Goal: Use online tool/utility: Utilize a website feature to perform a specific function

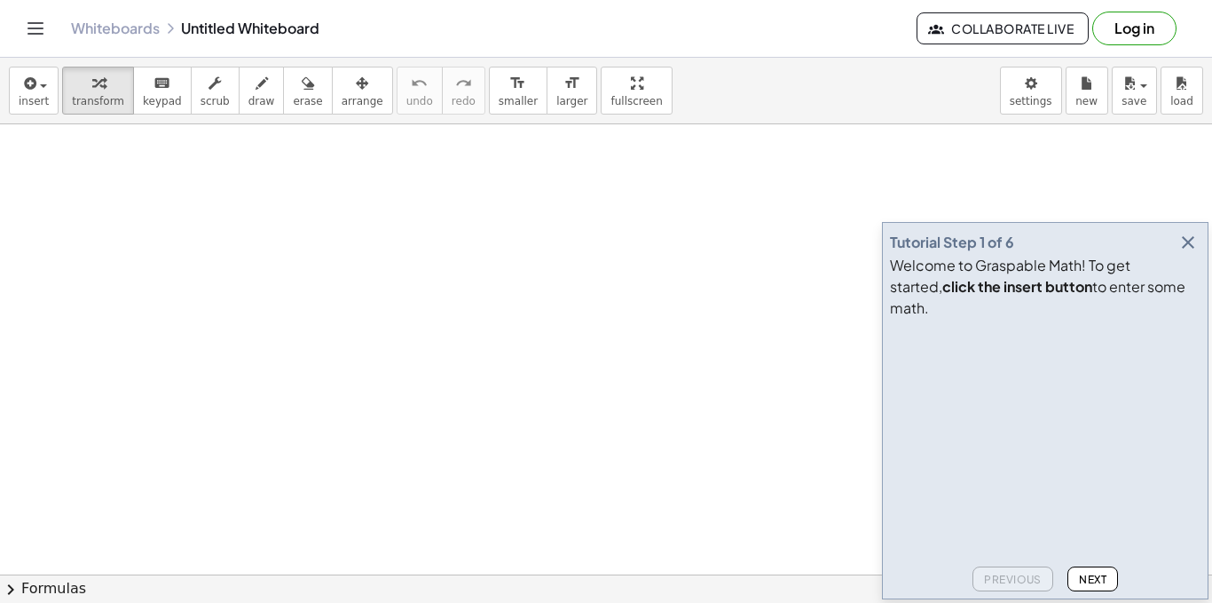
click at [1189, 253] on icon "button" at bounding box center [1188, 242] width 21 height 21
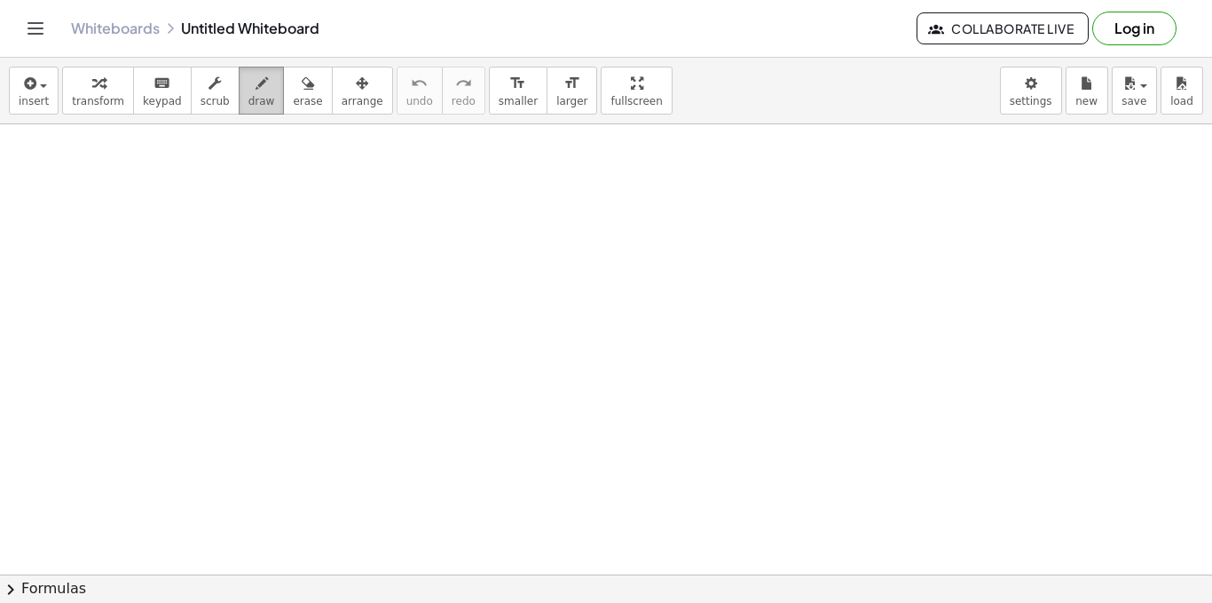
click at [249, 97] on span "draw" at bounding box center [262, 101] width 27 height 12
drag, startPoint x: 225, startPoint y: 288, endPoint x: 458, endPoint y: 264, distance: 233.8
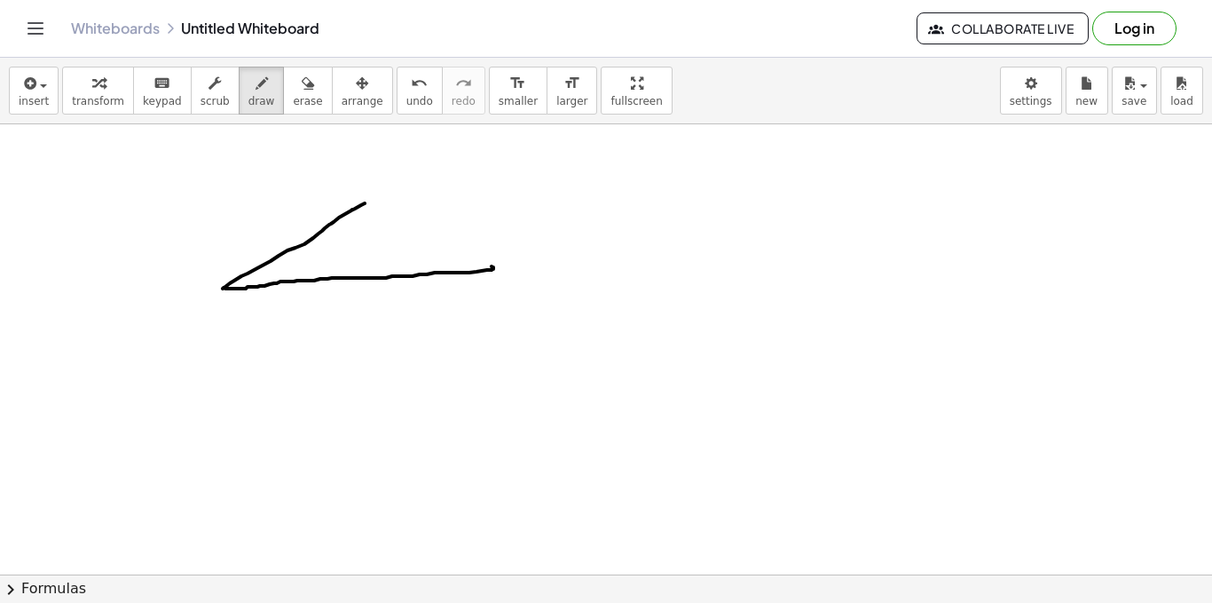
drag, startPoint x: 223, startPoint y: 288, endPoint x: 364, endPoint y: 201, distance: 165.8
drag, startPoint x: 363, startPoint y: 201, endPoint x: 323, endPoint y: 351, distance: 155.2
drag, startPoint x: 228, startPoint y: 354, endPoint x: 230, endPoint y: 364, distance: 9.9
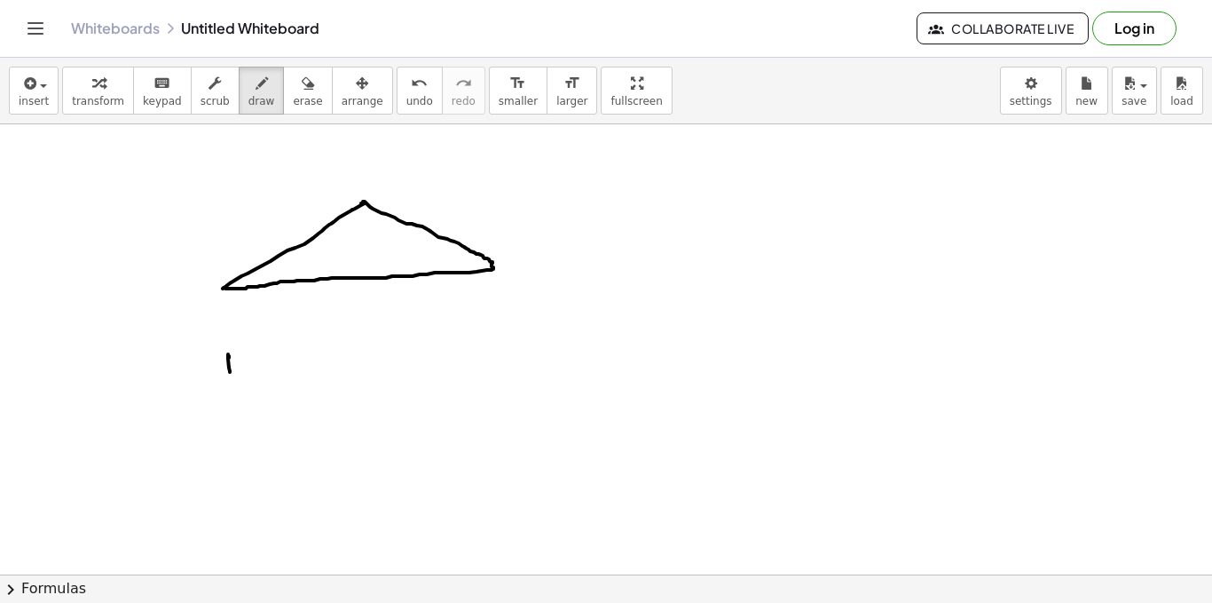
drag, startPoint x: 230, startPoint y: 364, endPoint x: 507, endPoint y: 336, distance: 278.3
drag, startPoint x: 500, startPoint y: 324, endPoint x: 502, endPoint y: 344, distance: 19.7
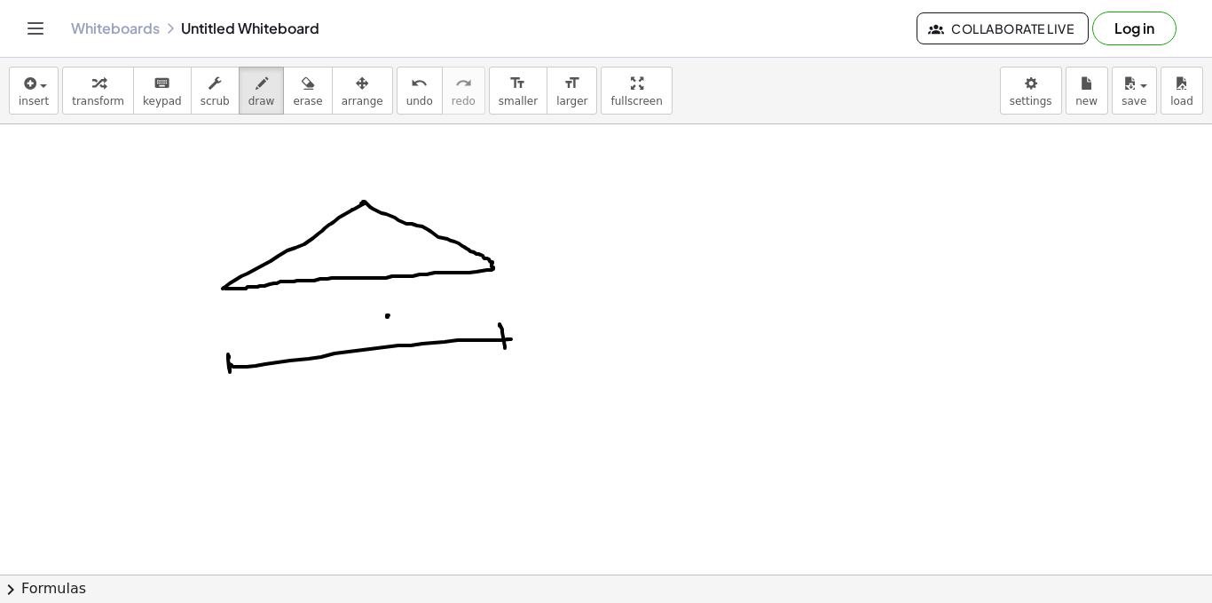
drag, startPoint x: 387, startPoint y: 315, endPoint x: 389, endPoint y: 324, distance: 9.1
drag, startPoint x: 389, startPoint y: 324, endPoint x: 406, endPoint y: 320, distance: 17.2
drag, startPoint x: 407, startPoint y: 320, endPoint x: 396, endPoint y: 314, distance: 12.3
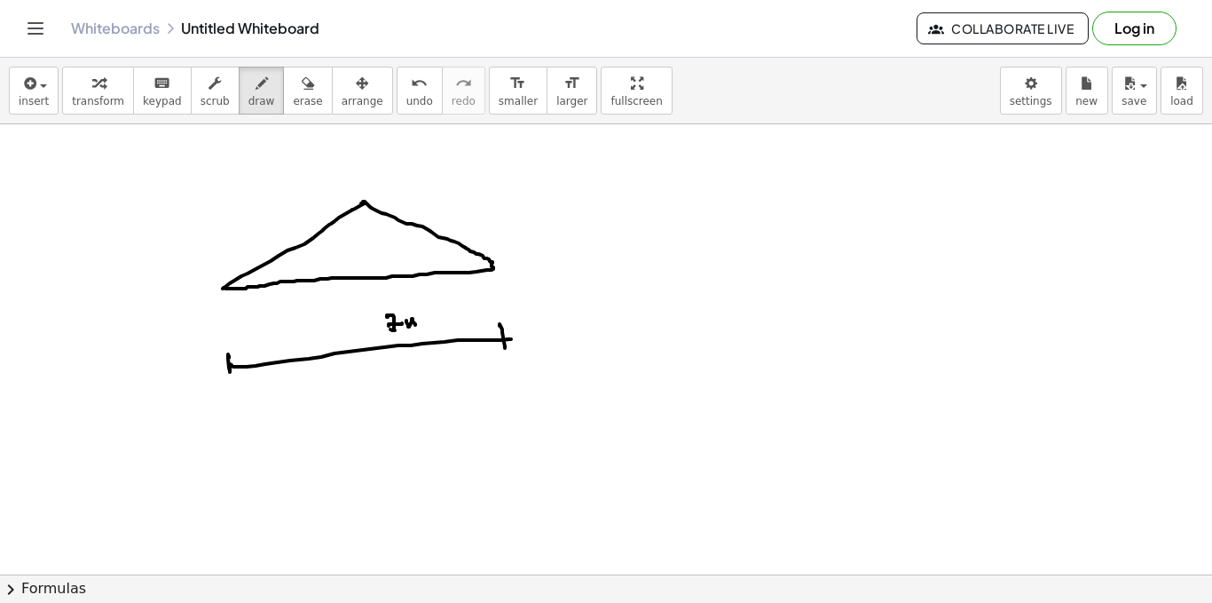
drag, startPoint x: 249, startPoint y: 273, endPoint x: 255, endPoint y: 284, distance: 11.9
drag, startPoint x: 227, startPoint y: 252, endPoint x: 231, endPoint y: 261, distance: 9.6
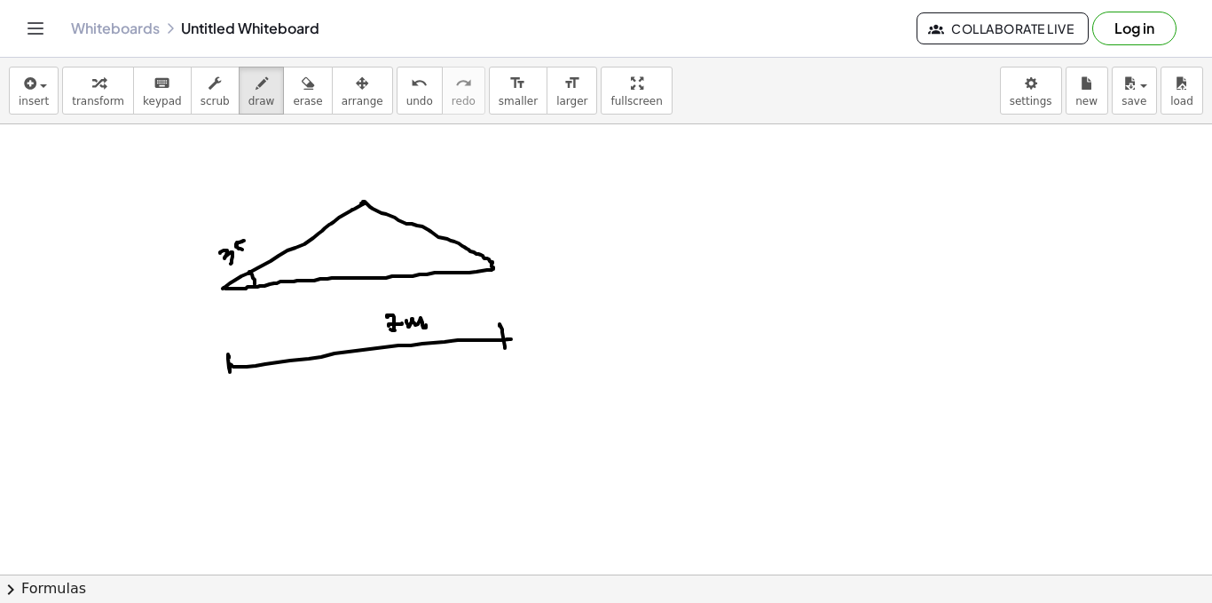
drag, startPoint x: 237, startPoint y: 243, endPoint x: 248, endPoint y: 242, distance: 10.7
drag, startPoint x: 249, startPoint y: 233, endPoint x: 282, endPoint y: 232, distance: 32.9
drag, startPoint x: 469, startPoint y: 248, endPoint x: 474, endPoint y: 265, distance: 18.5
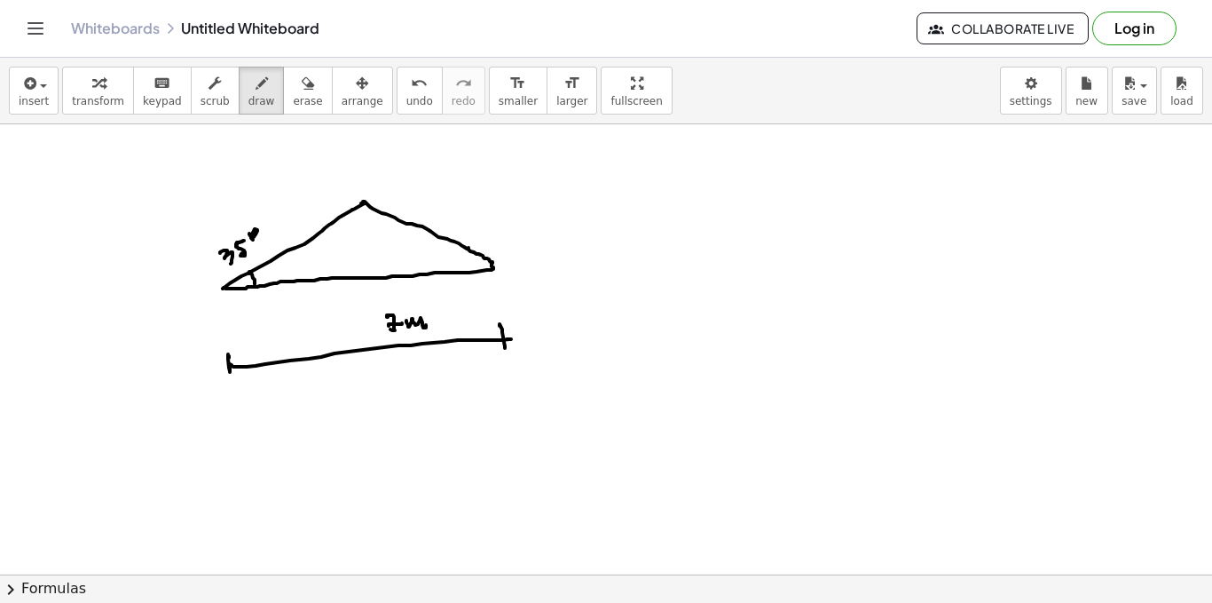
drag, startPoint x: 492, startPoint y: 238, endPoint x: 495, endPoint y: 250, distance: 12.9
drag, startPoint x: 500, startPoint y: 246, endPoint x: 514, endPoint y: 241, distance: 14.9
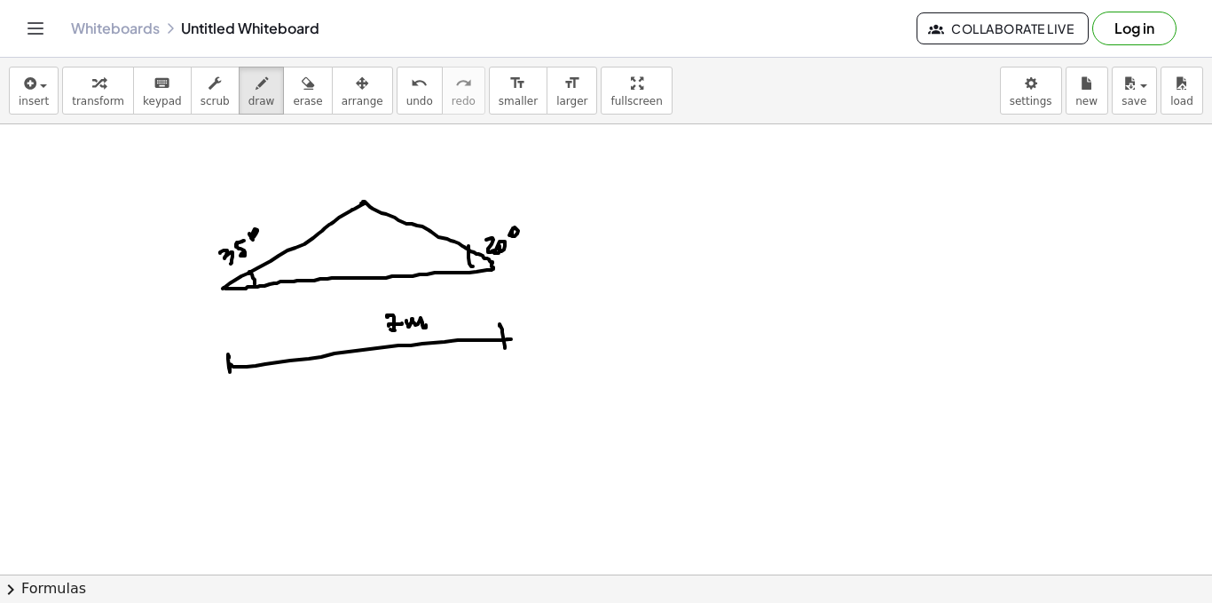
drag, startPoint x: 304, startPoint y: 221, endPoint x: 312, endPoint y: 229, distance: 11.9
drag, startPoint x: 415, startPoint y: 196, endPoint x: 423, endPoint y: 209, distance: 16.0
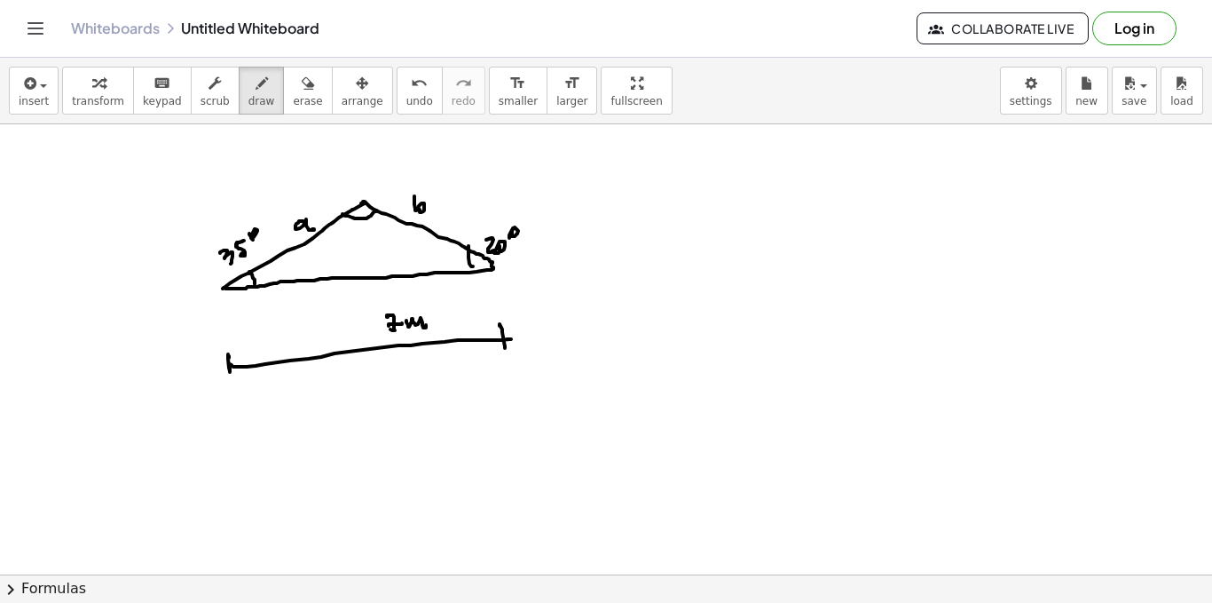
drag, startPoint x: 343, startPoint y: 214, endPoint x: 378, endPoint y: 210, distance: 35.7
drag, startPoint x: 354, startPoint y: 173, endPoint x: 369, endPoint y: 179, distance: 16.3
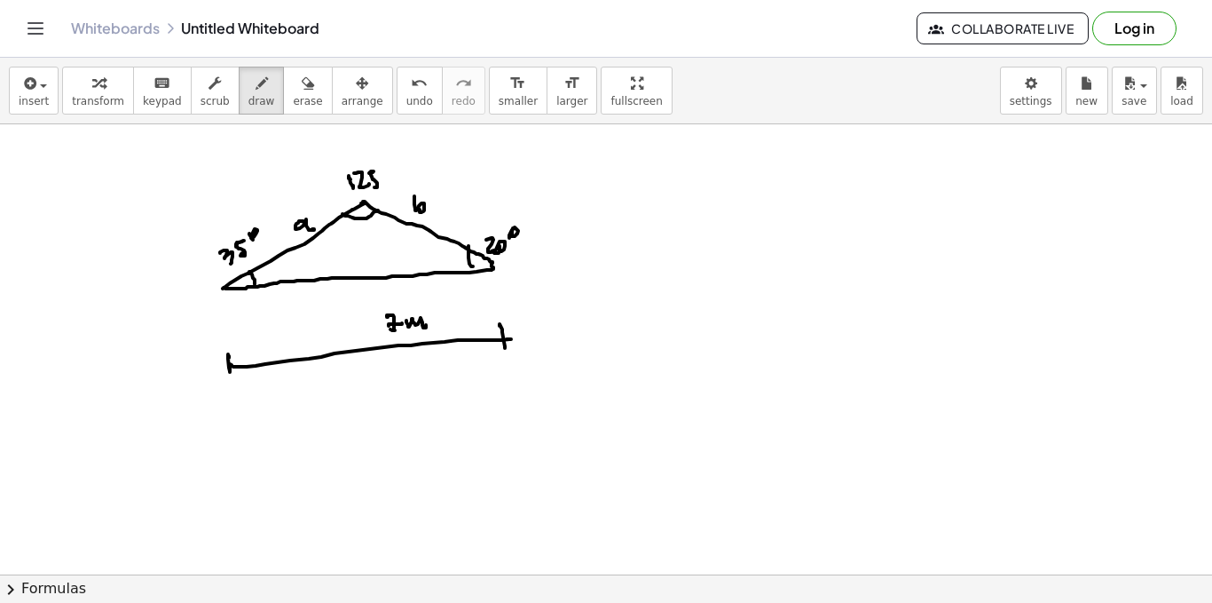
drag, startPoint x: 369, startPoint y: 173, endPoint x: 375, endPoint y: 187, distance: 15.2
drag, startPoint x: 377, startPoint y: 168, endPoint x: 392, endPoint y: 170, distance: 15.2
drag, startPoint x: 686, startPoint y: 171, endPoint x: 693, endPoint y: 182, distance: 12.8
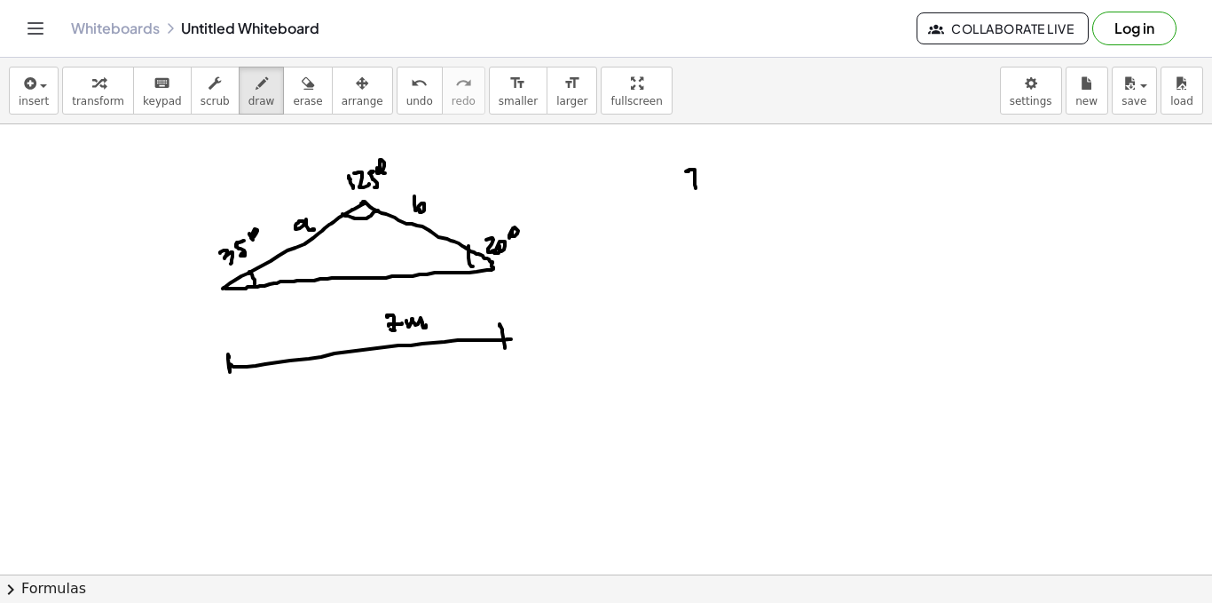
drag, startPoint x: 682, startPoint y: 201, endPoint x: 699, endPoint y: 211, distance: 20.7
drag, startPoint x: 685, startPoint y: 217, endPoint x: 706, endPoint y: 233, distance: 25.4
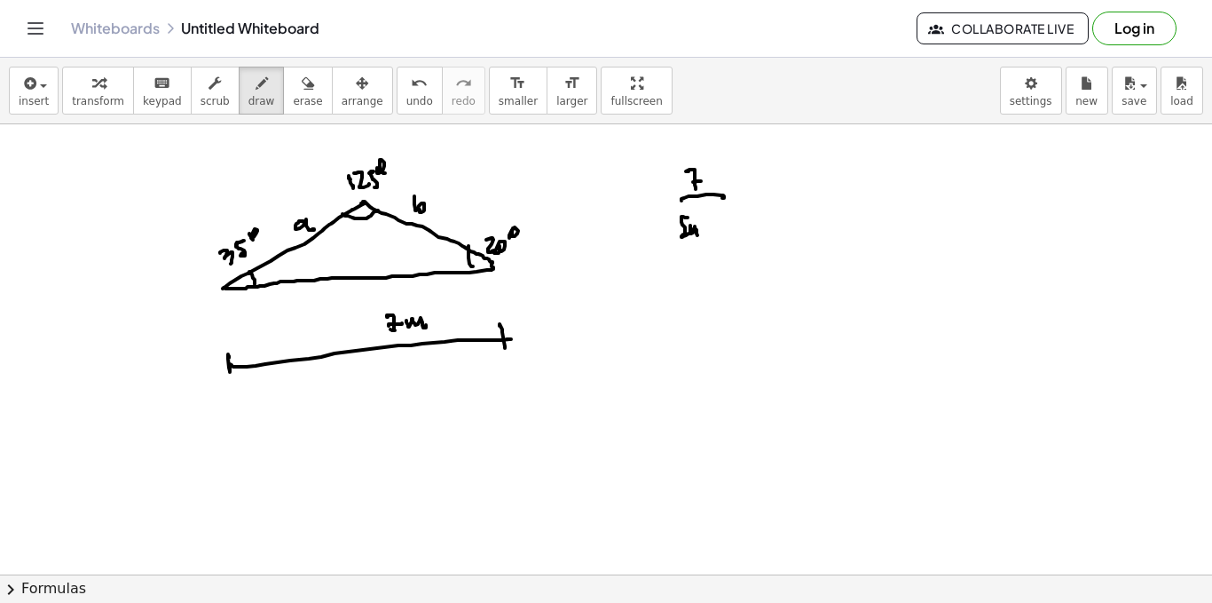
drag, startPoint x: 720, startPoint y: 223, endPoint x: 720, endPoint y: 233, distance: 9.8
drag, startPoint x: 724, startPoint y: 223, endPoint x: 737, endPoint y: 234, distance: 17.0
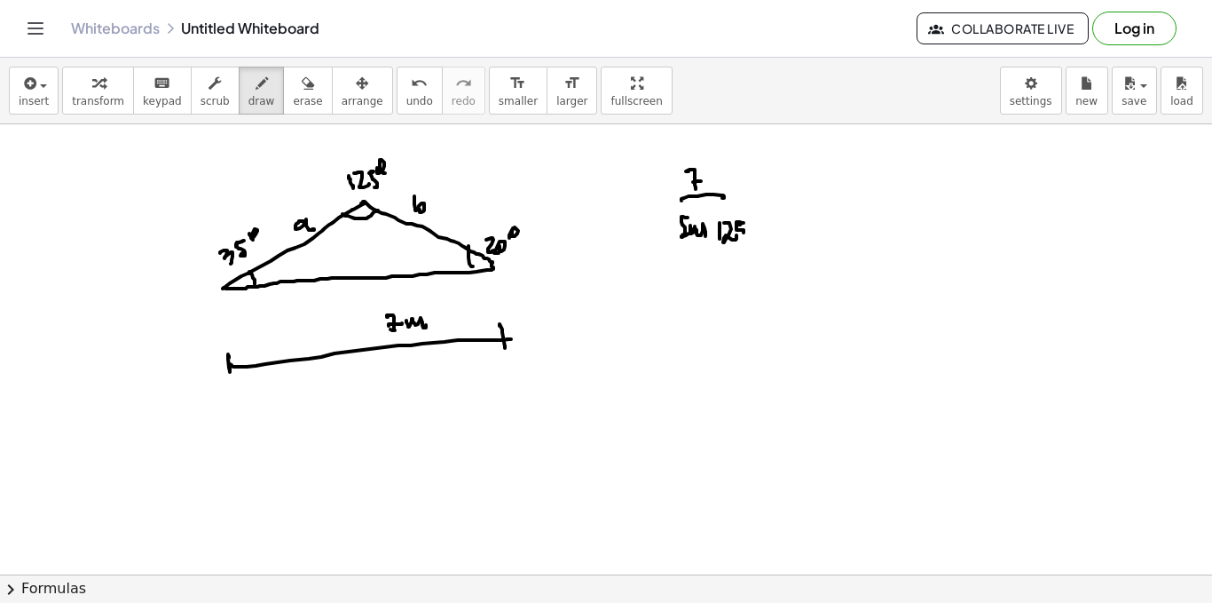
drag, startPoint x: 739, startPoint y: 225, endPoint x: 740, endPoint y: 234, distance: 9.8
drag, startPoint x: 750, startPoint y: 218, endPoint x: 768, endPoint y: 213, distance: 18.5
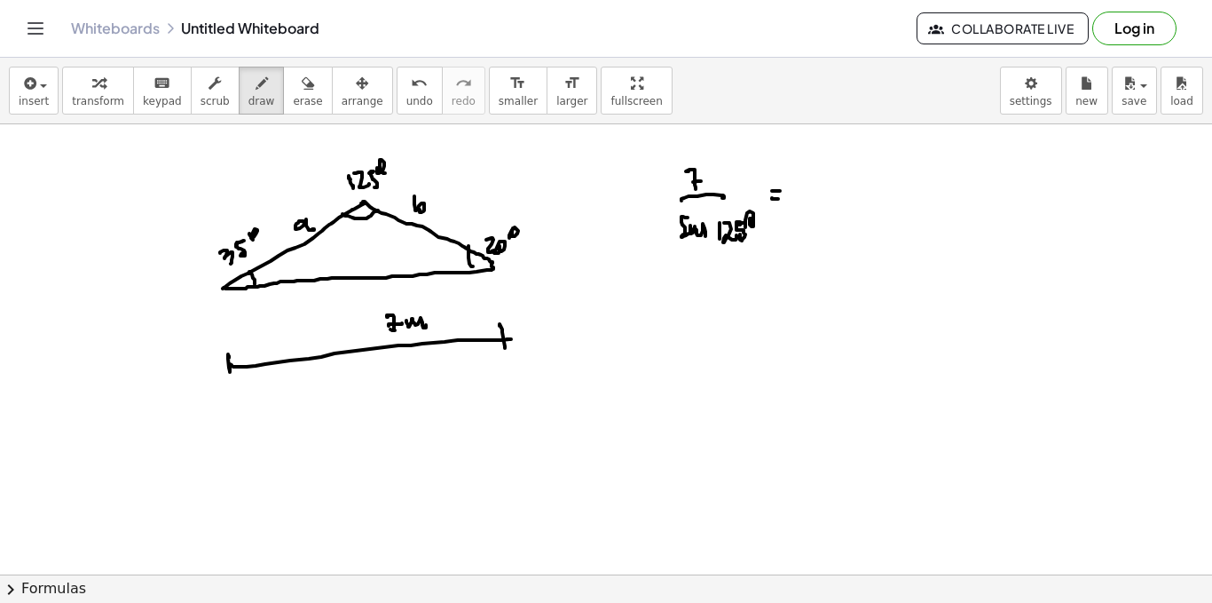
drag, startPoint x: 809, startPoint y: 178, endPoint x: 814, endPoint y: 195, distance: 18.3
drag, startPoint x: 808, startPoint y: 200, endPoint x: 848, endPoint y: 198, distance: 40.0
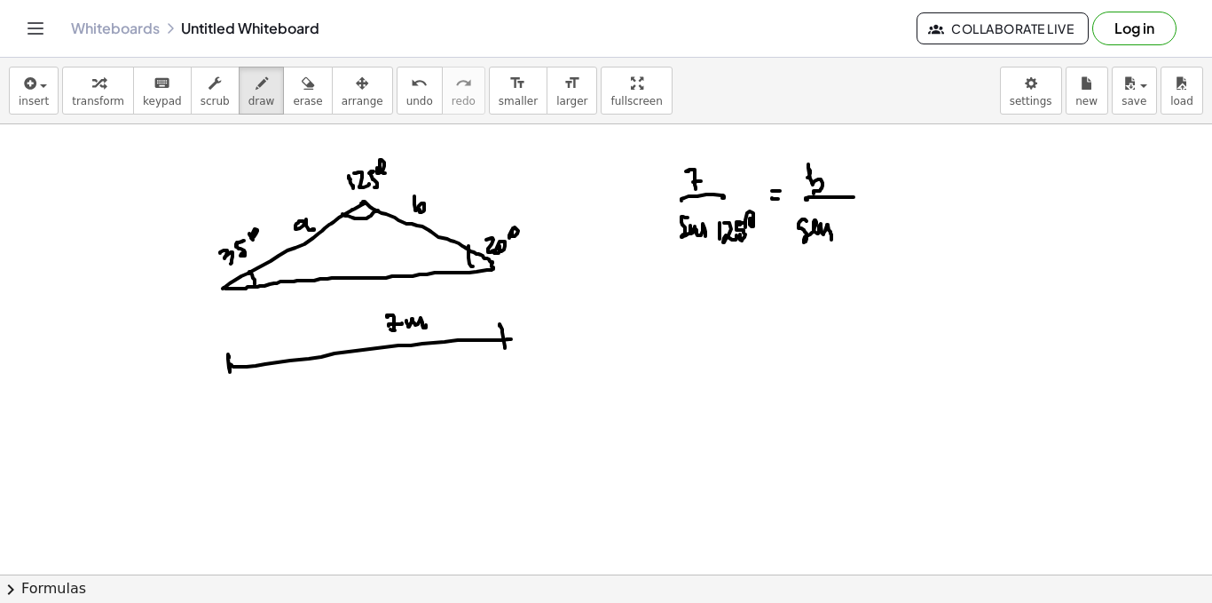
drag, startPoint x: 807, startPoint y: 221, endPoint x: 833, endPoint y: 237, distance: 31.1
drag, startPoint x: 845, startPoint y: 221, endPoint x: 847, endPoint y: 236, distance: 15.2
drag, startPoint x: 863, startPoint y: 219, endPoint x: 859, endPoint y: 237, distance: 18.1
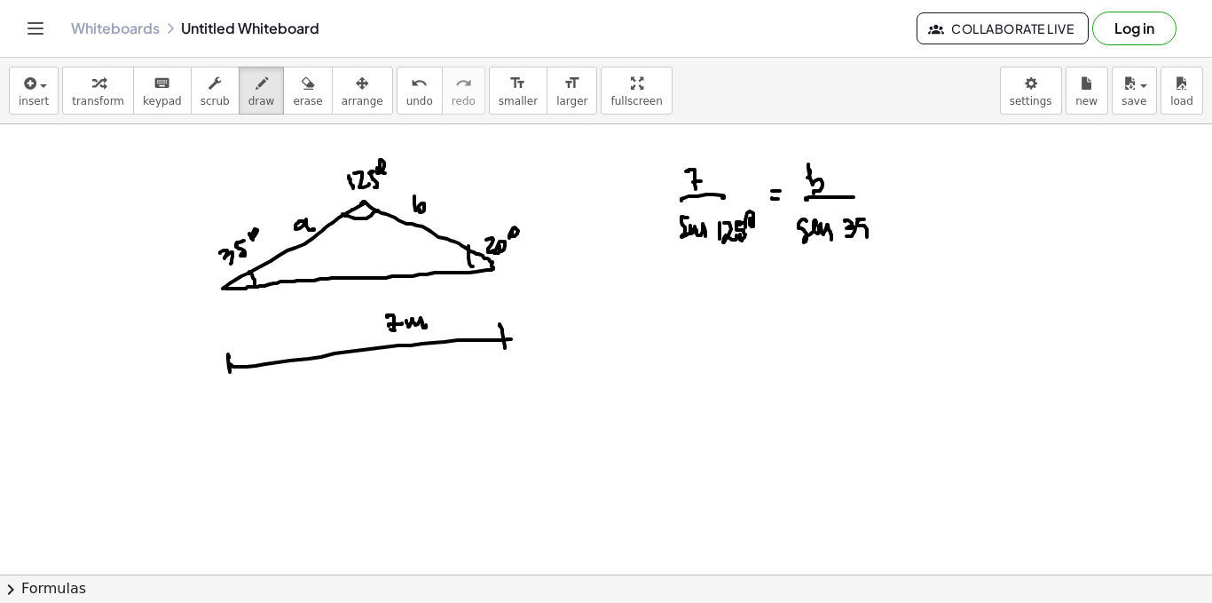
drag, startPoint x: 873, startPoint y: 214, endPoint x: 880, endPoint y: 220, distance: 9.4
drag, startPoint x: 882, startPoint y: 191, endPoint x: 896, endPoint y: 192, distance: 14.2
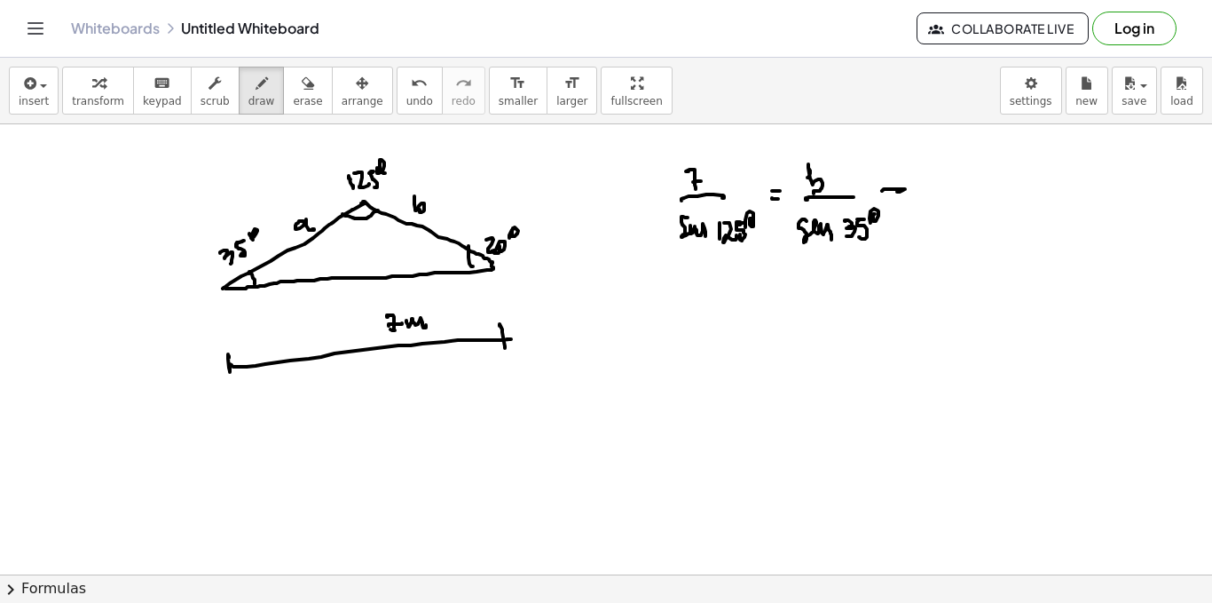
drag, startPoint x: 935, startPoint y: 178, endPoint x: 951, endPoint y: 195, distance: 23.9
drag, startPoint x: 957, startPoint y: 201, endPoint x: 967, endPoint y: 199, distance: 9.9
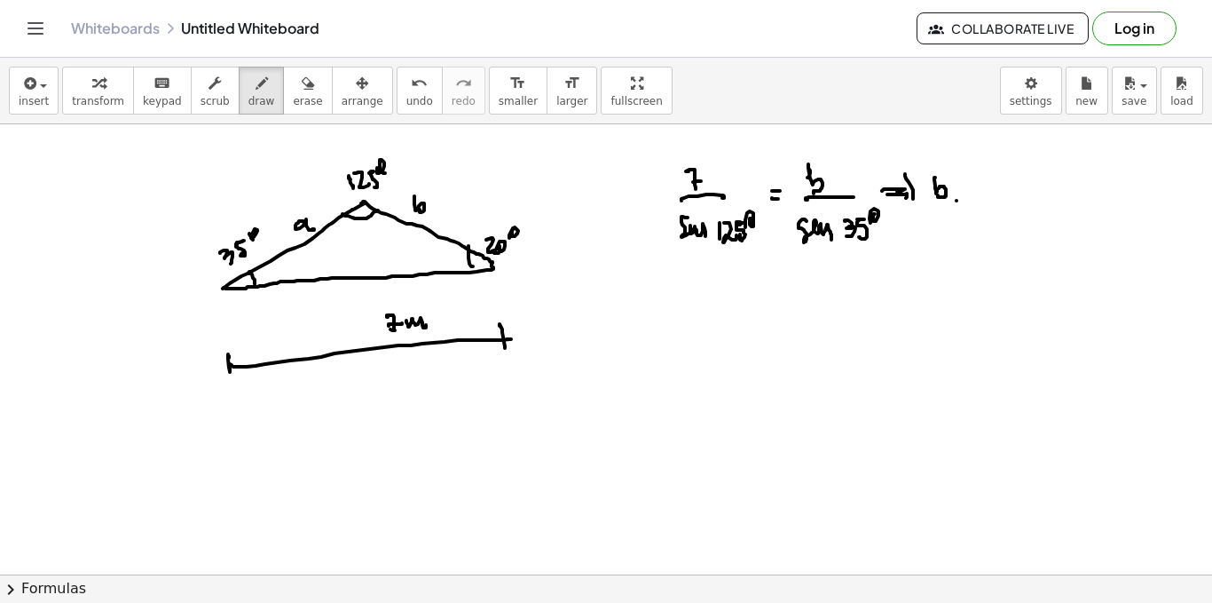
drag, startPoint x: 959, startPoint y: 193, endPoint x: 969, endPoint y: 200, distance: 12.8
drag, startPoint x: 980, startPoint y: 178, endPoint x: 983, endPoint y: 189, distance: 11.2
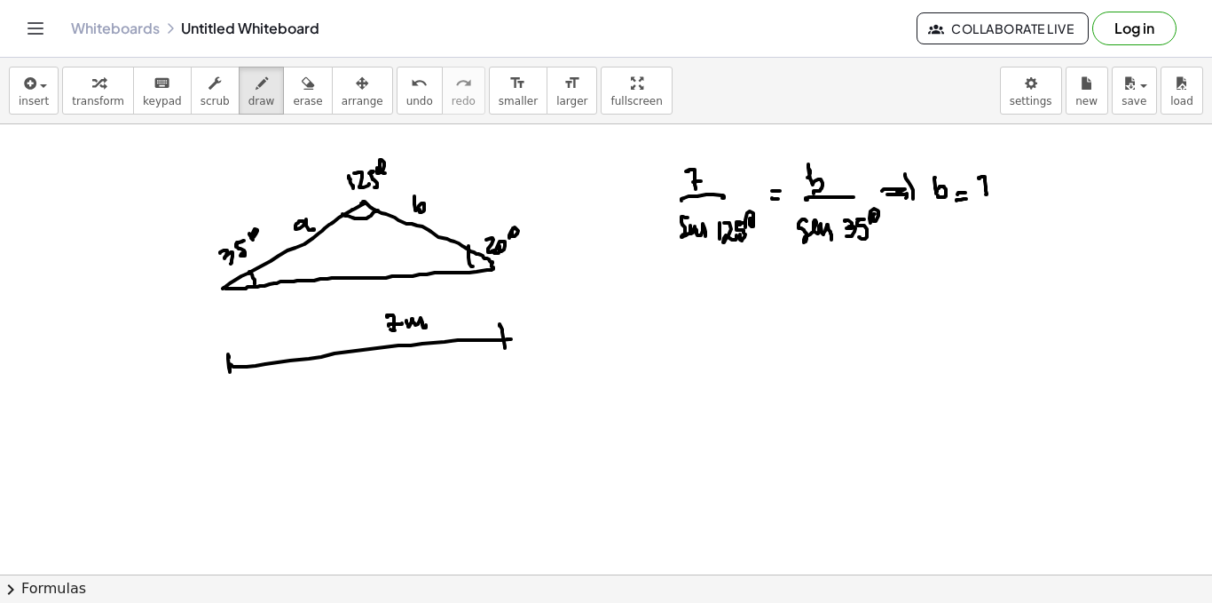
drag, startPoint x: 985, startPoint y: 187, endPoint x: 996, endPoint y: 188, distance: 10.7
drag, startPoint x: 1018, startPoint y: 178, endPoint x: 1027, endPoint y: 181, distance: 9.6
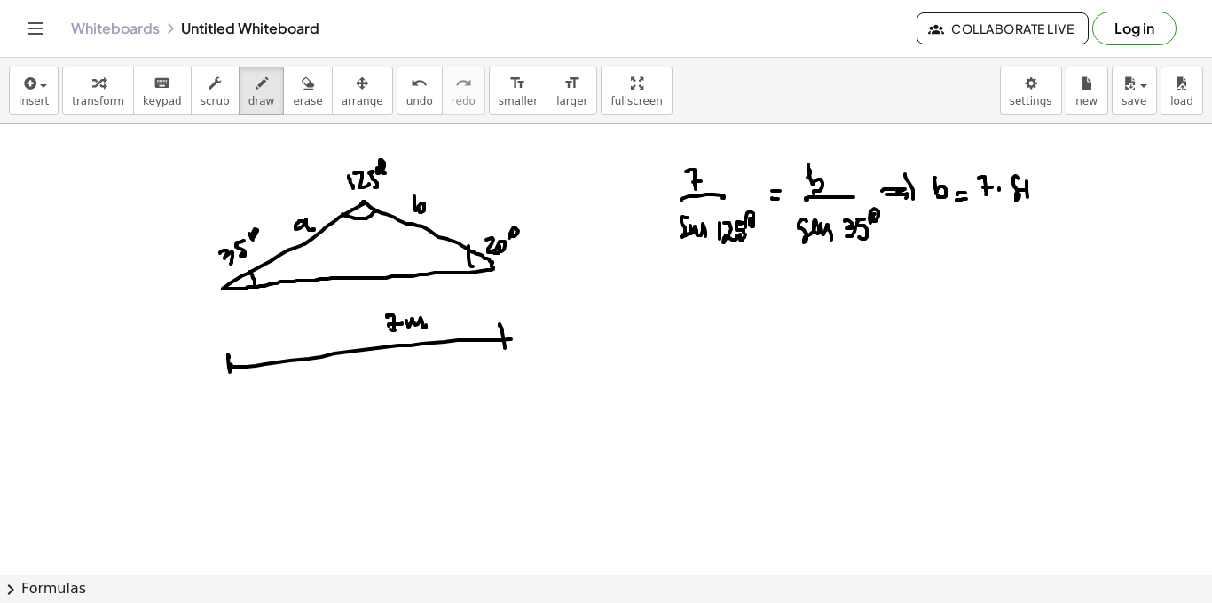
drag, startPoint x: 1058, startPoint y: 183, endPoint x: 1058, endPoint y: 193, distance: 10.7
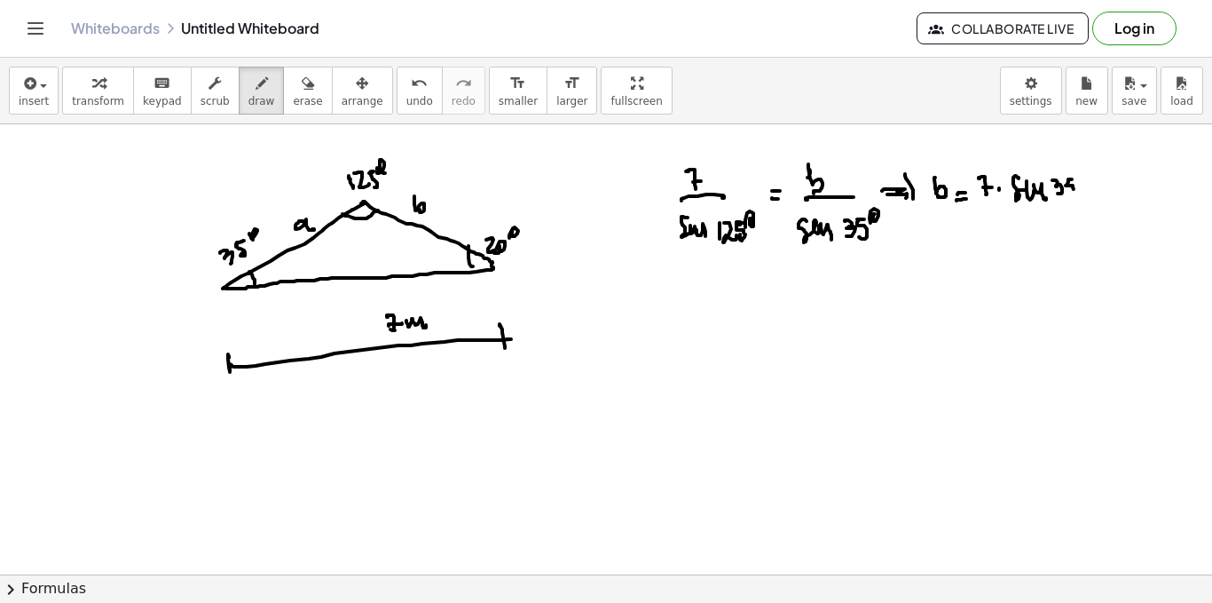
drag, startPoint x: 1069, startPoint y: 181, endPoint x: 1067, endPoint y: 194, distance: 13.4
drag, startPoint x: 991, startPoint y: 212, endPoint x: 1070, endPoint y: 208, distance: 79.1
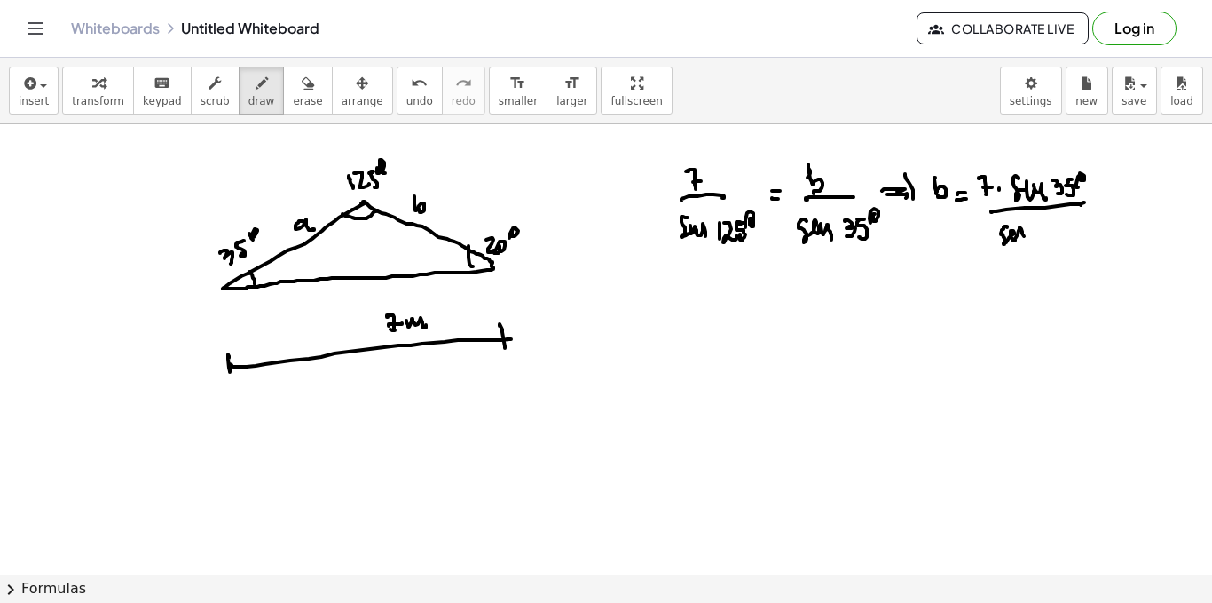
drag, startPoint x: 1007, startPoint y: 227, endPoint x: 1033, endPoint y: 235, distance: 27.0
drag, startPoint x: 1044, startPoint y: 226, endPoint x: 1046, endPoint y: 241, distance: 14.3
drag, startPoint x: 1051, startPoint y: 229, endPoint x: 1062, endPoint y: 236, distance: 12.8
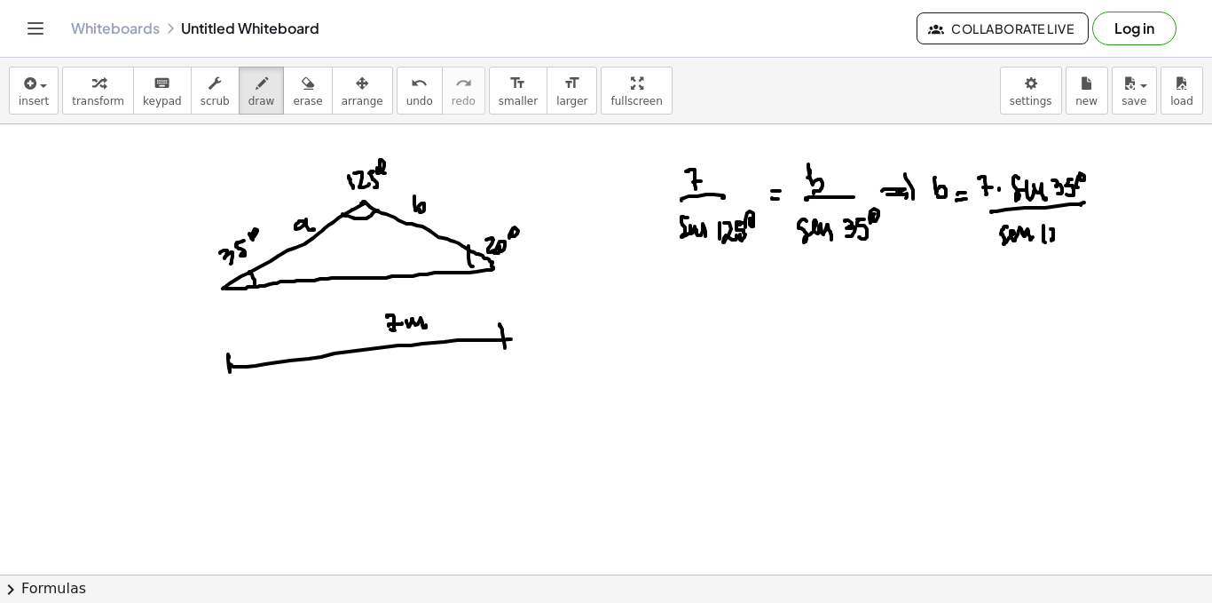
drag, startPoint x: 1062, startPoint y: 225, endPoint x: 1076, endPoint y: 225, distance: 13.3
drag, startPoint x: 1076, startPoint y: 225, endPoint x: 1089, endPoint y: 221, distance: 14.0
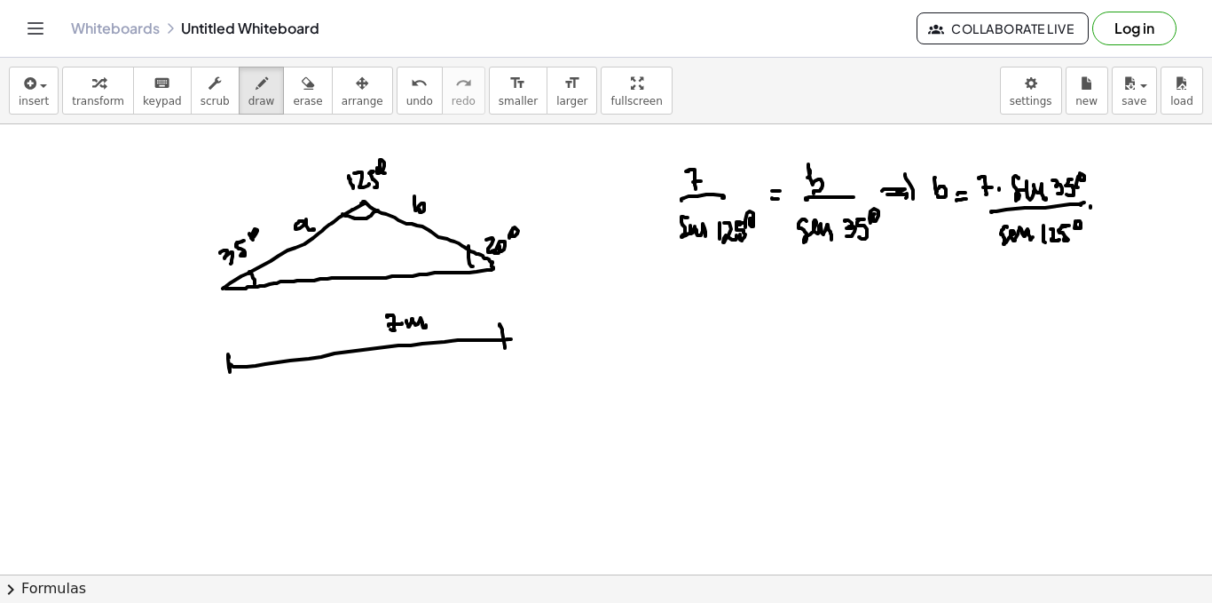
drag, startPoint x: 1117, startPoint y: 192, endPoint x: 1121, endPoint y: 205, distance: 14.0
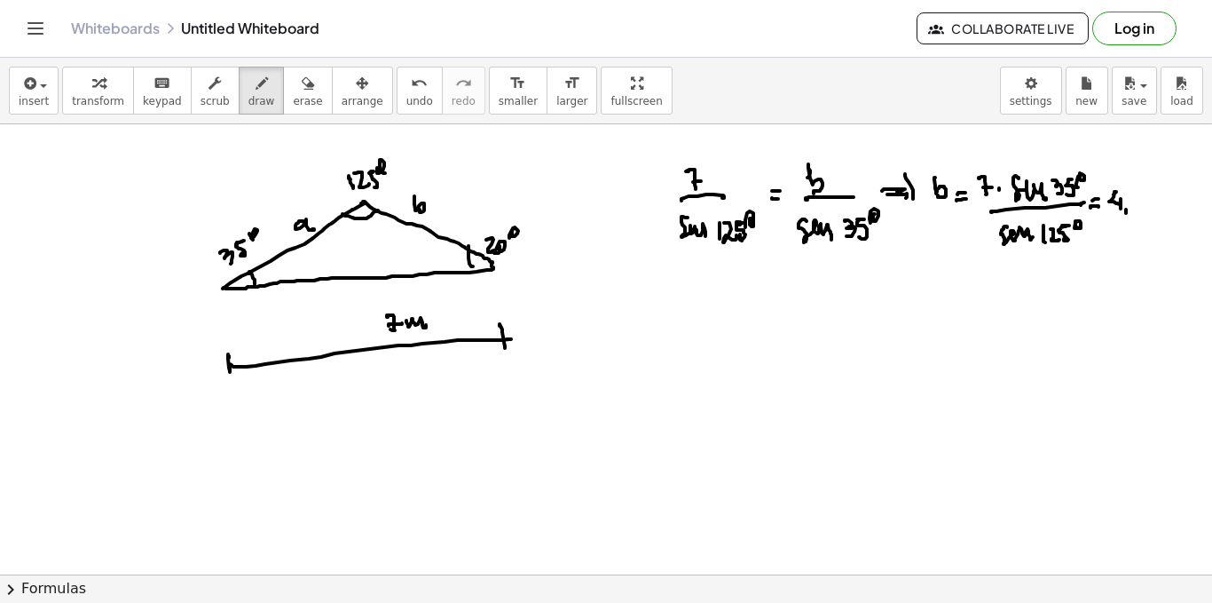
drag, startPoint x: 1134, startPoint y: 194, endPoint x: 1141, endPoint y: 203, distance: 10.8
drag, startPoint x: 1147, startPoint y: 200, endPoint x: 1157, endPoint y: 204, distance: 10.7
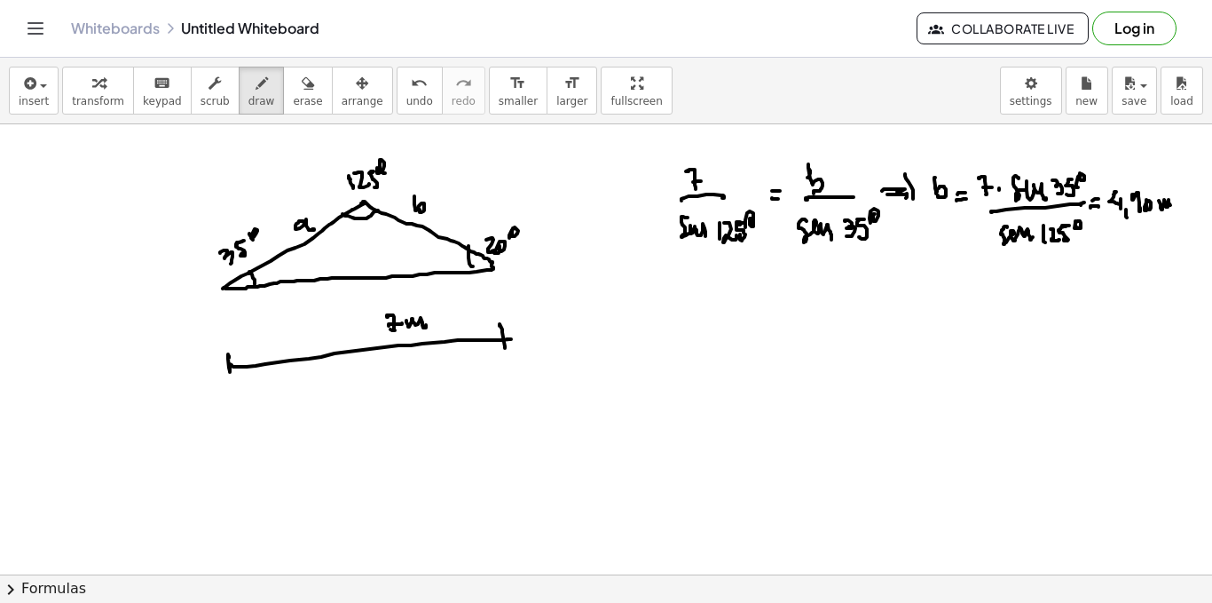
drag, startPoint x: 684, startPoint y: 289, endPoint x: 691, endPoint y: 306, distance: 18.3
drag, startPoint x: 693, startPoint y: 303, endPoint x: 683, endPoint y: 325, distance: 24.6
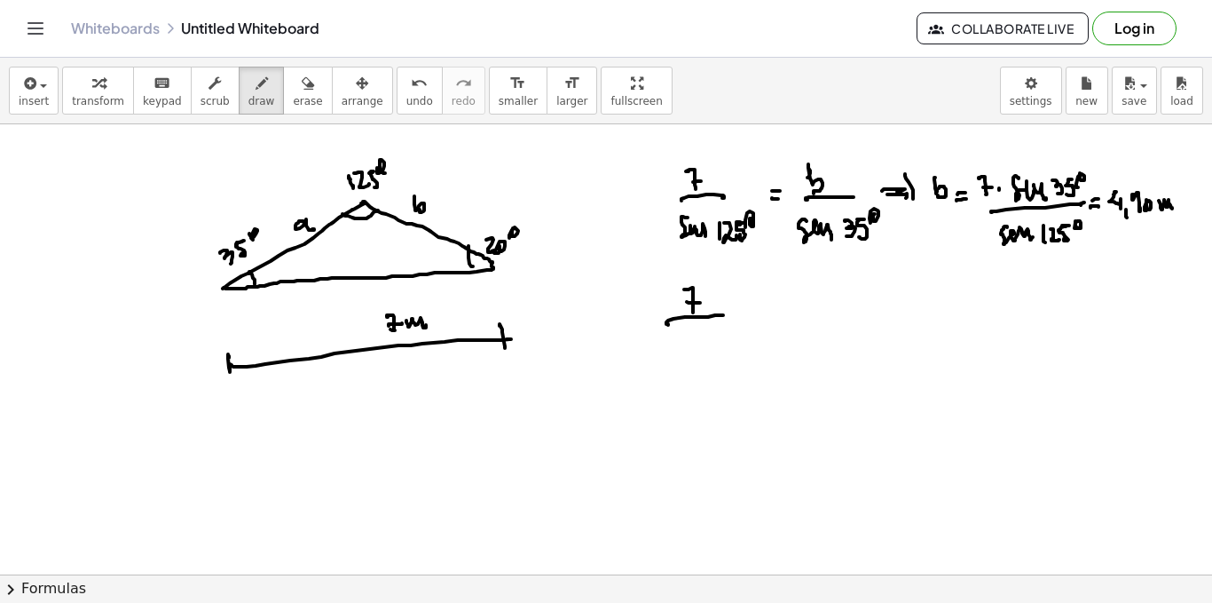
drag, startPoint x: 667, startPoint y: 321, endPoint x: 679, endPoint y: 340, distance: 21.9
drag, startPoint x: 685, startPoint y: 334, endPoint x: 705, endPoint y: 352, distance: 27.0
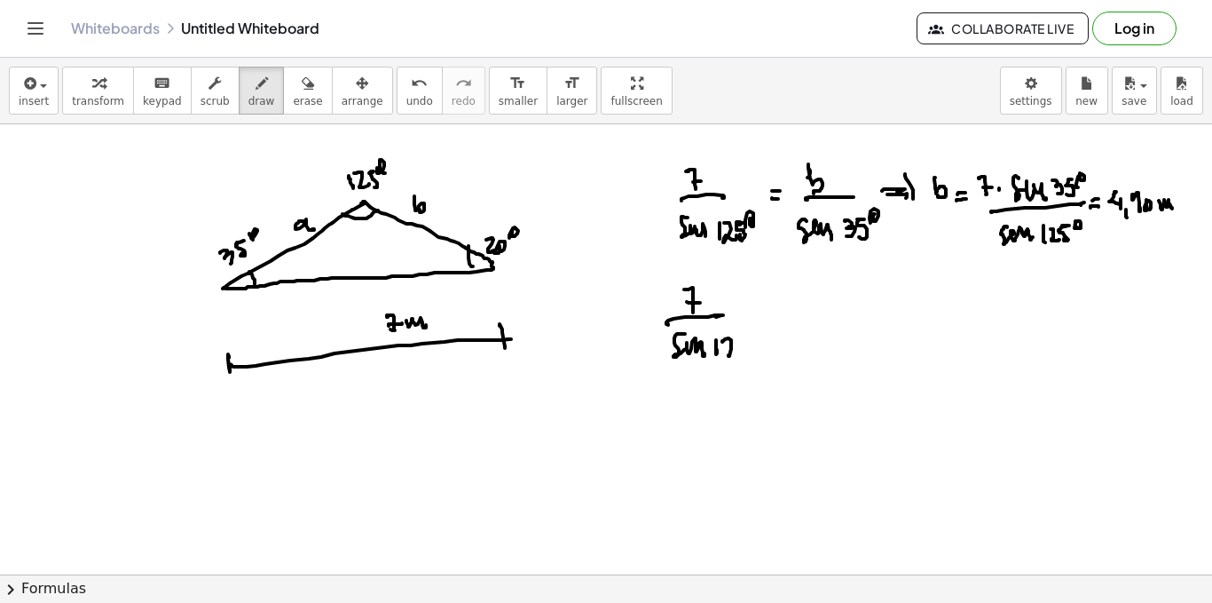
drag, startPoint x: 723, startPoint y: 341, endPoint x: 737, endPoint y: 354, distance: 19.5
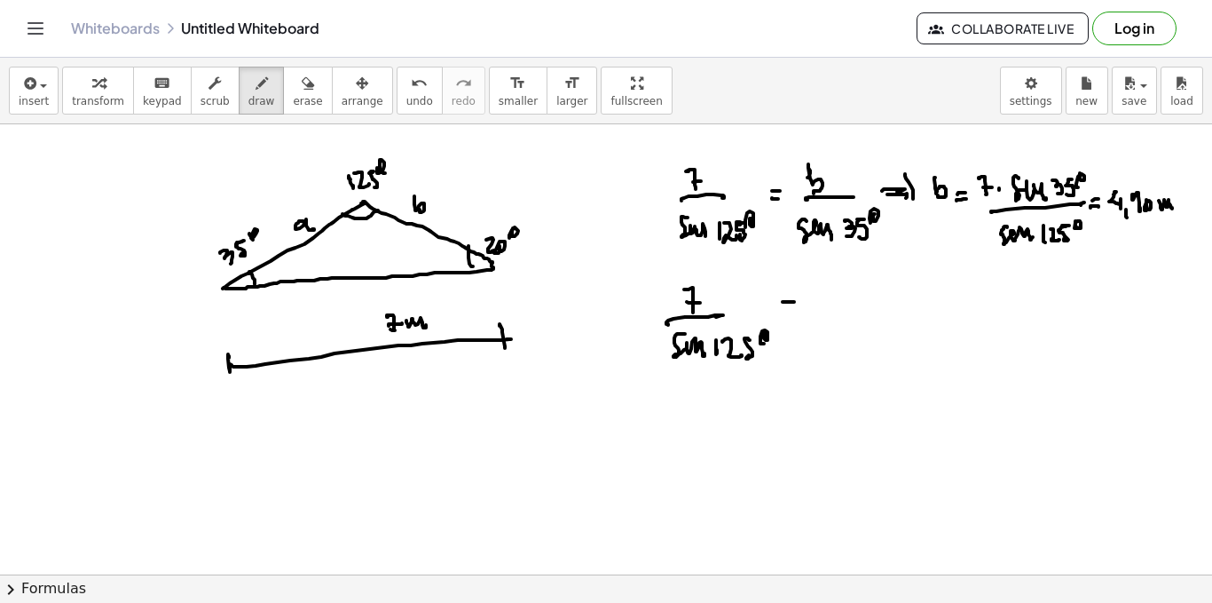
drag, startPoint x: 786, startPoint y: 296, endPoint x: 797, endPoint y: 297, distance: 11.7
drag, startPoint x: 841, startPoint y: 292, endPoint x: 832, endPoint y: 306, distance: 16.7
drag, startPoint x: 883, startPoint y: 304, endPoint x: 868, endPoint y: 315, distance: 18.5
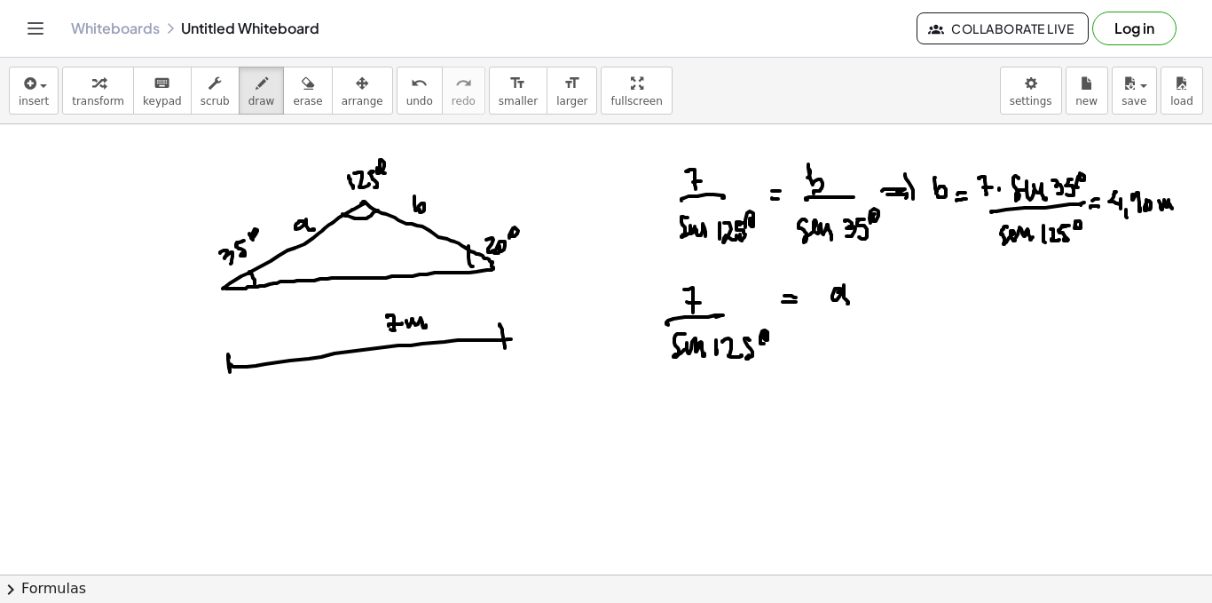
drag, startPoint x: 831, startPoint y: 327, endPoint x: 862, endPoint y: 339, distance: 33.5
drag, startPoint x: 874, startPoint y: 326, endPoint x: 886, endPoint y: 338, distance: 17.0
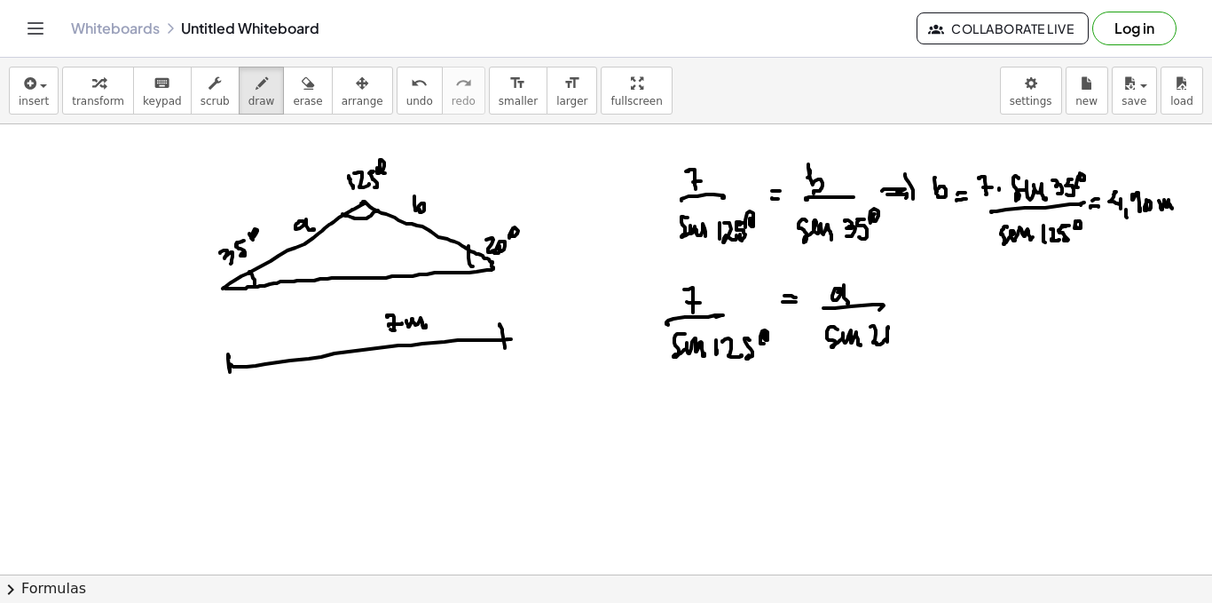
drag, startPoint x: 888, startPoint y: 328, endPoint x: 900, endPoint y: 321, distance: 13.1
drag, startPoint x: 901, startPoint y: 316, endPoint x: 916, endPoint y: 307, distance: 17.5
drag, startPoint x: 917, startPoint y: 293, endPoint x: 927, endPoint y: 300, distance: 12.1
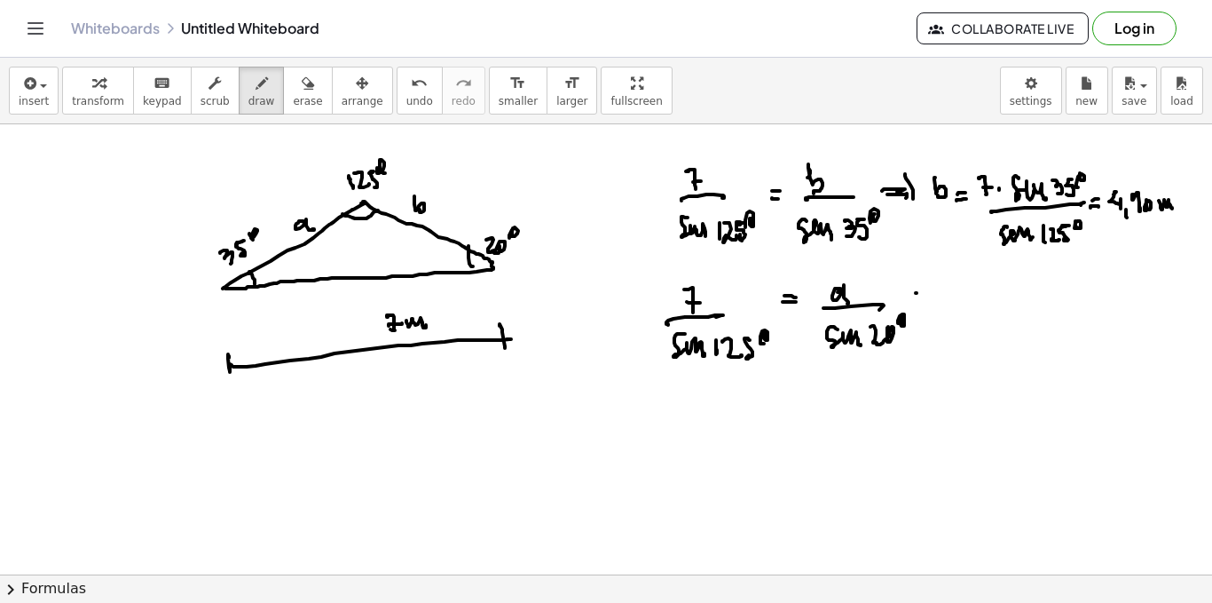
drag, startPoint x: 920, startPoint y: 303, endPoint x: 936, endPoint y: 294, distance: 17.5
drag, startPoint x: 939, startPoint y: 296, endPoint x: 936, endPoint y: 309, distance: 12.9
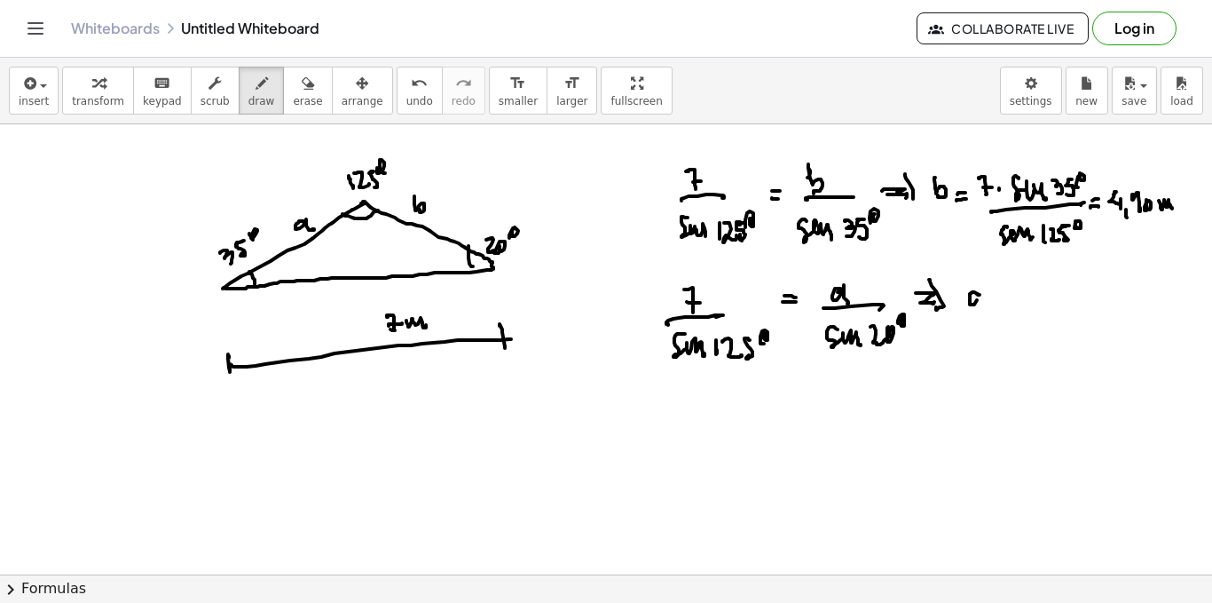
drag, startPoint x: 980, startPoint y: 295, endPoint x: 987, endPoint y: 302, distance: 10.0
drag, startPoint x: 1021, startPoint y: 278, endPoint x: 1023, endPoint y: 295, distance: 17.1
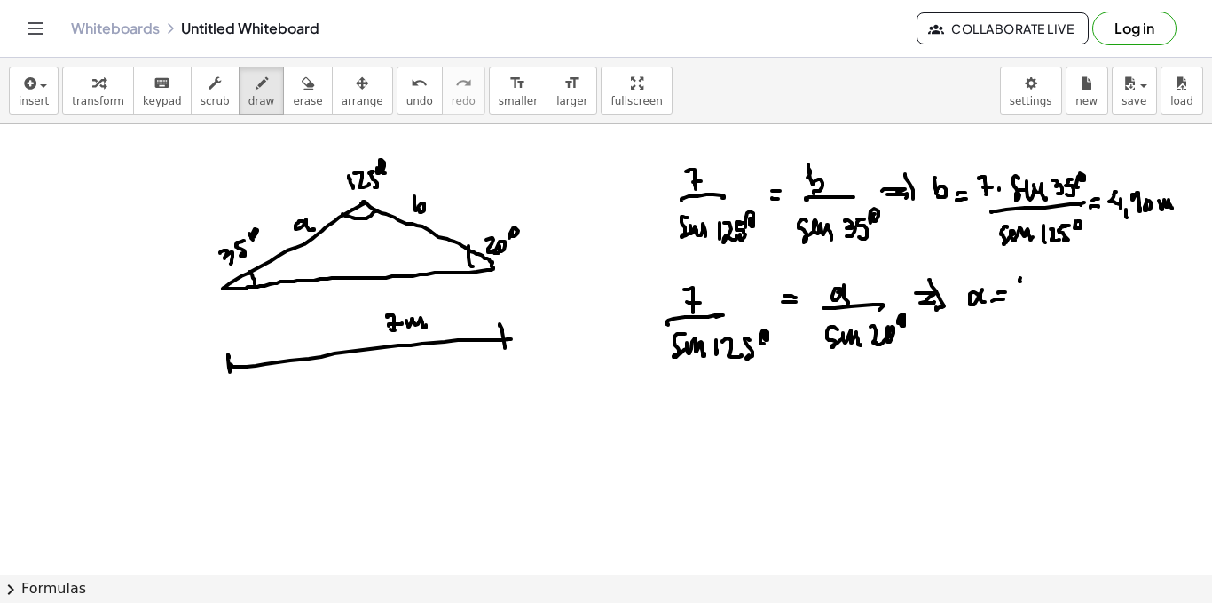
drag, startPoint x: 1041, startPoint y: 295, endPoint x: 1050, endPoint y: 287, distance: 11.9
drag, startPoint x: 1055, startPoint y: 277, endPoint x: 1081, endPoint y: 286, distance: 27.2
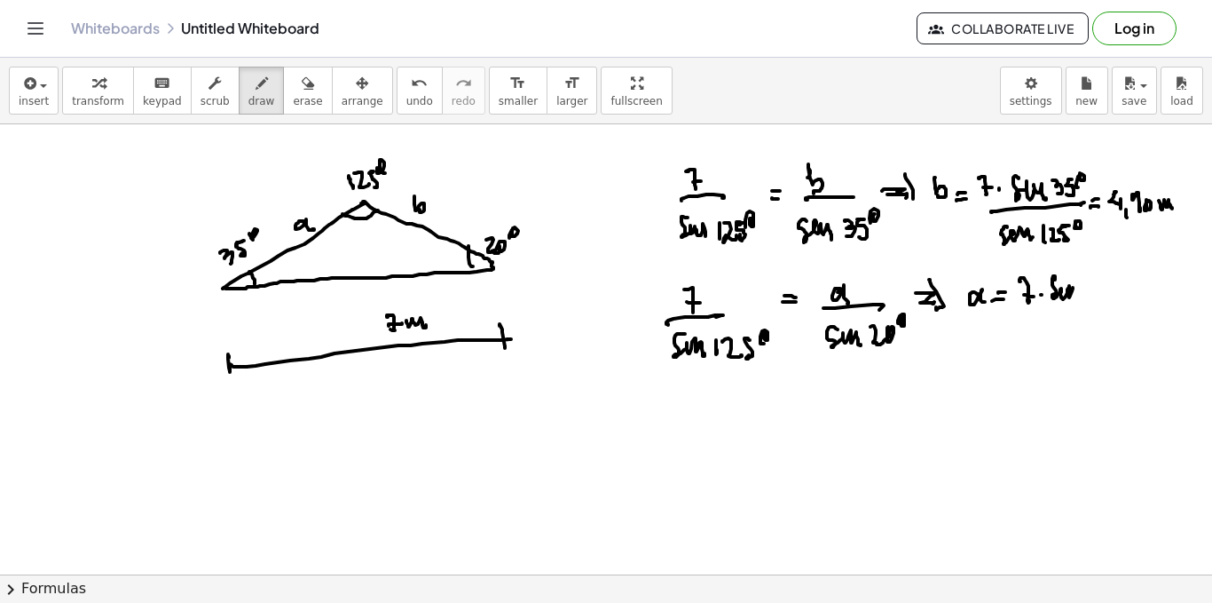
drag, startPoint x: 1095, startPoint y: 290, endPoint x: 1086, endPoint y: 299, distance: 13.2
drag, startPoint x: 1029, startPoint y: 318, endPoint x: 1080, endPoint y: 318, distance: 51.5
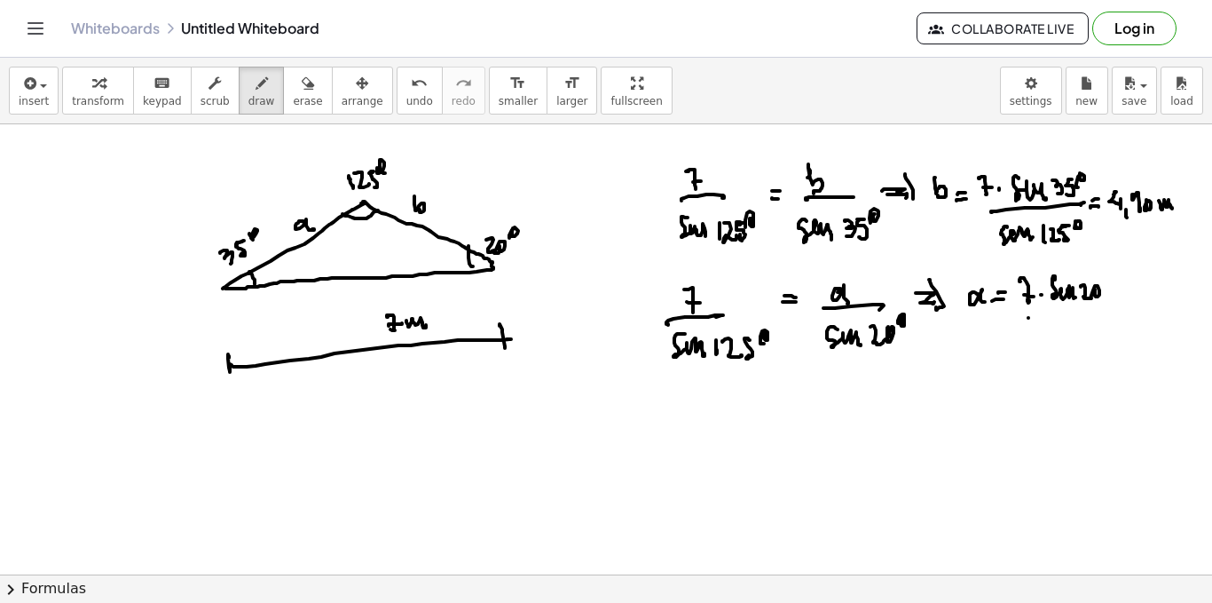
drag, startPoint x: 1034, startPoint y: 334, endPoint x: 1061, endPoint y: 338, distance: 27.0
drag, startPoint x: 1074, startPoint y: 342, endPoint x: 1078, endPoint y: 333, distance: 9.6
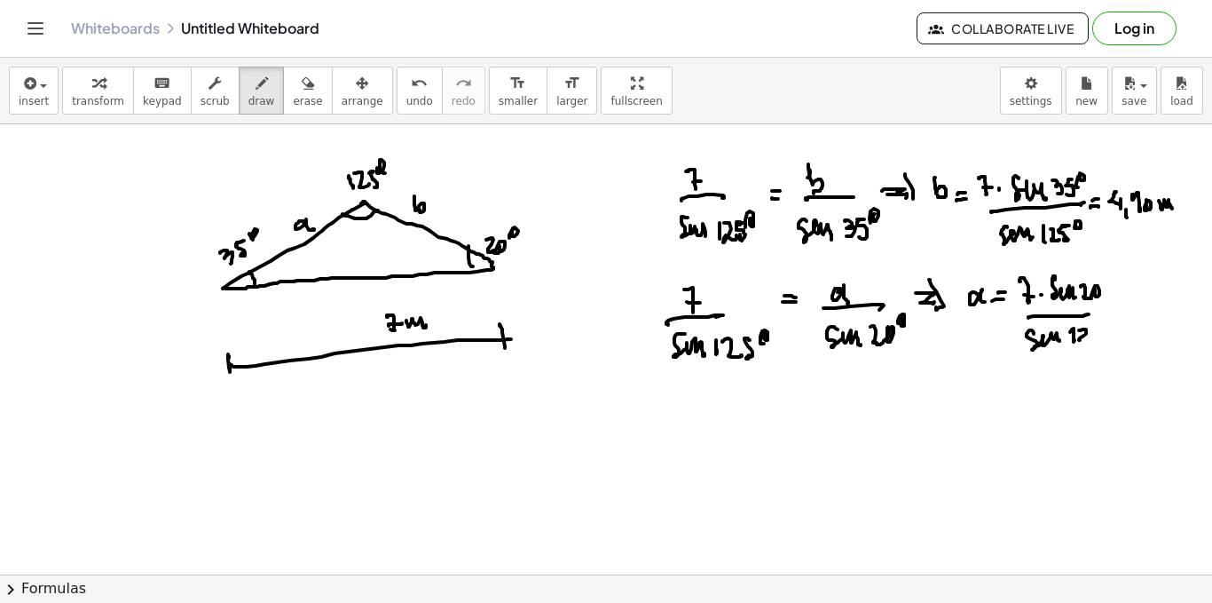
drag, startPoint x: 1079, startPoint y: 330, endPoint x: 1086, endPoint y: 339, distance: 11.4
drag, startPoint x: 1109, startPoint y: 321, endPoint x: 1106, endPoint y: 289, distance: 32.2
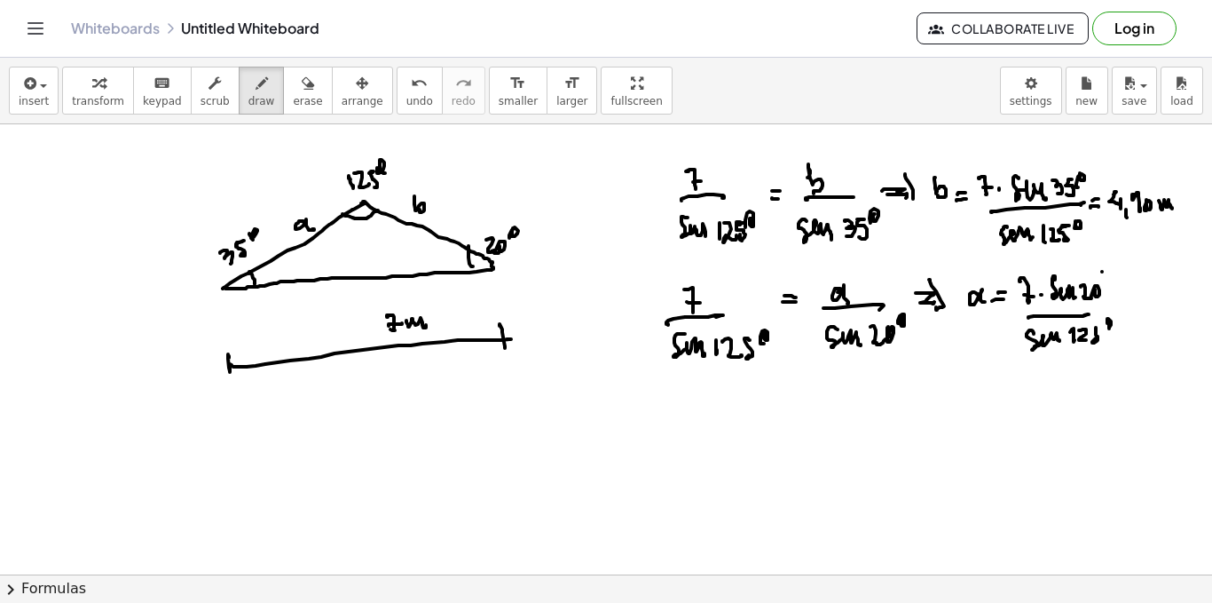
drag, startPoint x: 1102, startPoint y: 272, endPoint x: 1105, endPoint y: 287, distance: 15.3
drag, startPoint x: 1148, startPoint y: 300, endPoint x: 1150, endPoint y: 316, distance: 16.2
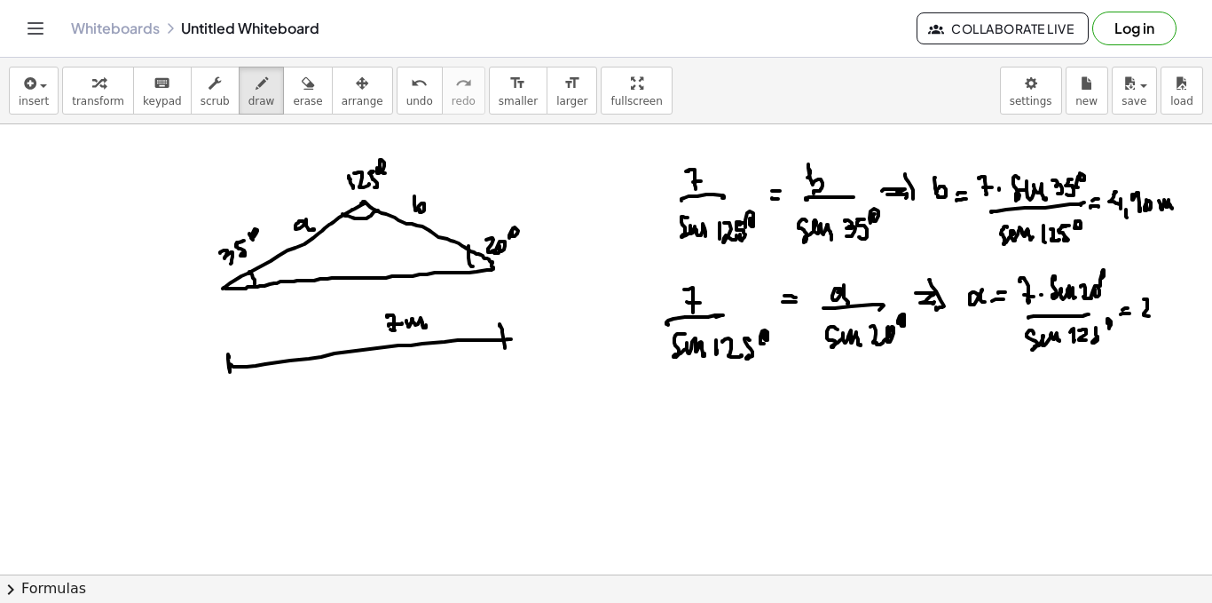
drag, startPoint x: 1155, startPoint y: 323, endPoint x: 1159, endPoint y: 310, distance: 14.0
drag, startPoint x: 1169, startPoint y: 298, endPoint x: 1169, endPoint y: 309, distance: 10.7
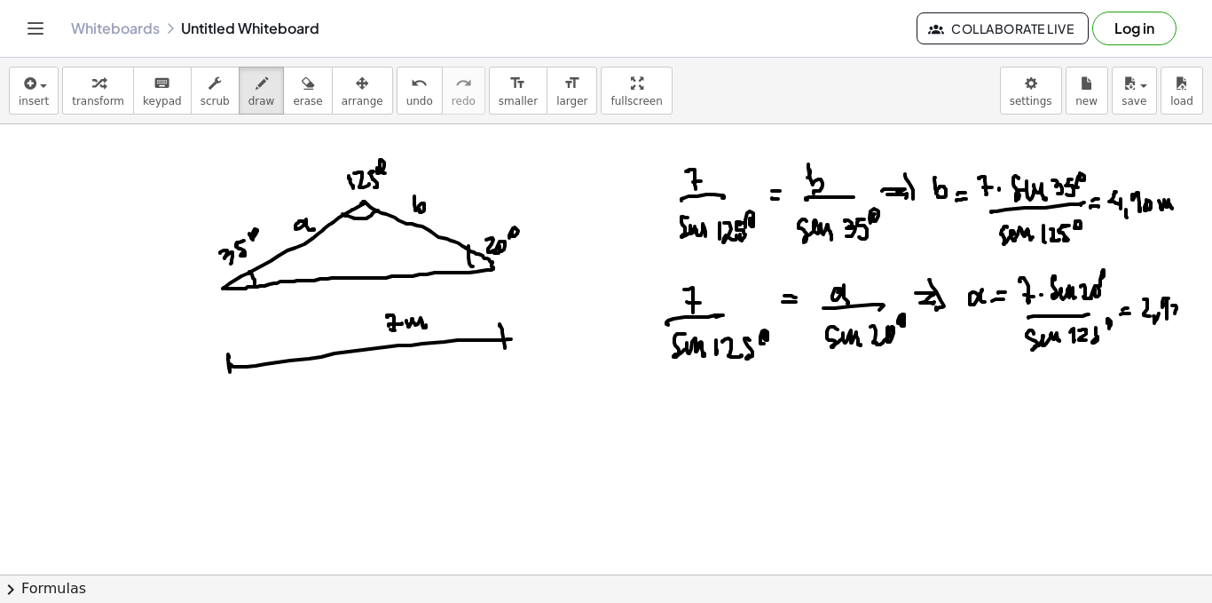
drag, startPoint x: 1182, startPoint y: 312, endPoint x: 1194, endPoint y: 320, distance: 14.6
drag, startPoint x: 285, startPoint y: 422, endPoint x: 288, endPoint y: 510, distance: 88.8
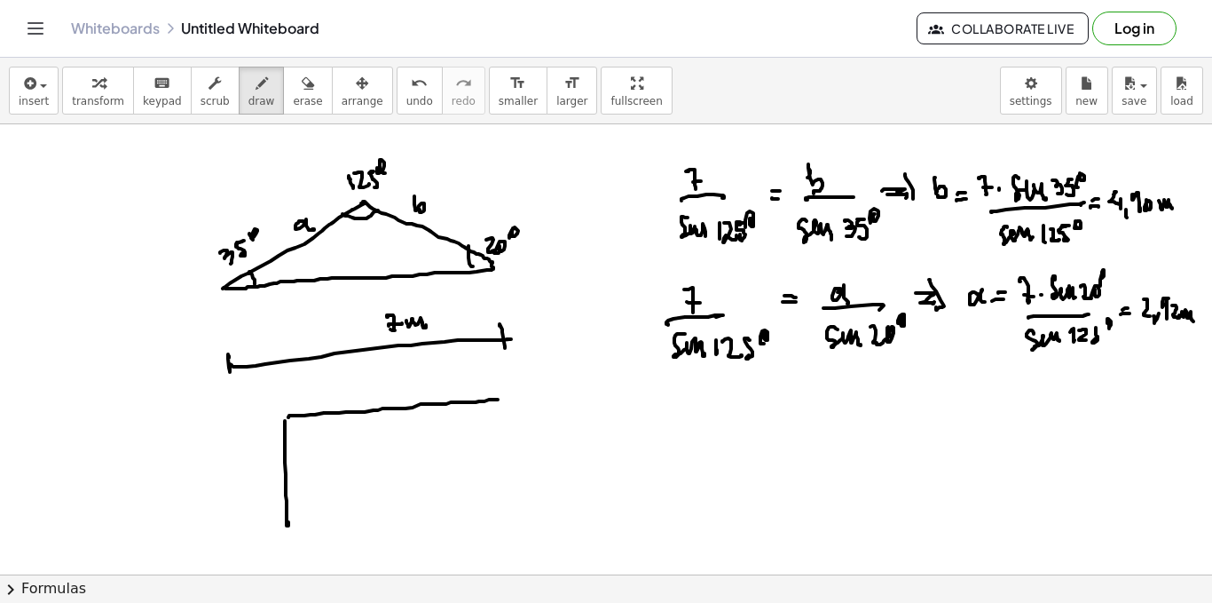
drag, startPoint x: 288, startPoint y: 417, endPoint x: 496, endPoint y: 399, distance: 208.5
drag, startPoint x: 499, startPoint y: 415, endPoint x: 481, endPoint y: 476, distance: 62.9
drag, startPoint x: 286, startPoint y: 525, endPoint x: 470, endPoint y: 483, distance: 188.6
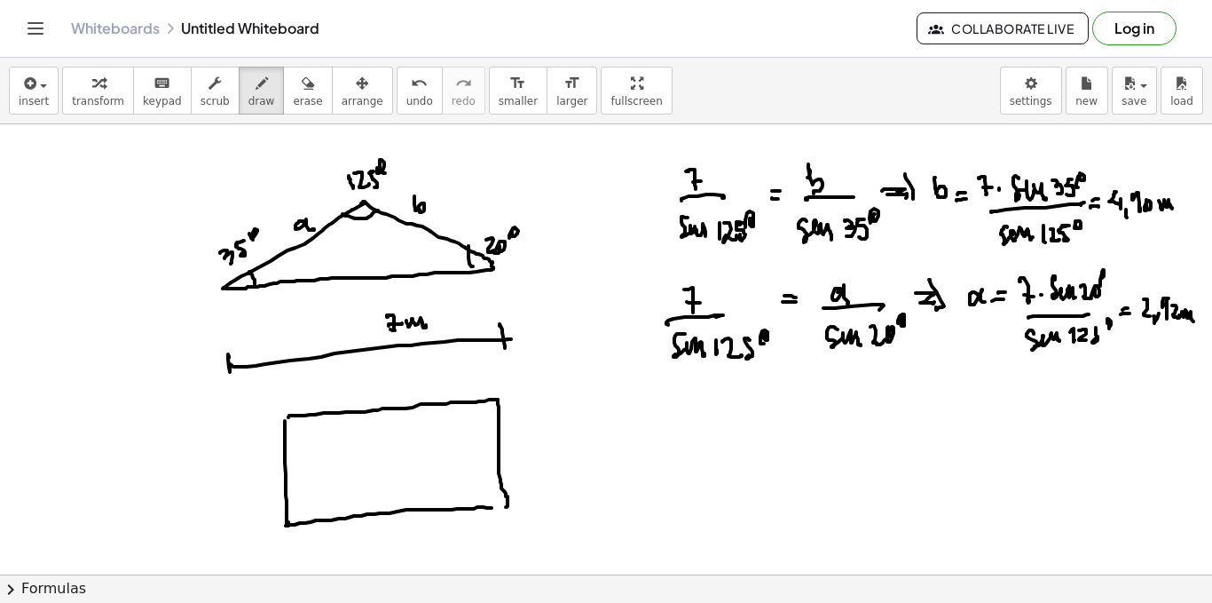
drag, startPoint x: 283, startPoint y: 456, endPoint x: 419, endPoint y: 436, distance: 137.3
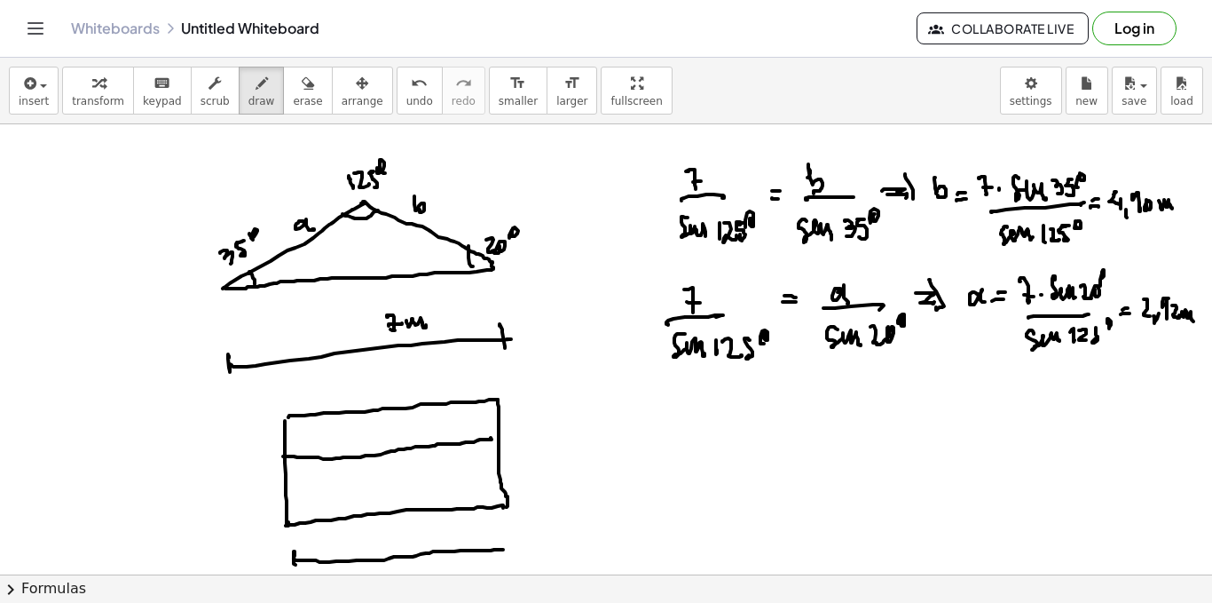
drag, startPoint x: 295, startPoint y: 559, endPoint x: 503, endPoint y: 550, distance: 208.8
drag, startPoint x: 503, startPoint y: 543, endPoint x: 487, endPoint y: 543, distance: 16.0
drag, startPoint x: 385, startPoint y: 527, endPoint x: 388, endPoint y: 540, distance: 12.7
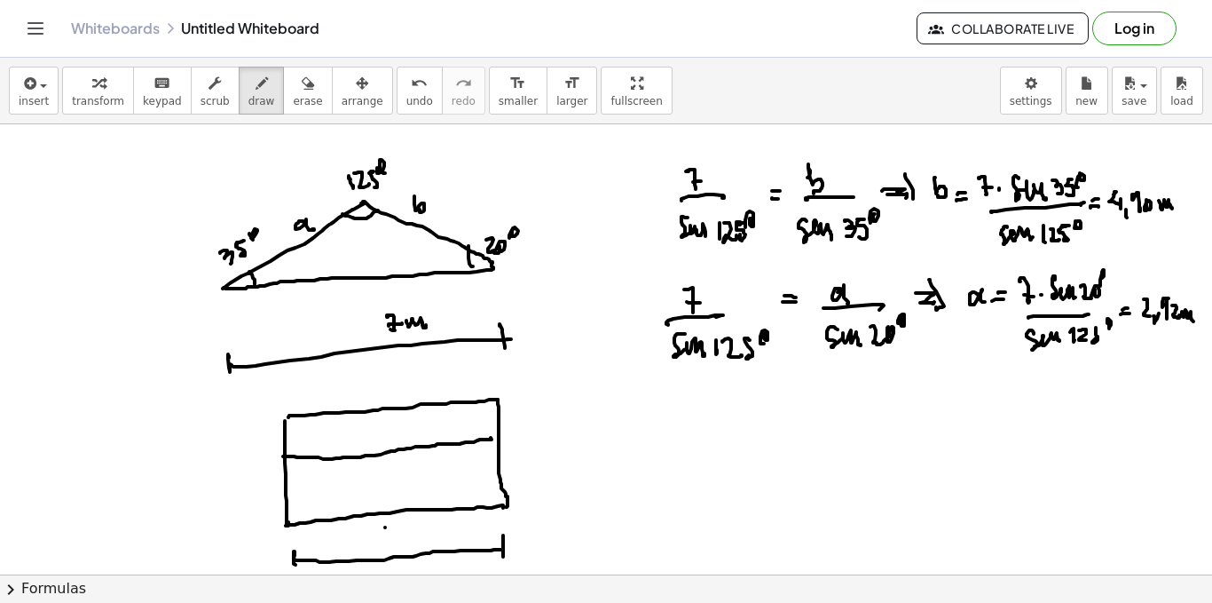
drag, startPoint x: 395, startPoint y: 529, endPoint x: 408, endPoint y: 536, distance: 15.1
drag, startPoint x: 414, startPoint y: 532, endPoint x: 426, endPoint y: 540, distance: 14.8
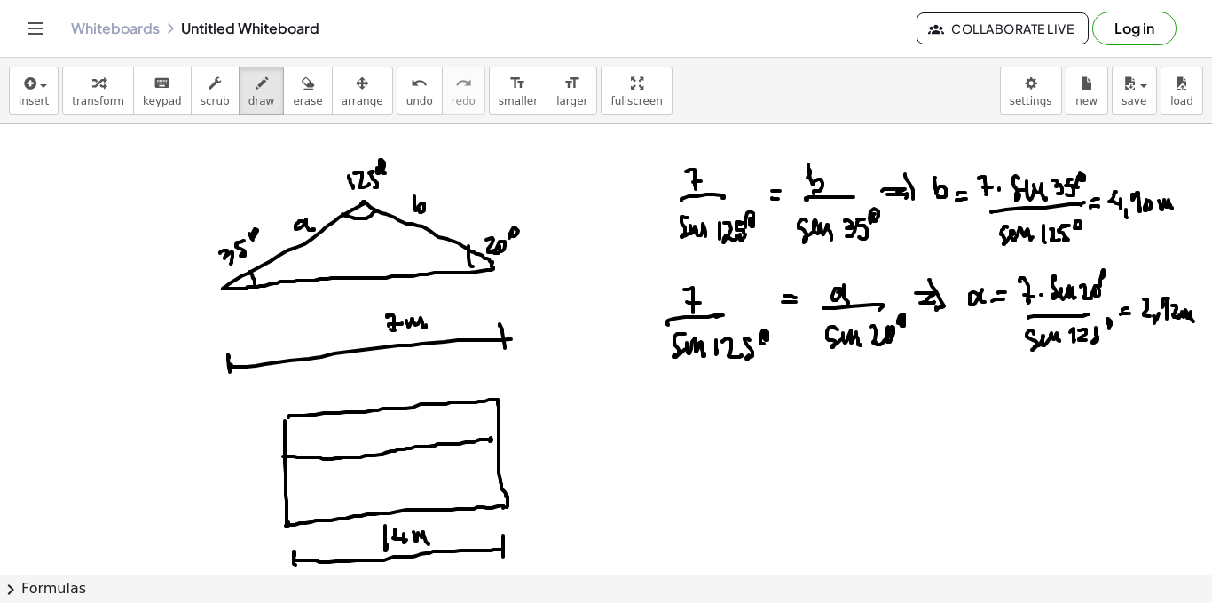
drag, startPoint x: 490, startPoint y: 441, endPoint x: 501, endPoint y: 442, distance: 10.7
drag, startPoint x: 523, startPoint y: 396, endPoint x: 541, endPoint y: 412, distance: 23.9
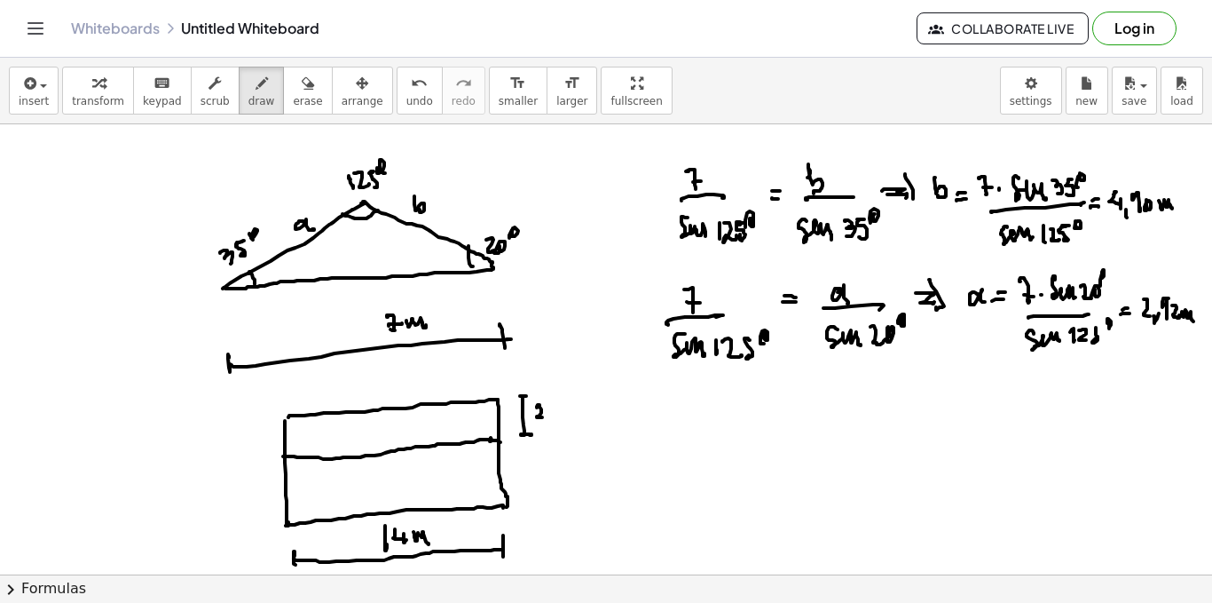
drag, startPoint x: 538, startPoint y: 405, endPoint x: 547, endPoint y: 418, distance: 16.0
drag, startPoint x: 572, startPoint y: 407, endPoint x: 580, endPoint y: 419, distance: 14.6
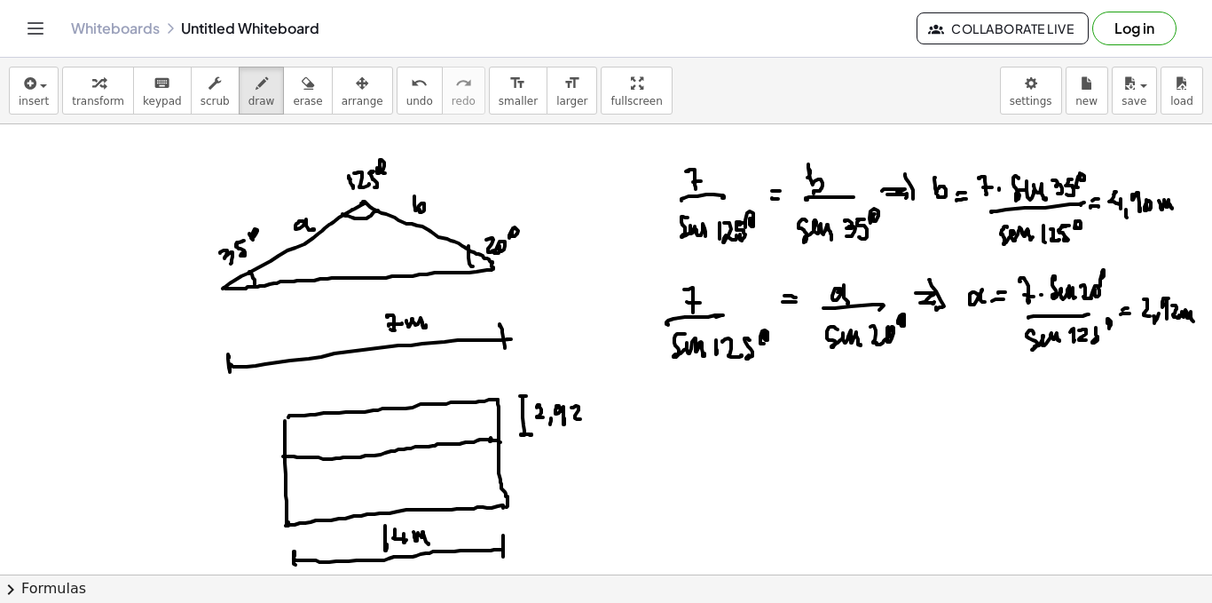
drag, startPoint x: 587, startPoint y: 417, endPoint x: 603, endPoint y: 421, distance: 16.4
drag, startPoint x: 525, startPoint y: 439, endPoint x: 535, endPoint y: 506, distance: 67.3
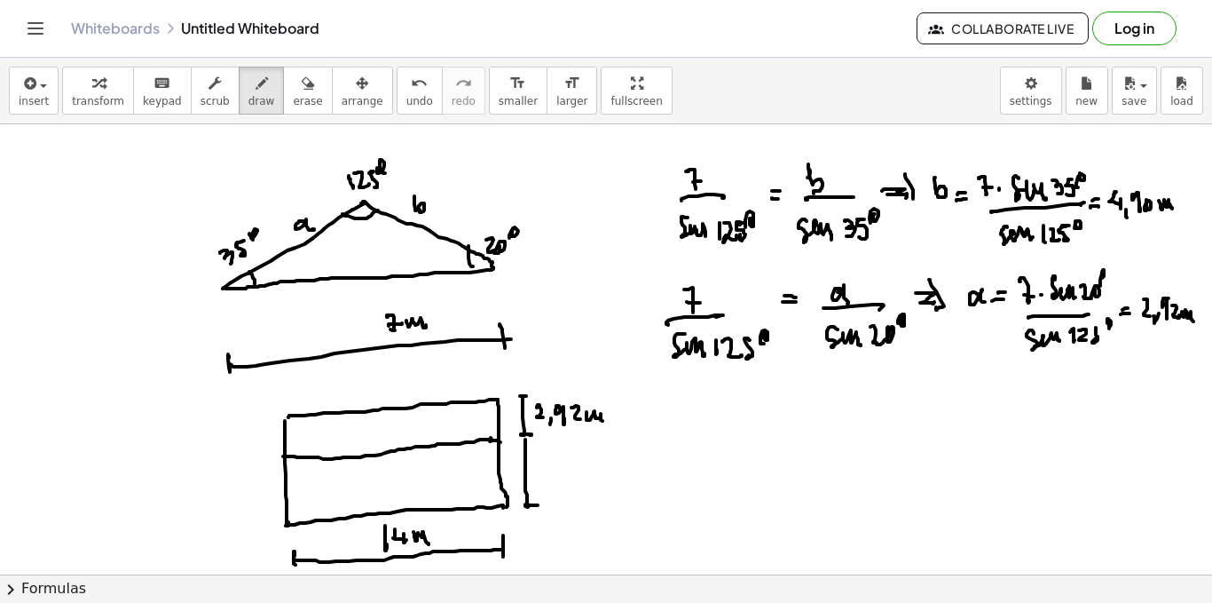
drag, startPoint x: 551, startPoint y: 457, endPoint x: 557, endPoint y: 475, distance: 18.5
drag, startPoint x: 578, startPoint y: 461, endPoint x: 588, endPoint y: 462, distance: 9.9
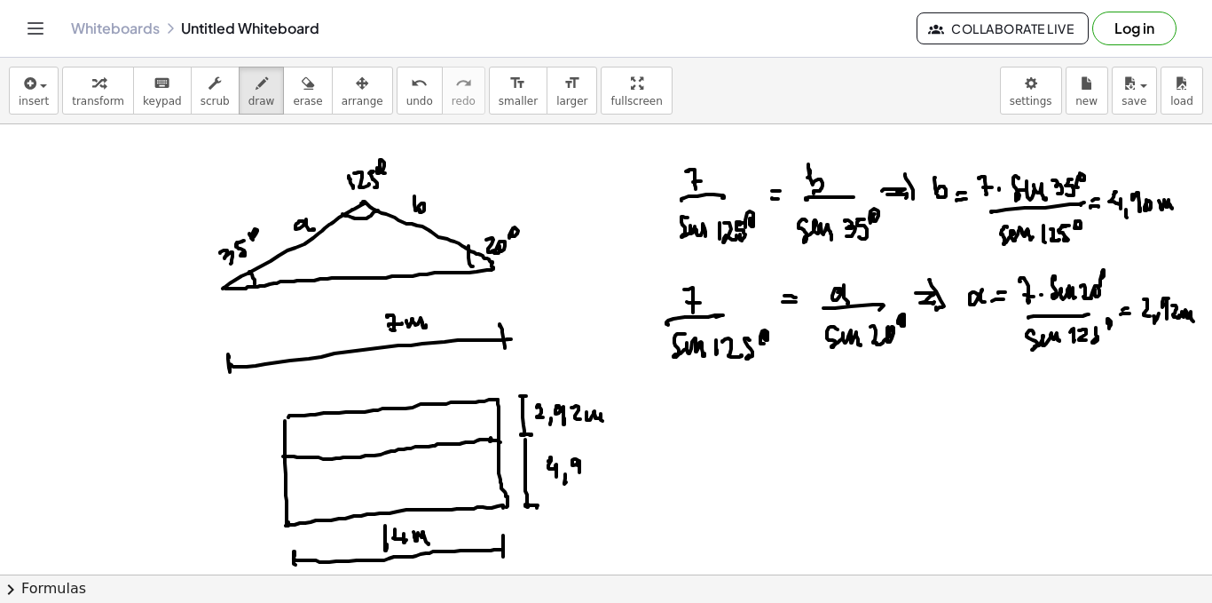
drag, startPoint x: 588, startPoint y: 462, endPoint x: 603, endPoint y: 462, distance: 15.1
drag, startPoint x: 608, startPoint y: 466, endPoint x: 617, endPoint y: 477, distance: 13.9
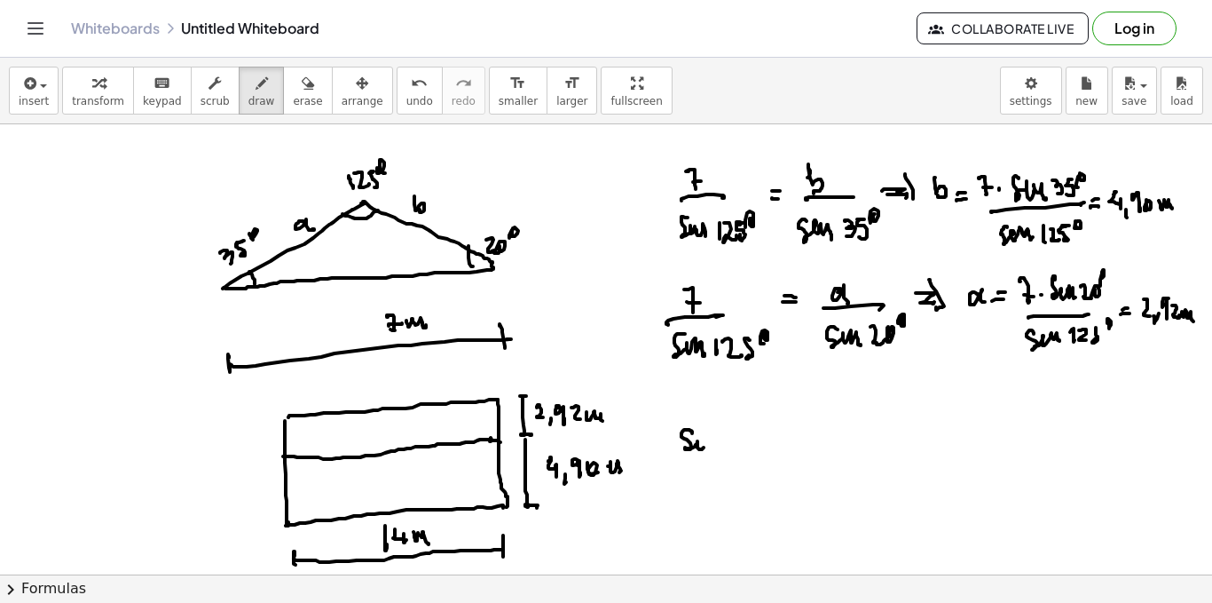
drag, startPoint x: 690, startPoint y: 430, endPoint x: 716, endPoint y: 440, distance: 28.7
drag, startPoint x: 749, startPoint y: 446, endPoint x: 755, endPoint y: 438, distance: 10.1
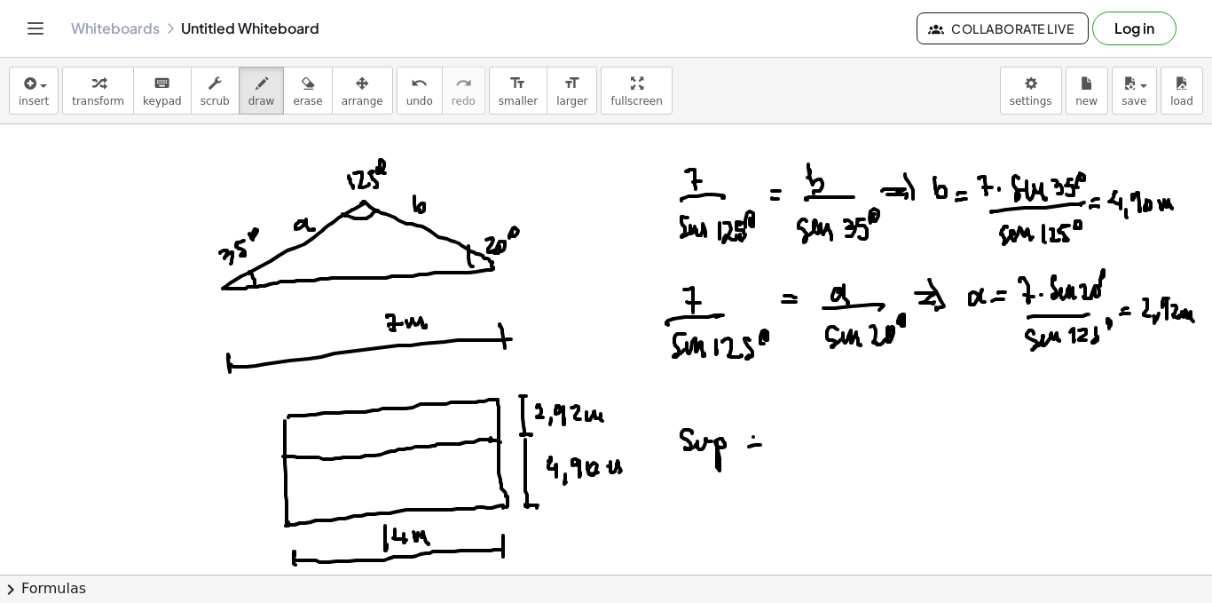
drag, startPoint x: 754, startPoint y: 437, endPoint x: 764, endPoint y: 438, distance: 10.7
drag, startPoint x: 795, startPoint y: 434, endPoint x: 807, endPoint y: 446, distance: 17.0
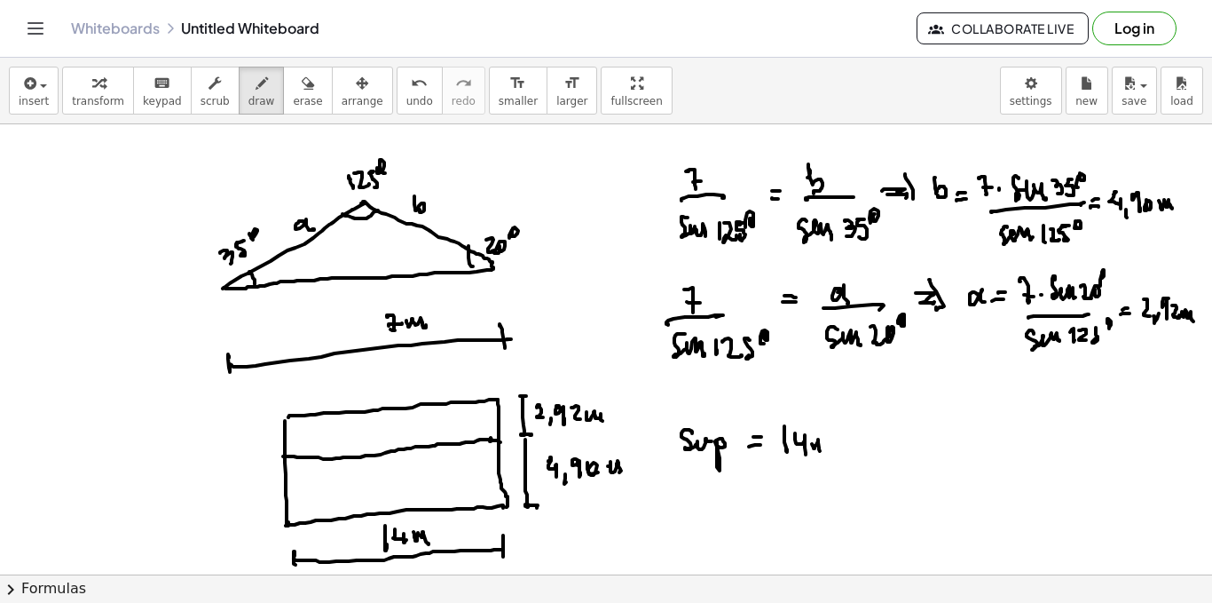
drag, startPoint x: 812, startPoint y: 444, endPoint x: 834, endPoint y: 437, distance: 23.3
drag, startPoint x: 849, startPoint y: 423, endPoint x: 857, endPoint y: 456, distance: 33.8
drag, startPoint x: 864, startPoint y: 435, endPoint x: 881, endPoint y: 449, distance: 22.7
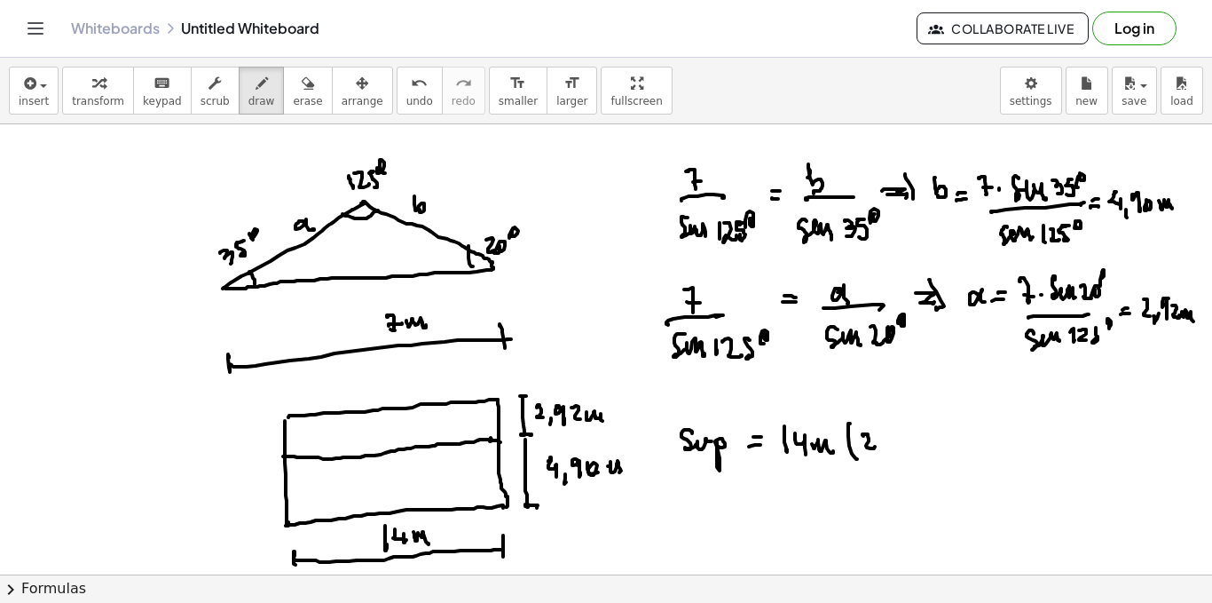
drag, startPoint x: 884, startPoint y: 446, endPoint x: 895, endPoint y: 439, distance: 12.8
drag, startPoint x: 895, startPoint y: 439, endPoint x: 904, endPoint y: 439, distance: 9.8
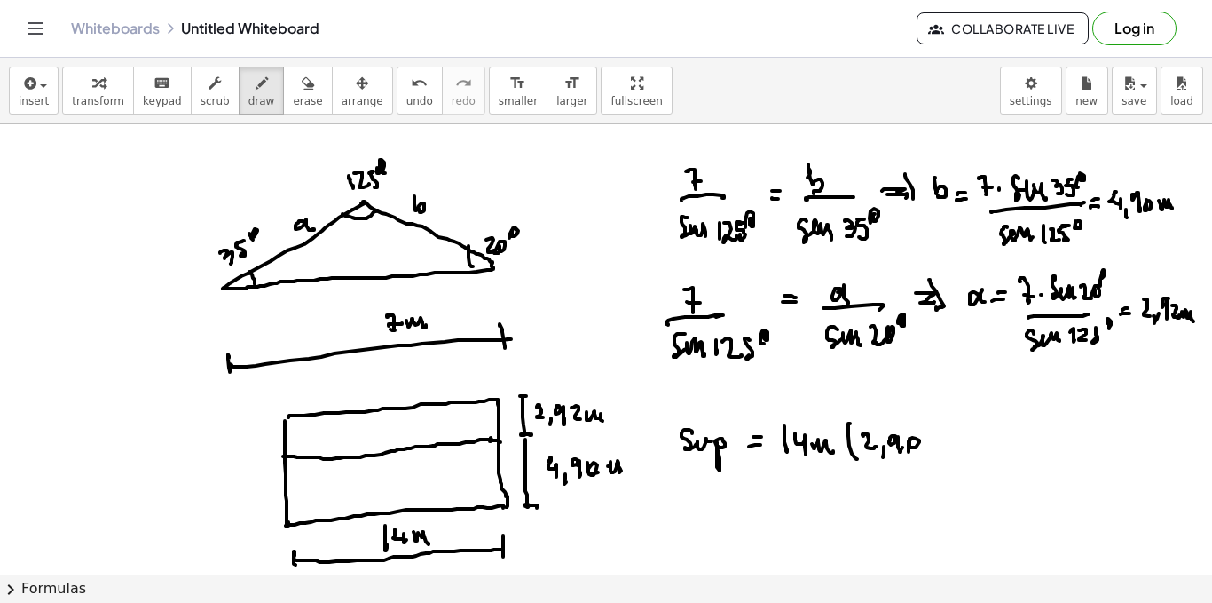
drag, startPoint x: 910, startPoint y: 438, endPoint x: 909, endPoint y: 452, distance: 13.3
drag
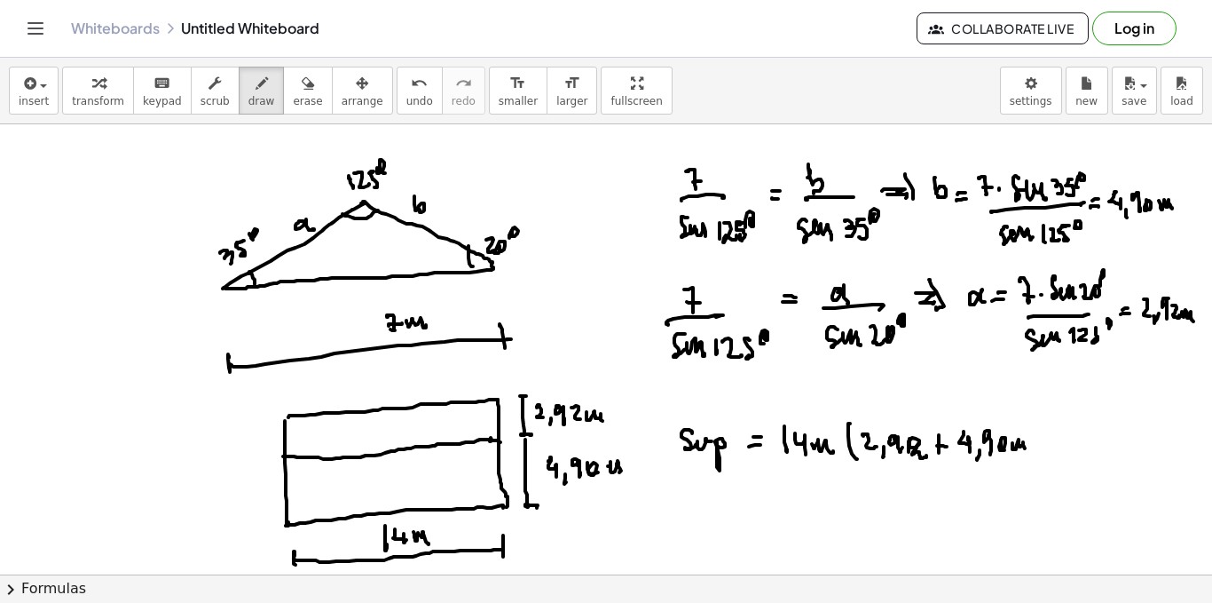
drag, startPoint x: 840, startPoint y: 446, endPoint x: 836, endPoint y: 467, distance: 20.7
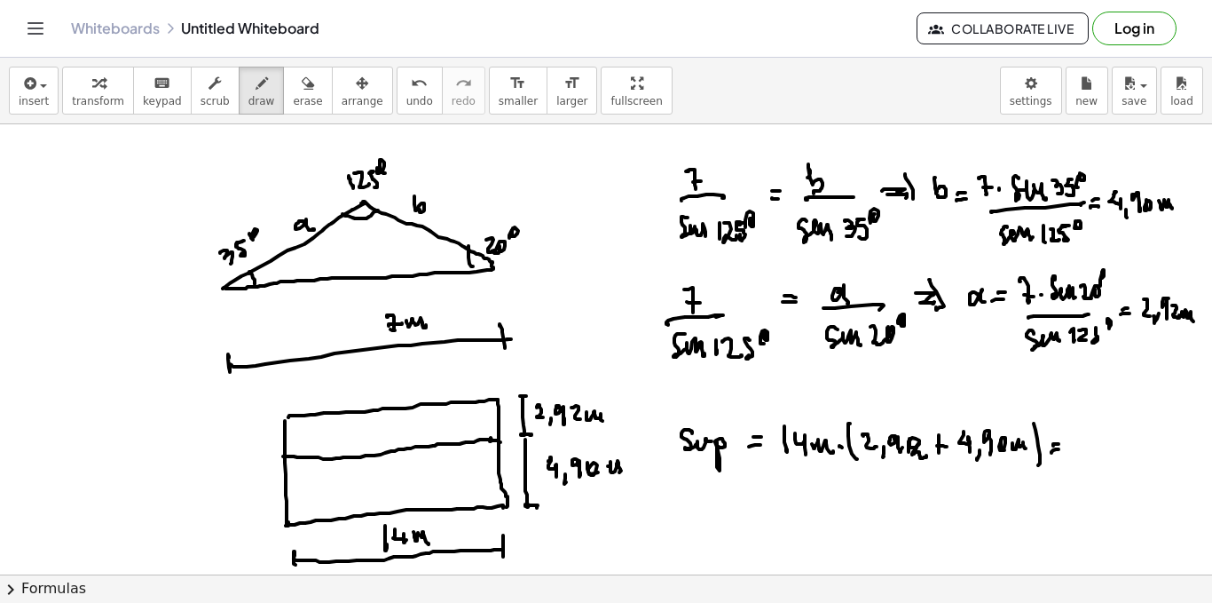
drag, startPoint x: 1110, startPoint y: 430, endPoint x: 1114, endPoint y: 446, distance: 16.4
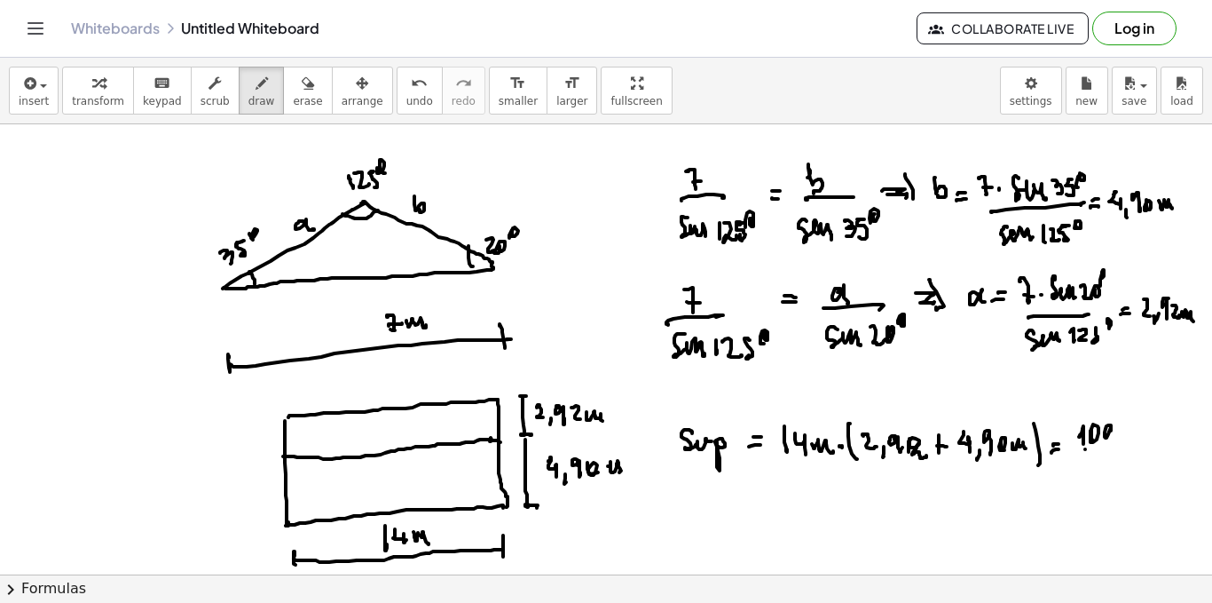
drag, startPoint x: 1119, startPoint y: 452, endPoint x: 1128, endPoint y: 438, distance: 16.7
drag, startPoint x: 1128, startPoint y: 430, endPoint x: 1139, endPoint y: 436, distance: 12.3
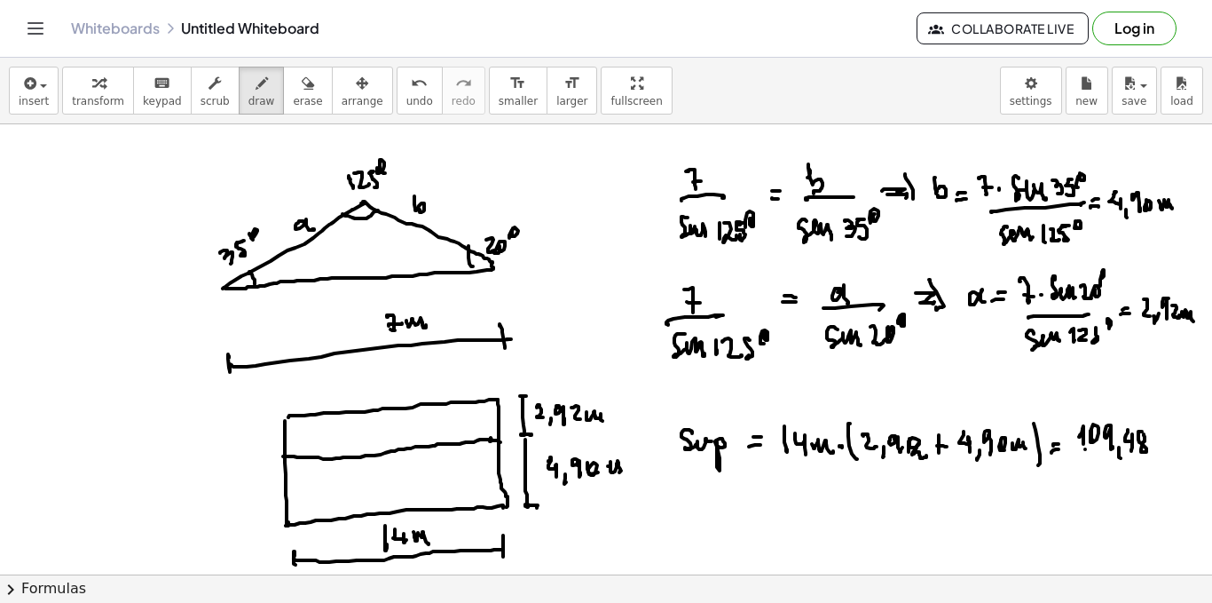
drag, startPoint x: 1157, startPoint y: 444, endPoint x: 1171, endPoint y: 451, distance: 15.9
drag, startPoint x: 1171, startPoint y: 420, endPoint x: 1162, endPoint y: 453, distance: 34.0
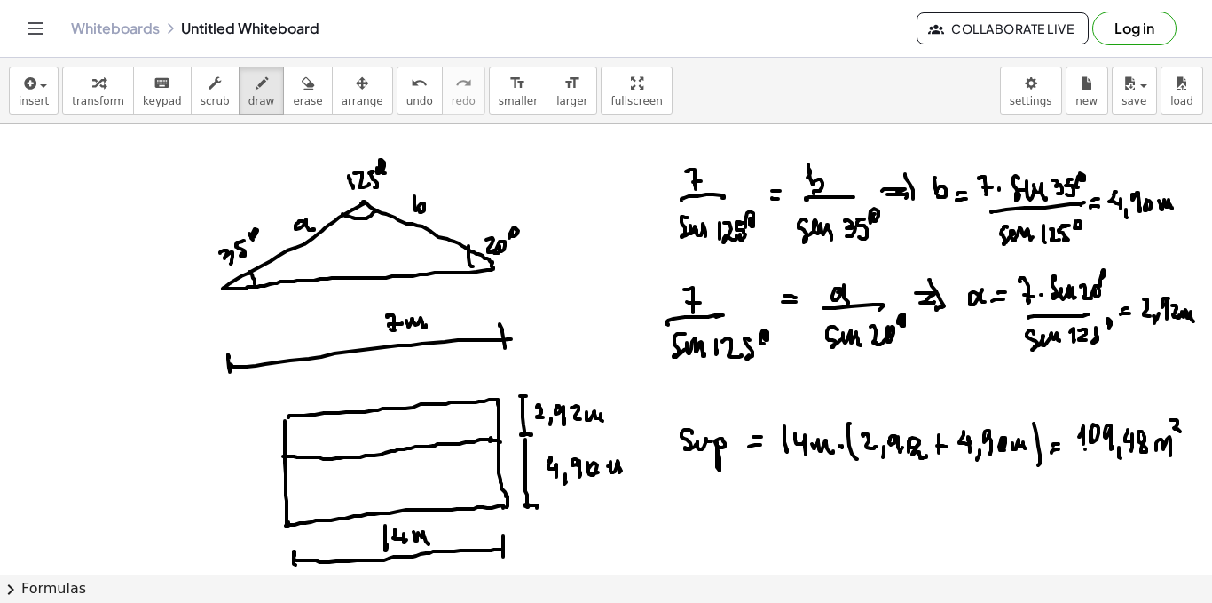
scroll to position [89, 0]
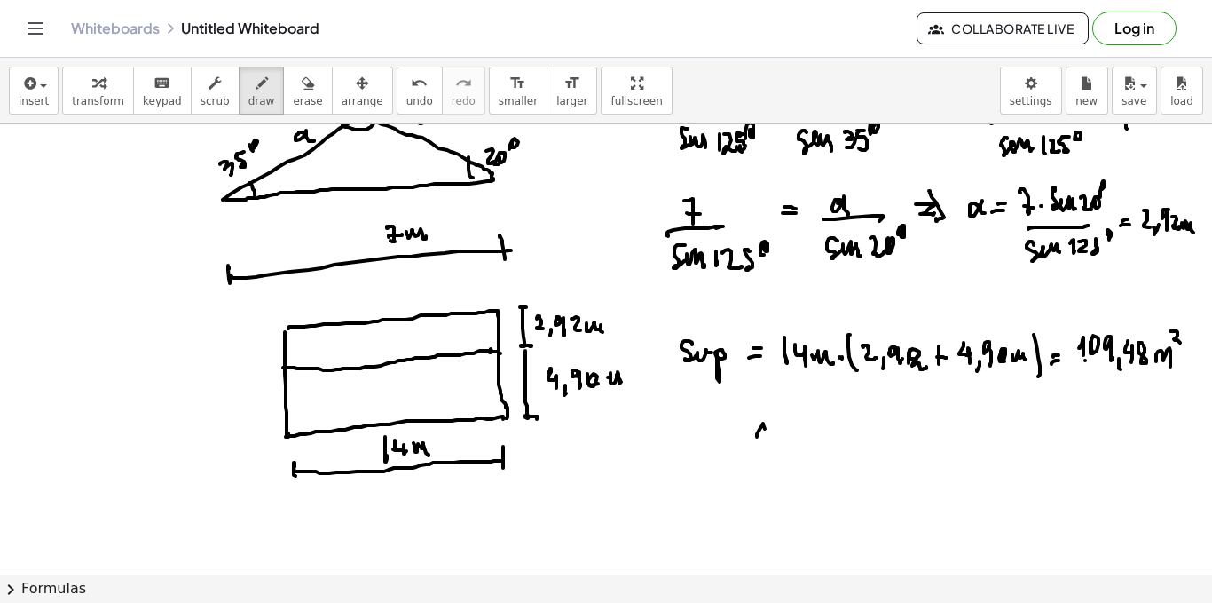
drag, startPoint x: 763, startPoint y: 423, endPoint x: 766, endPoint y: 437, distance: 13.6
click at [766, 438] on div at bounding box center [606, 538] width 1212 height 1005
drag, startPoint x: 773, startPoint y: 430, endPoint x: 790, endPoint y: 422, distance: 19.1
click at [789, 422] on div at bounding box center [606, 538] width 1212 height 1005
click at [795, 438] on div at bounding box center [606, 538] width 1212 height 1005
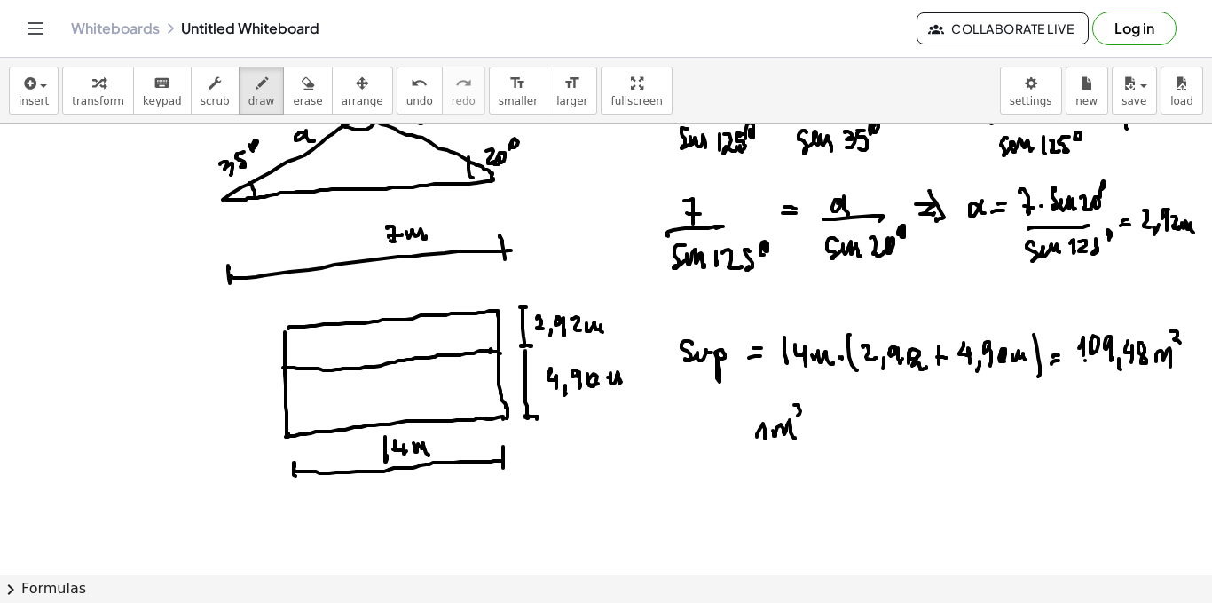
drag, startPoint x: 795, startPoint y: 405, endPoint x: 828, endPoint y: 428, distance: 40.1
click at [807, 418] on div at bounding box center [606, 538] width 1212 height 1005
drag, startPoint x: 862, startPoint y: 428, endPoint x: 862, endPoint y: 415, distance: 13.3
click at [867, 429] on div at bounding box center [606, 538] width 1212 height 1005
drag, startPoint x: 875, startPoint y: 426, endPoint x: 892, endPoint y: 423, distance: 17.1
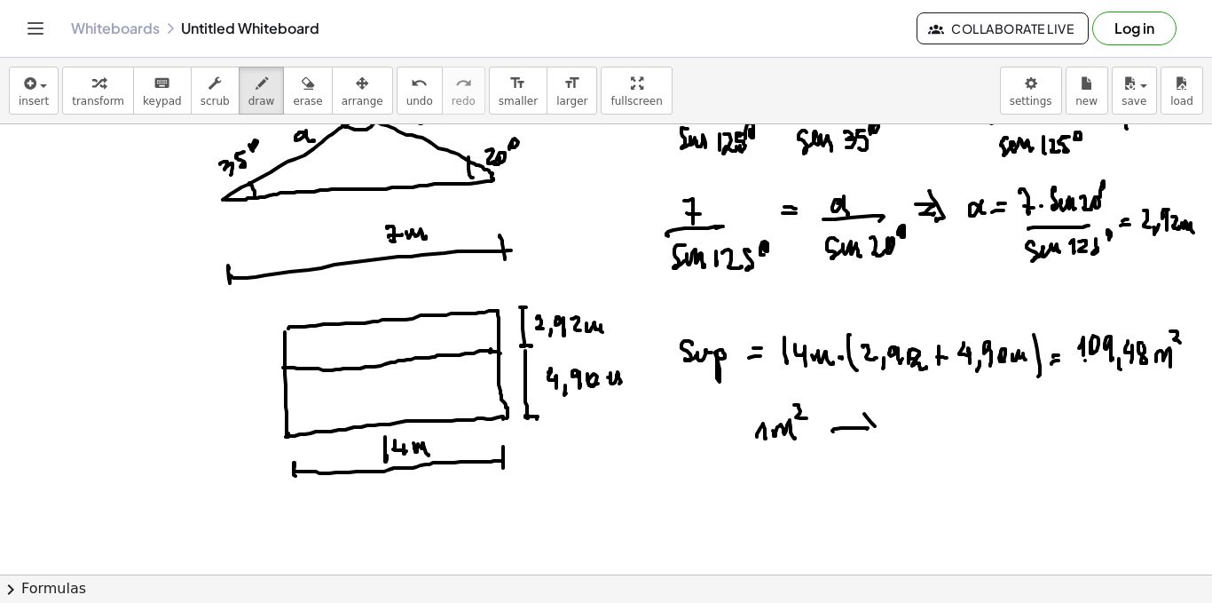
click at [876, 438] on div at bounding box center [606, 538] width 1212 height 1005
drag, startPoint x: 889, startPoint y: 418, endPoint x: 902, endPoint y: 431, distance: 18.2
click at [902, 430] on div at bounding box center [606, 538] width 1212 height 1005
drag, startPoint x: 914, startPoint y: 421, endPoint x: 938, endPoint y: 412, distance: 25.6
click at [920, 420] on div at bounding box center [606, 538] width 1212 height 1005
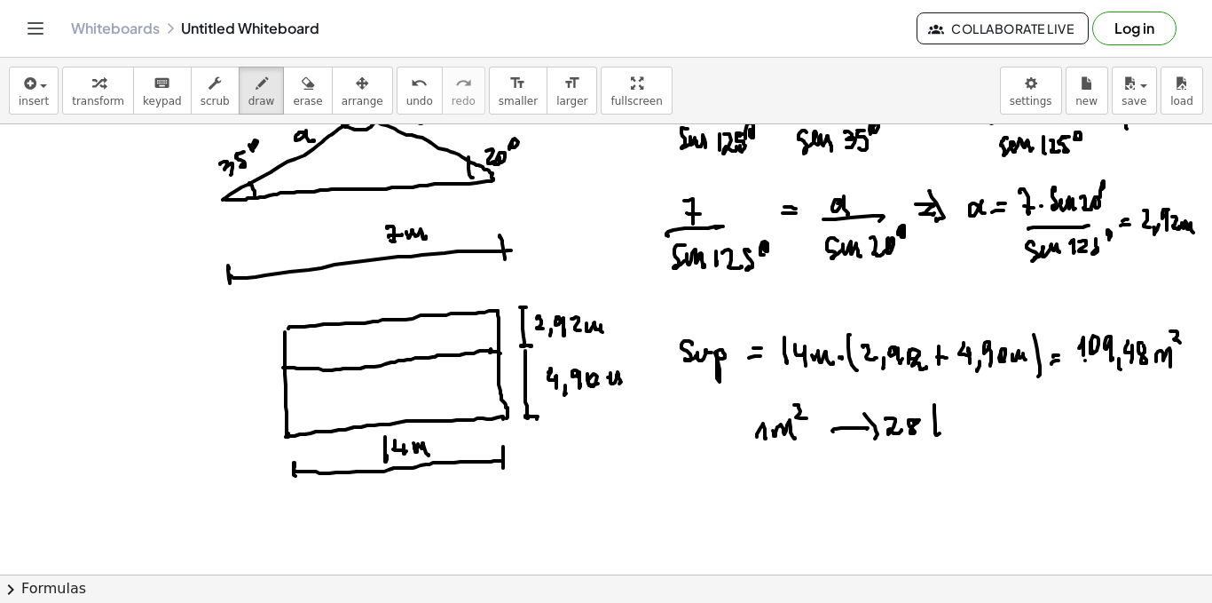
drag, startPoint x: 935, startPoint y: 406, endPoint x: 936, endPoint y: 422, distance: 16.9
click at [940, 431] on div at bounding box center [606, 538] width 1212 height 1005
drag, startPoint x: 936, startPoint y: 422, endPoint x: 946, endPoint y: 424, distance: 10.8
click at [946, 424] on div at bounding box center [606, 538] width 1212 height 1005
drag, startPoint x: 953, startPoint y: 424, endPoint x: 962, endPoint y: 419, distance: 10.4
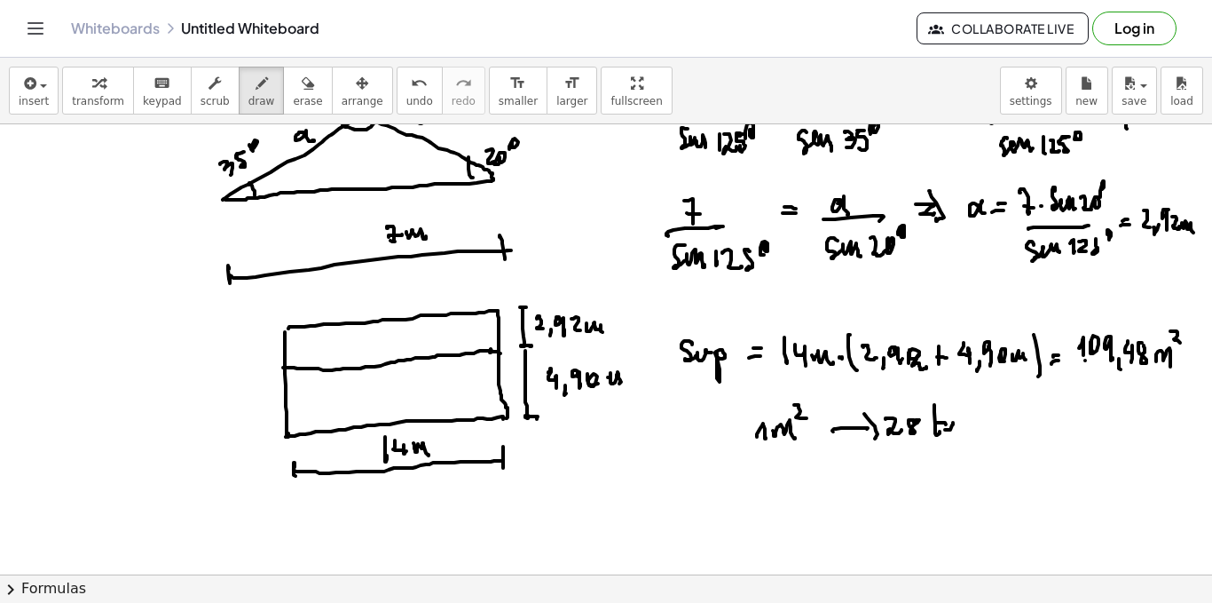
click at [954, 431] on div at bounding box center [606, 538] width 1212 height 1005
drag, startPoint x: 962, startPoint y: 419, endPoint x: 963, endPoint y: 439, distance: 20.4
click at [960, 440] on div at bounding box center [606, 538] width 1212 height 1005
drag, startPoint x: 981, startPoint y: 422, endPoint x: 992, endPoint y: 418, distance: 12.1
click at [984, 427] on div at bounding box center [606, 538] width 1212 height 1005
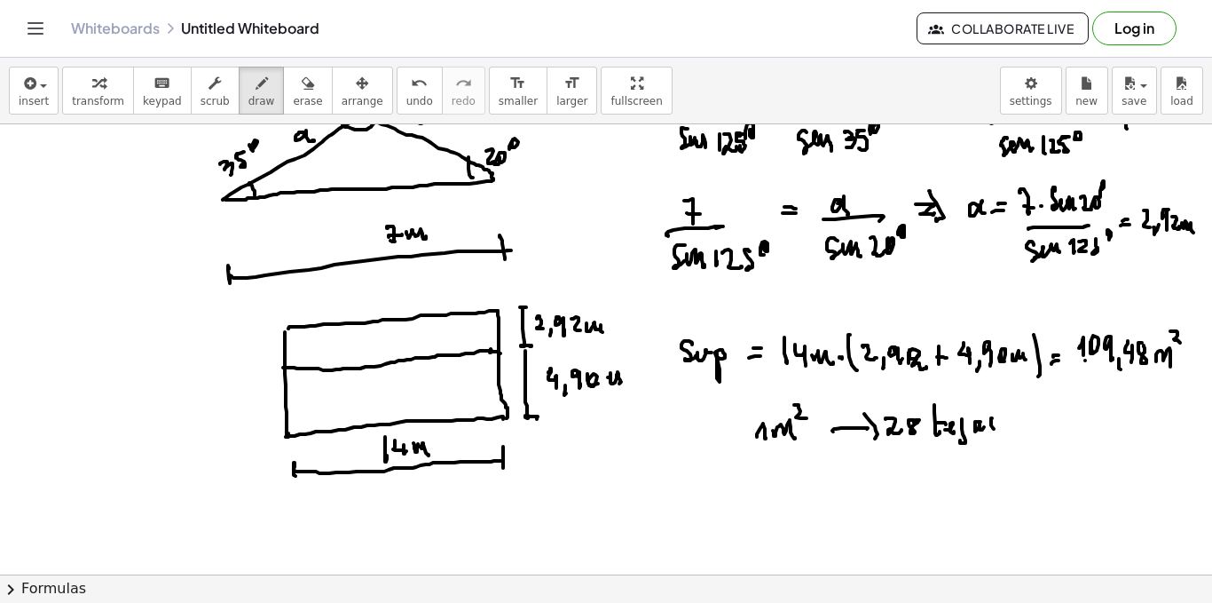
drag, startPoint x: 992, startPoint y: 418, endPoint x: 962, endPoint y: 450, distance: 44.0
click at [988, 434] on div at bounding box center [606, 538] width 1212 height 1005
drag, startPoint x: 749, startPoint y: 492, endPoint x: 762, endPoint y: 491, distance: 12.5
click at [755, 496] on div at bounding box center [606, 538] width 1212 height 1005
drag, startPoint x: 762, startPoint y: 490, endPoint x: 784, endPoint y: 483, distance: 22.5
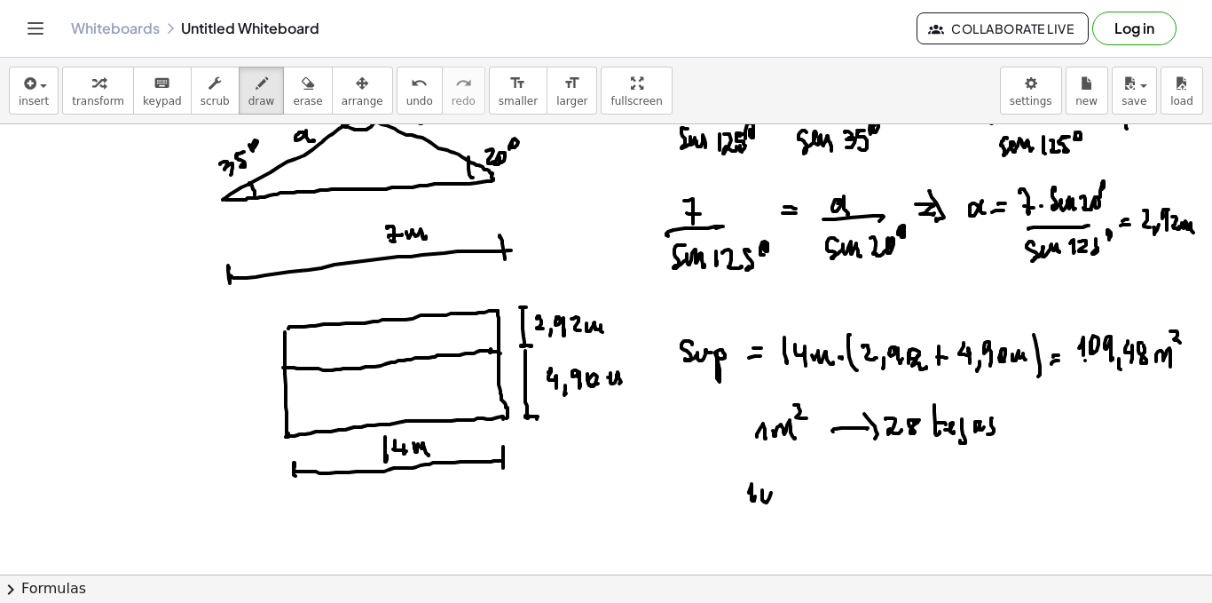
click at [770, 500] on div at bounding box center [606, 538] width 1212 height 1005
drag, startPoint x: 784, startPoint y: 483, endPoint x: 786, endPoint y: 499, distance: 16.1
click at [784, 501] on div at bounding box center [606, 538] width 1212 height 1005
click at [794, 514] on div at bounding box center [606, 538] width 1212 height 1005
drag, startPoint x: 800, startPoint y: 489, endPoint x: 809, endPoint y: 492, distance: 10.1
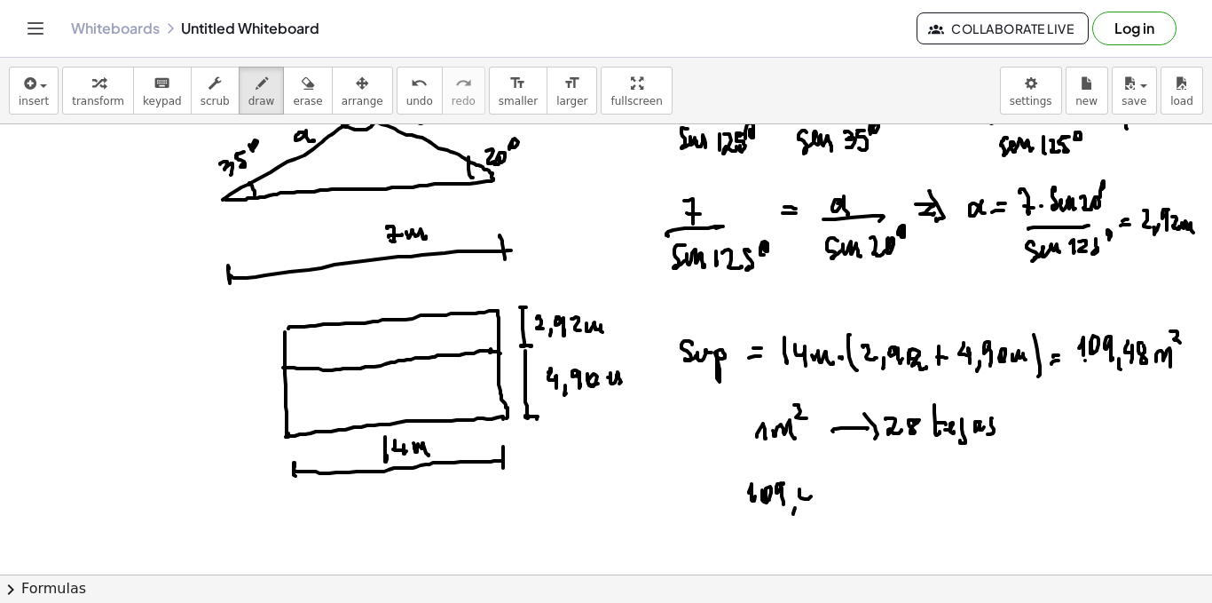
click at [810, 492] on div at bounding box center [606, 538] width 1212 height 1005
click at [810, 505] on div at bounding box center [606, 538] width 1212 height 1005
click at [823, 495] on div at bounding box center [606, 538] width 1212 height 1005
drag, startPoint x: 837, startPoint y: 500, endPoint x: 849, endPoint y: 488, distance: 16.3
click at [849, 508] on div at bounding box center [606, 538] width 1212 height 1005
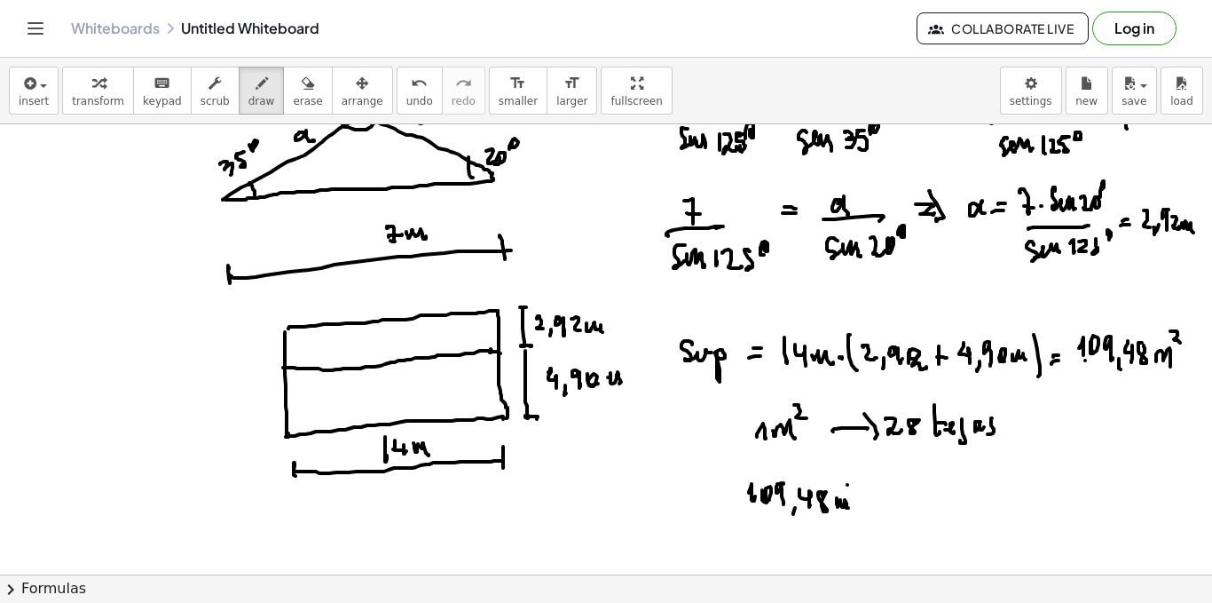
drag, startPoint x: 848, startPoint y: 485, endPoint x: 865, endPoint y: 498, distance: 22.2
click at [863, 493] on div at bounding box center [606, 538] width 1212 height 1005
drag, startPoint x: 891, startPoint y: 503, endPoint x: 904, endPoint y: 504, distance: 12.5
click at [906, 502] on div at bounding box center [606, 538] width 1212 height 1005
drag, startPoint x: 908, startPoint y: 505, endPoint x: 920, endPoint y: 495, distance: 15.1
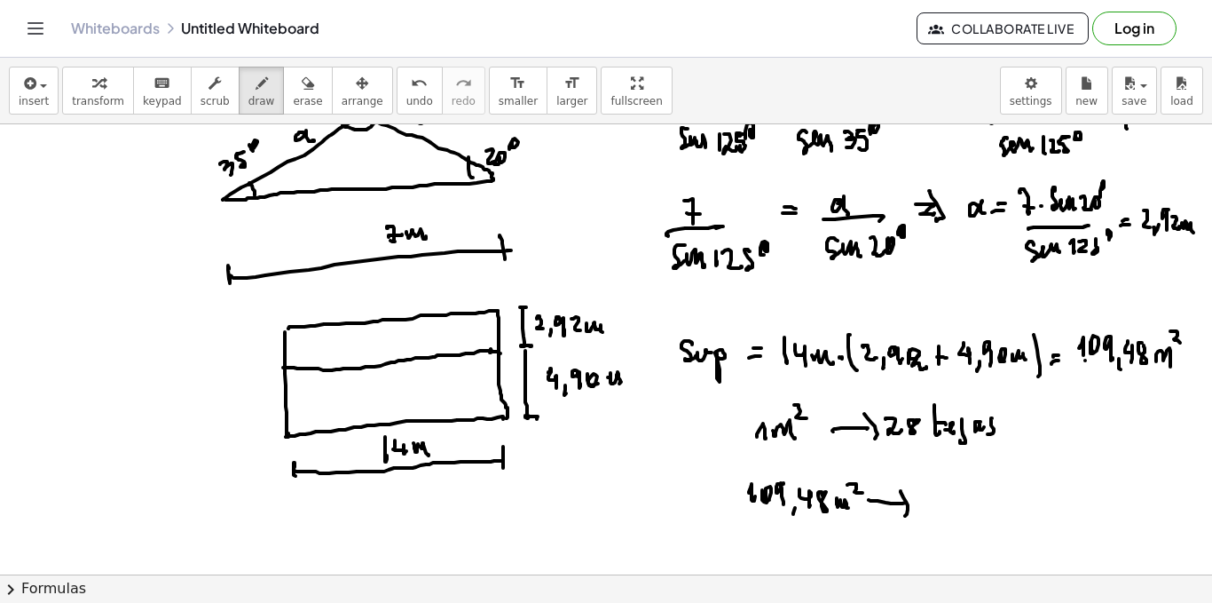
click at [905, 513] on div at bounding box center [606, 538] width 1212 height 1005
drag, startPoint x: 924, startPoint y: 507, endPoint x: 925, endPoint y: 495, distance: 11.6
click at [924, 506] on div at bounding box center [606, 538] width 1212 height 1005
drag, startPoint x: 925, startPoint y: 495, endPoint x: 935, endPoint y: 504, distance: 13.2
click at [935, 504] on div at bounding box center [606, 538] width 1212 height 1005
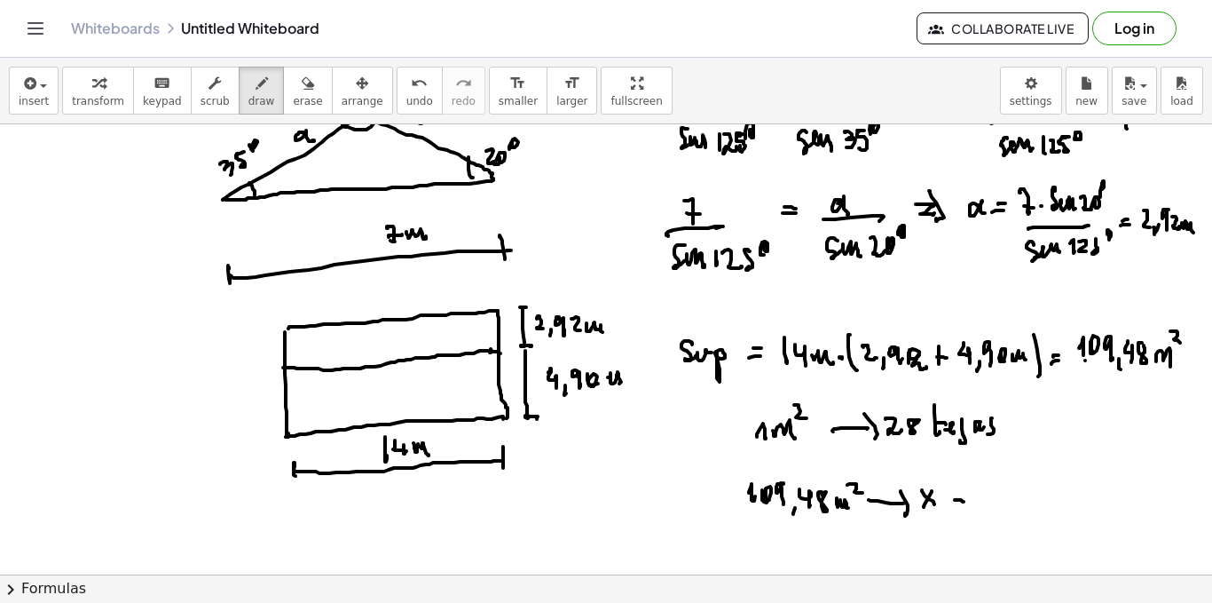
click at [964, 501] on div at bounding box center [606, 538] width 1212 height 1005
click at [962, 495] on div at bounding box center [606, 538] width 1212 height 1005
drag, startPoint x: 978, startPoint y: 483, endPoint x: 982, endPoint y: 498, distance: 15.5
click at [980, 499] on div at bounding box center [606, 538] width 1212 height 1005
click at [996, 485] on div at bounding box center [606, 538] width 1212 height 1005
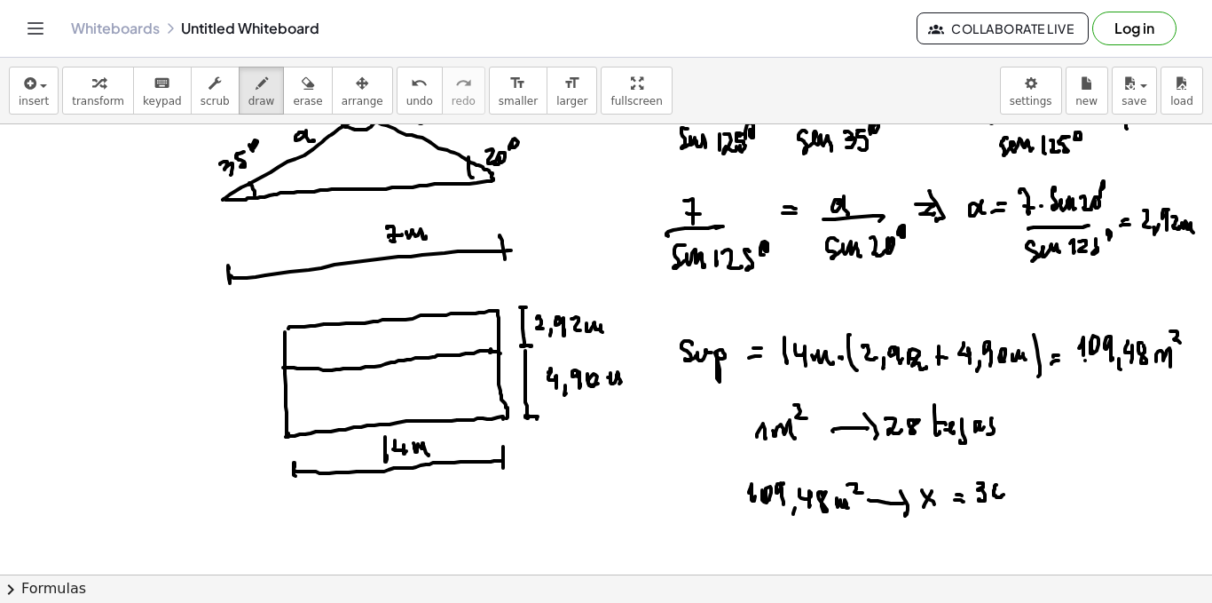
click at [999, 486] on div at bounding box center [606, 538] width 1212 height 1005
drag, startPoint x: 1016, startPoint y: 484, endPoint x: 1014, endPoint y: 496, distance: 12.7
click at [1013, 497] on div at bounding box center [606, 538] width 1212 height 1005
drag, startPoint x: 1024, startPoint y: 485, endPoint x: 1023, endPoint y: 496, distance: 11.6
click at [1023, 496] on div at bounding box center [606, 538] width 1212 height 1005
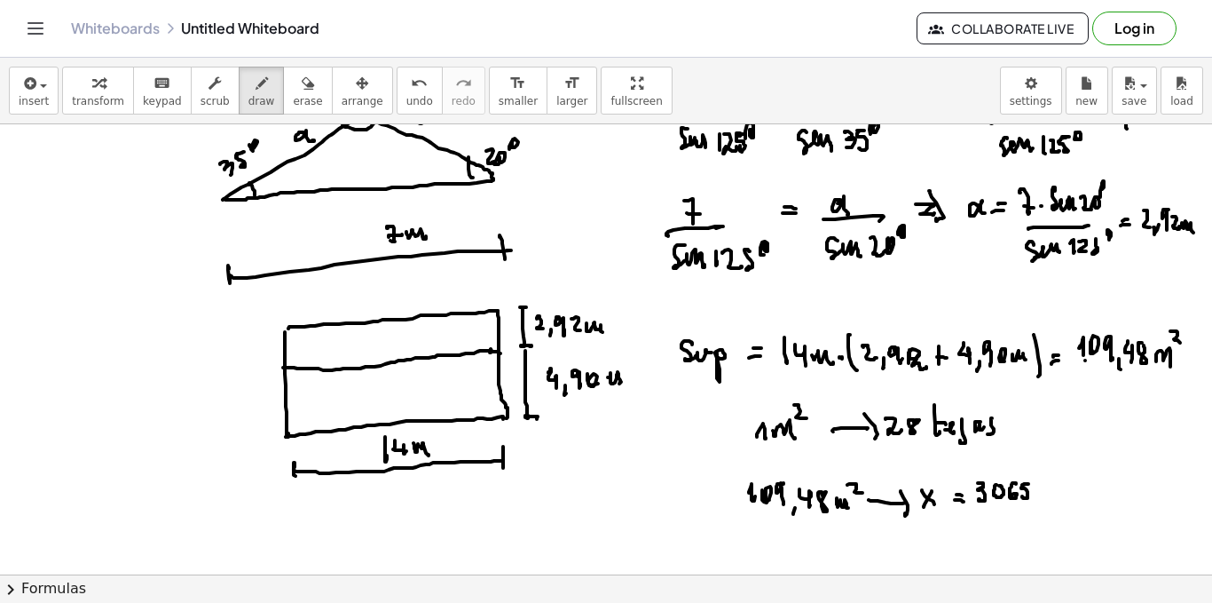
click at [1034, 507] on div at bounding box center [606, 538] width 1212 height 1005
click at [1047, 487] on div at bounding box center [606, 538] width 1212 height 1005
drag, startPoint x: 1047, startPoint y: 486, endPoint x: 1049, endPoint y: 496, distance: 9.9
click at [1049, 496] on div at bounding box center [606, 538] width 1212 height 1005
click at [1070, 499] on div at bounding box center [606, 538] width 1212 height 1005
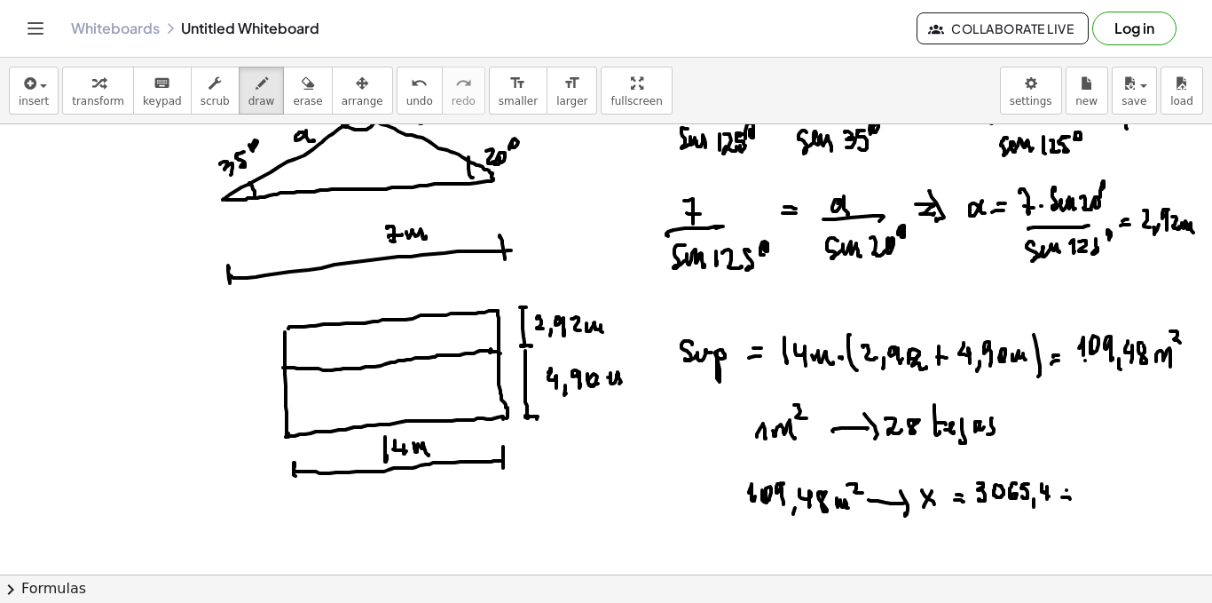
click at [1070, 492] on div at bounding box center [606, 538] width 1212 height 1005
click at [1041, 503] on div at bounding box center [606, 538] width 1212 height 1005
click at [1046, 500] on div at bounding box center [606, 538] width 1212 height 1005
drag, startPoint x: 1089, startPoint y: 484, endPoint x: 1092, endPoint y: 501, distance: 18.0
click at [1092, 501] on div at bounding box center [606, 538] width 1212 height 1005
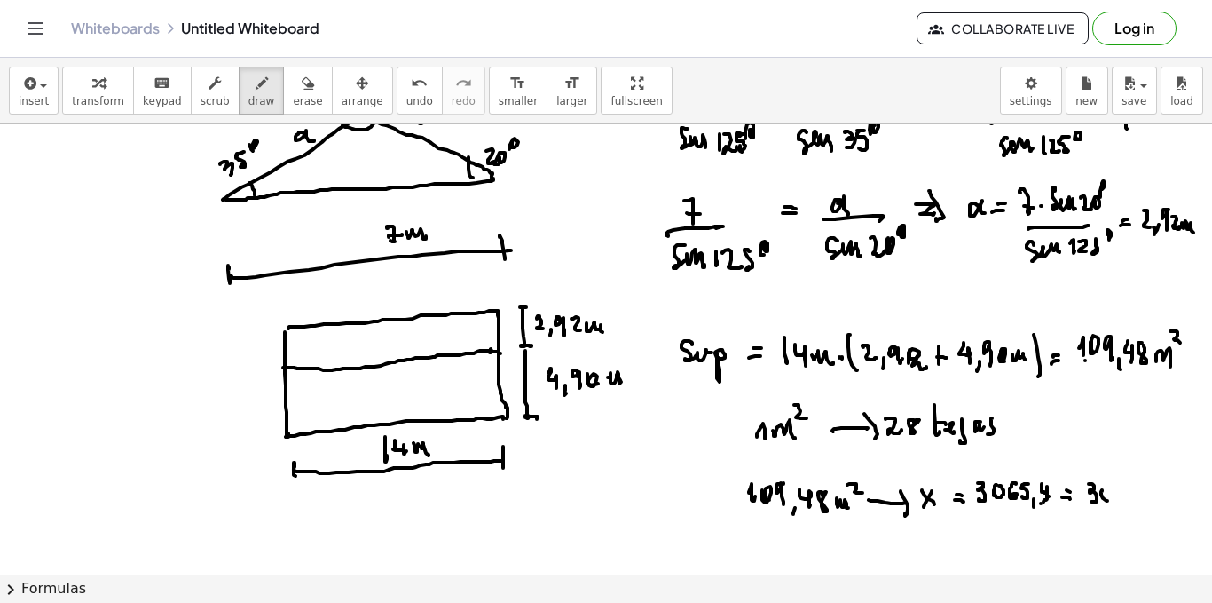
click at [1105, 497] on div at bounding box center [606, 538] width 1212 height 1005
drag, startPoint x: 1118, startPoint y: 484, endPoint x: 1126, endPoint y: 496, distance: 14.8
click at [1120, 500] on div at bounding box center [606, 538] width 1212 height 1005
drag, startPoint x: 1129, startPoint y: 487, endPoint x: 1155, endPoint y: 483, distance: 26.1
click at [1133, 503] on div at bounding box center [606, 538] width 1212 height 1005
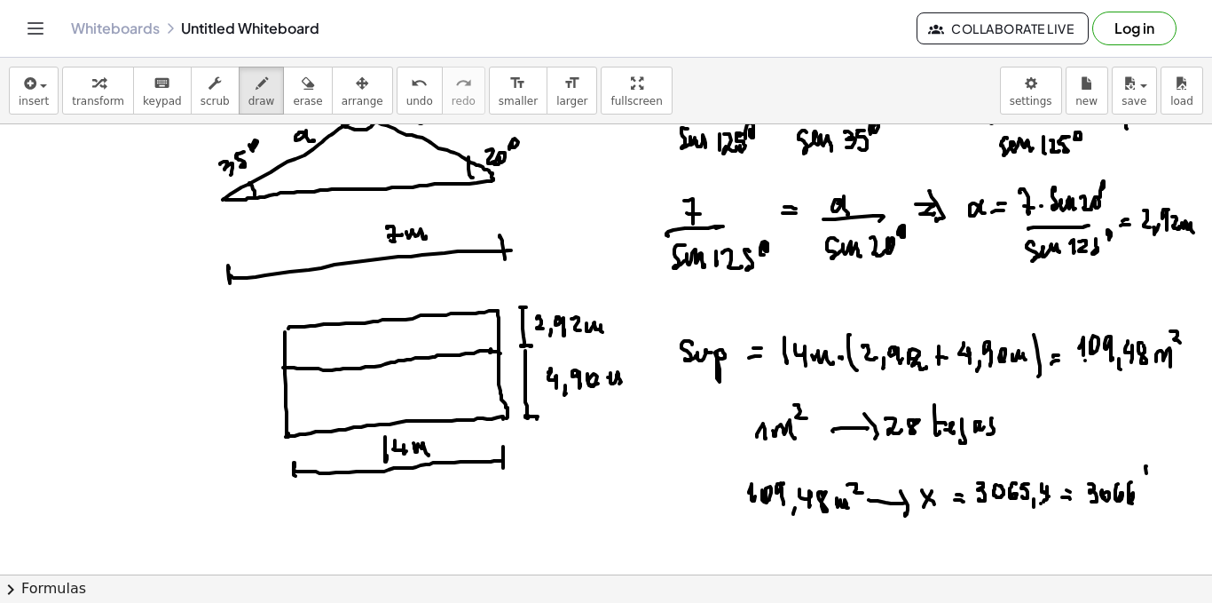
click at [1148, 506] on div at bounding box center [606, 538] width 1212 height 1005
click at [1160, 506] on div at bounding box center [606, 538] width 1212 height 1005
click at [1161, 517] on div at bounding box center [606, 538] width 1212 height 1005
click at [1179, 504] on div at bounding box center [606, 538] width 1212 height 1005
click at [1181, 505] on div at bounding box center [606, 538] width 1212 height 1005
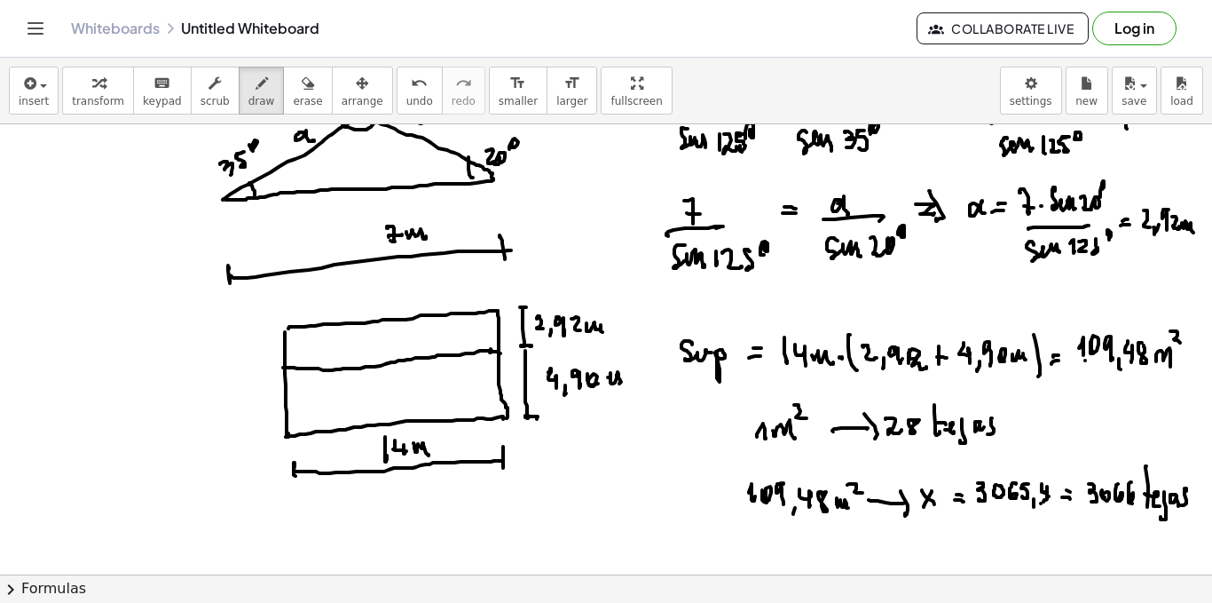
scroll to position [266, 0]
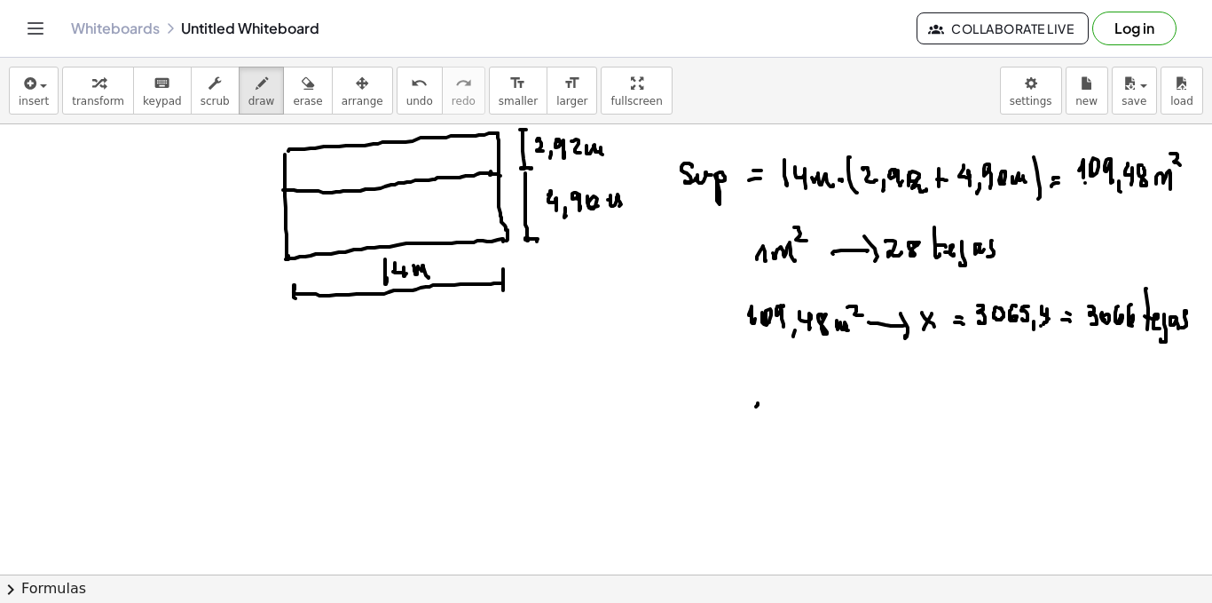
click at [755, 416] on div at bounding box center [606, 360] width 1212 height 1005
click at [757, 419] on div at bounding box center [606, 360] width 1212 height 1005
click at [771, 419] on div at bounding box center [606, 360] width 1212 height 1005
click at [786, 418] on div at bounding box center [606, 360] width 1212 height 1005
click at [805, 424] on div at bounding box center [606, 360] width 1212 height 1005
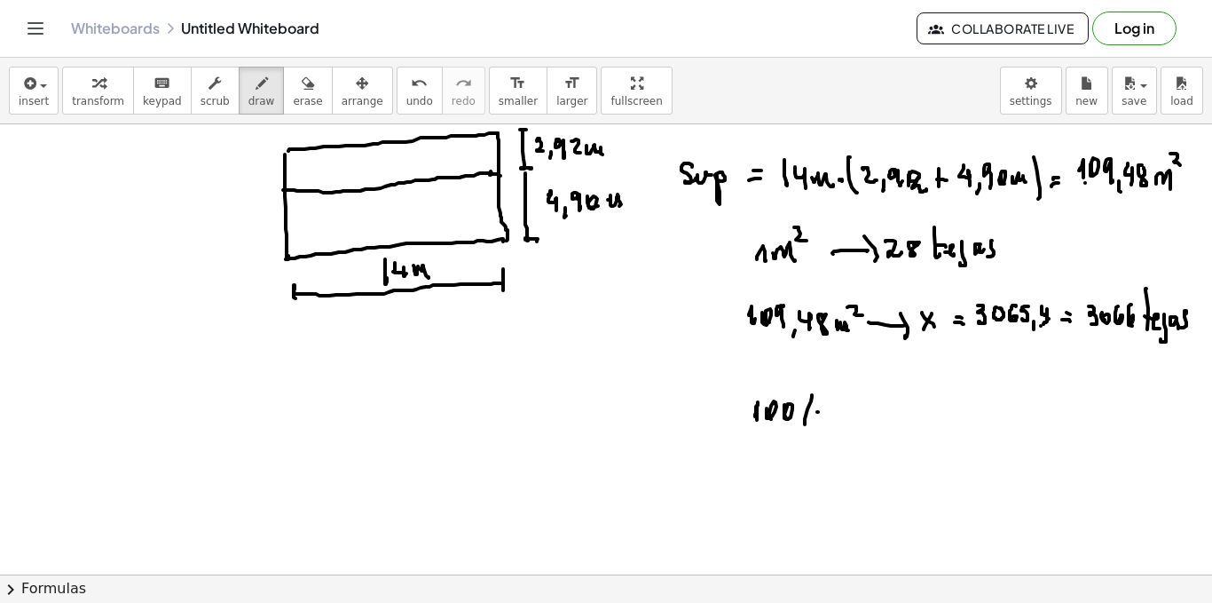
click at [813, 413] on div at bounding box center [606, 360] width 1212 height 1005
click at [802, 402] on div at bounding box center [606, 360] width 1212 height 1005
click at [880, 412] on div at bounding box center [606, 360] width 1212 height 1005
click at [884, 420] on div at bounding box center [606, 360] width 1212 height 1005
click at [901, 407] on div at bounding box center [606, 360] width 1212 height 1005
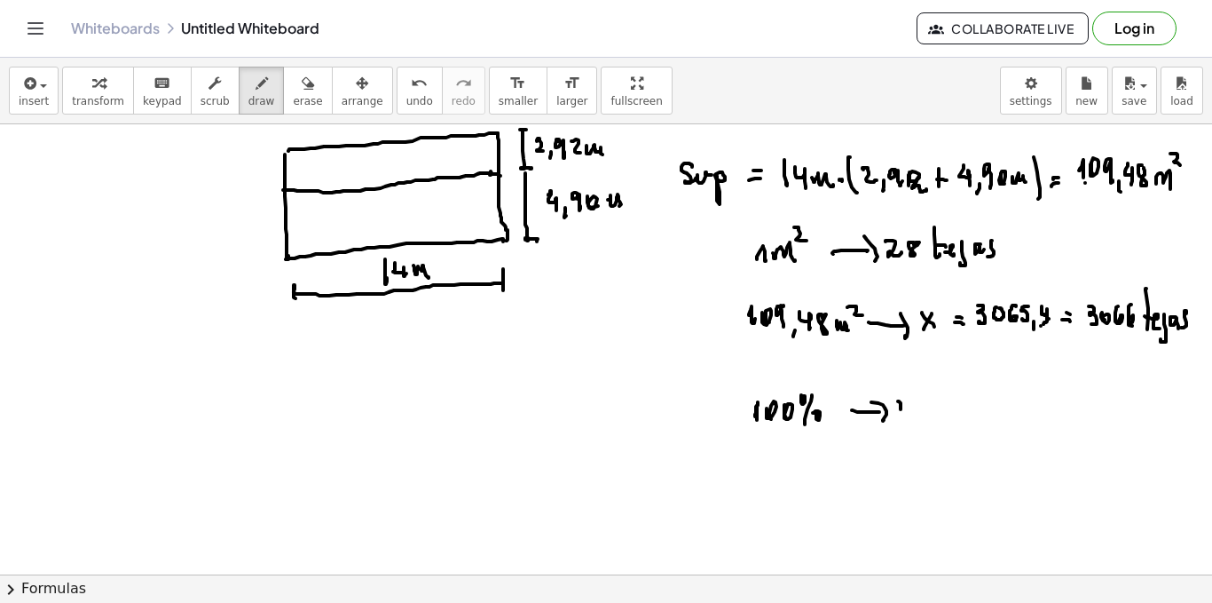
click at [901, 420] on div at bounding box center [606, 360] width 1212 height 1005
click at [914, 407] on div at bounding box center [606, 360] width 1212 height 1005
click at [928, 417] on div at bounding box center [606, 360] width 1212 height 1005
click at [940, 422] on div at bounding box center [606, 360] width 1212 height 1005
click at [968, 417] on div at bounding box center [606, 360] width 1212 height 1005
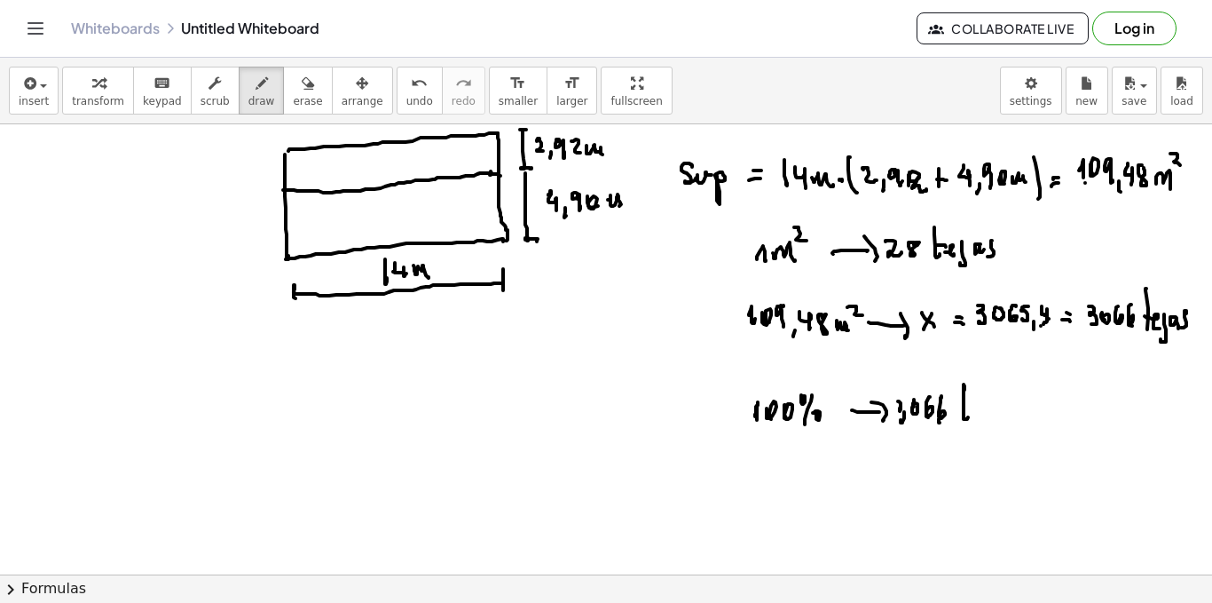
click at [970, 407] on div at bounding box center [606, 360] width 1212 height 1005
click at [976, 413] on div at bounding box center [606, 360] width 1212 height 1005
click at [772, 480] on div at bounding box center [606, 360] width 1212 height 1005
click at [793, 480] on div at bounding box center [606, 360] width 1212 height 1005
click at [809, 475] on div at bounding box center [606, 360] width 1212 height 1005
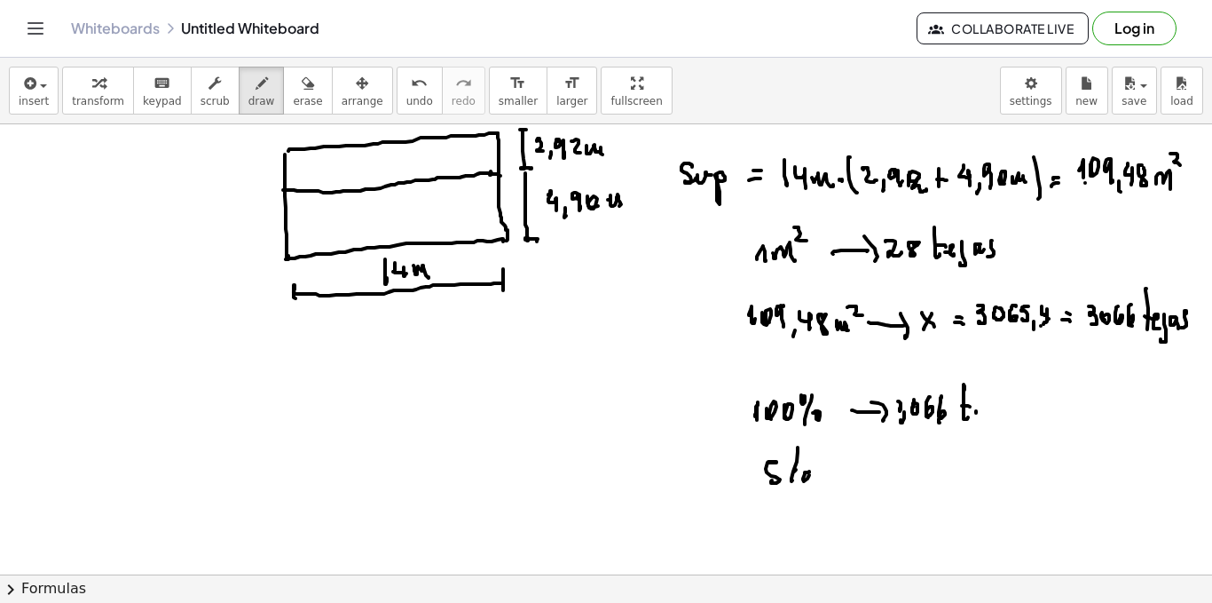
click at [794, 473] on div at bounding box center [606, 360] width 1212 height 1005
click at [789, 456] on div at bounding box center [606, 360] width 1212 height 1005
click at [873, 469] on div at bounding box center [606, 360] width 1212 height 1005
click at [880, 473] on div at bounding box center [606, 360] width 1212 height 1005
click at [893, 475] on div at bounding box center [606, 360] width 1212 height 1005
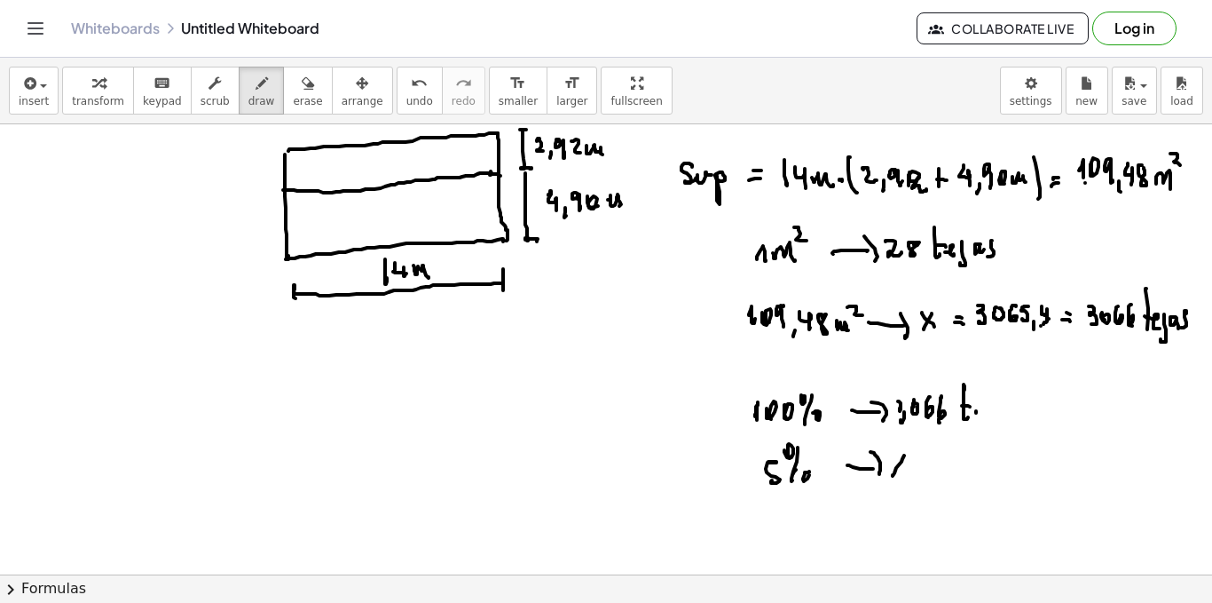
click at [904, 471] on div at bounding box center [606, 360] width 1212 height 1005
click at [928, 470] on div at bounding box center [606, 360] width 1212 height 1005
click at [927, 465] on div at bounding box center [606, 360] width 1212 height 1005
drag, startPoint x: 946, startPoint y: 463, endPoint x: 955, endPoint y: 465, distance: 9.1
click at [949, 471] on div at bounding box center [606, 360] width 1212 height 1005
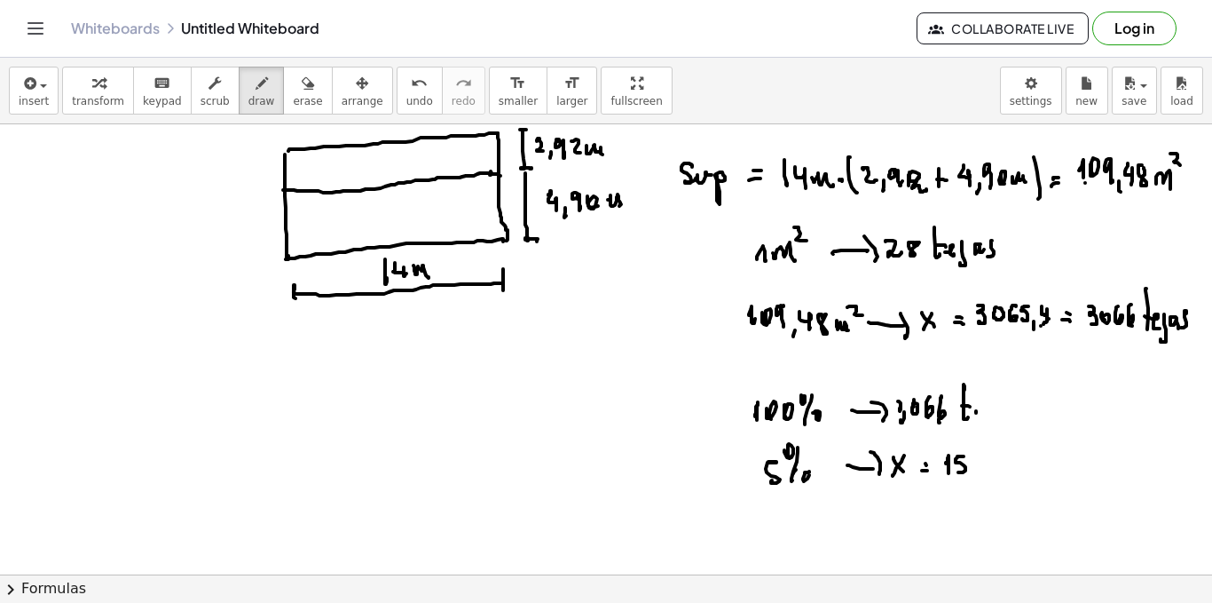
drag, startPoint x: 959, startPoint y: 456, endPoint x: 975, endPoint y: 459, distance: 16.2
click at [963, 469] on div at bounding box center [606, 360] width 1212 height 1005
drag, startPoint x: 975, startPoint y: 455, endPoint x: 996, endPoint y: 454, distance: 21.3
click at [984, 473] on div at bounding box center [606, 360] width 1212 height 1005
click at [998, 470] on div at bounding box center [606, 360] width 1212 height 1005
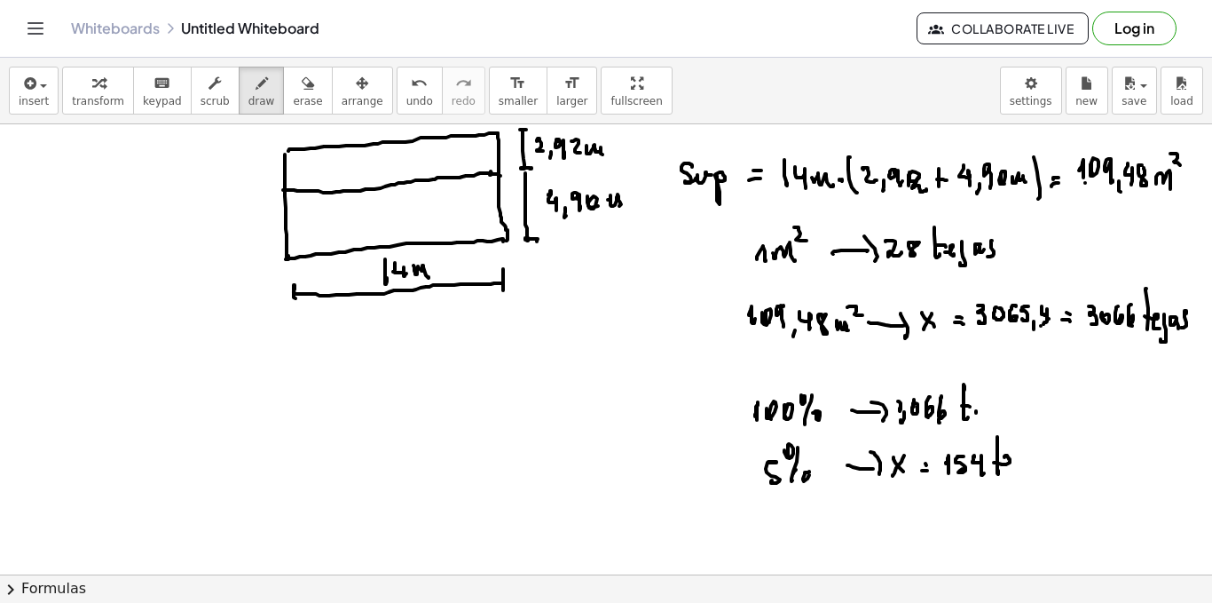
drag, startPoint x: 994, startPoint y: 462, endPoint x: 1012, endPoint y: 473, distance: 20.7
click at [1012, 473] on div at bounding box center [606, 360] width 1212 height 1005
drag, startPoint x: 1016, startPoint y: 462, endPoint x: 1019, endPoint y: 485, distance: 22.3
click at [1010, 496] on div at bounding box center [606, 360] width 1212 height 1005
click at [1037, 472] on div at bounding box center [606, 360] width 1212 height 1005
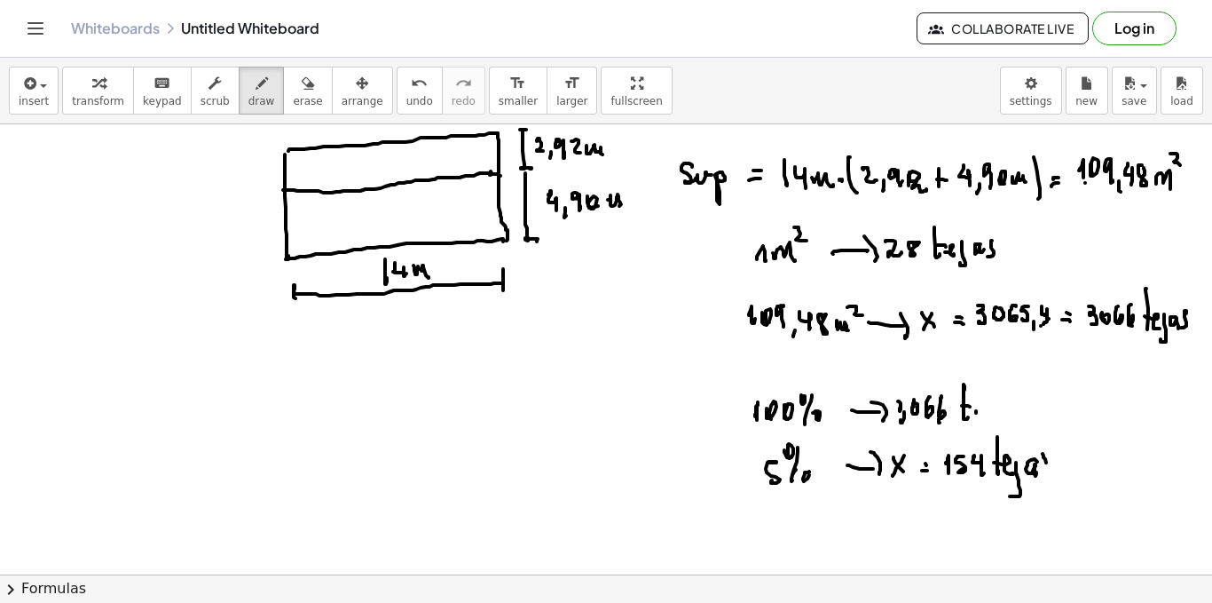
drag, startPoint x: 1046, startPoint y: 462, endPoint x: 1041, endPoint y: 475, distance: 13.5
click at [1041, 475] on div at bounding box center [606, 360] width 1212 height 1005
drag, startPoint x: 765, startPoint y: 529, endPoint x: 755, endPoint y: 533, distance: 10.4
click at [765, 549] on div at bounding box center [606, 360] width 1212 height 1005
click at [787, 522] on div at bounding box center [606, 360] width 1212 height 1005
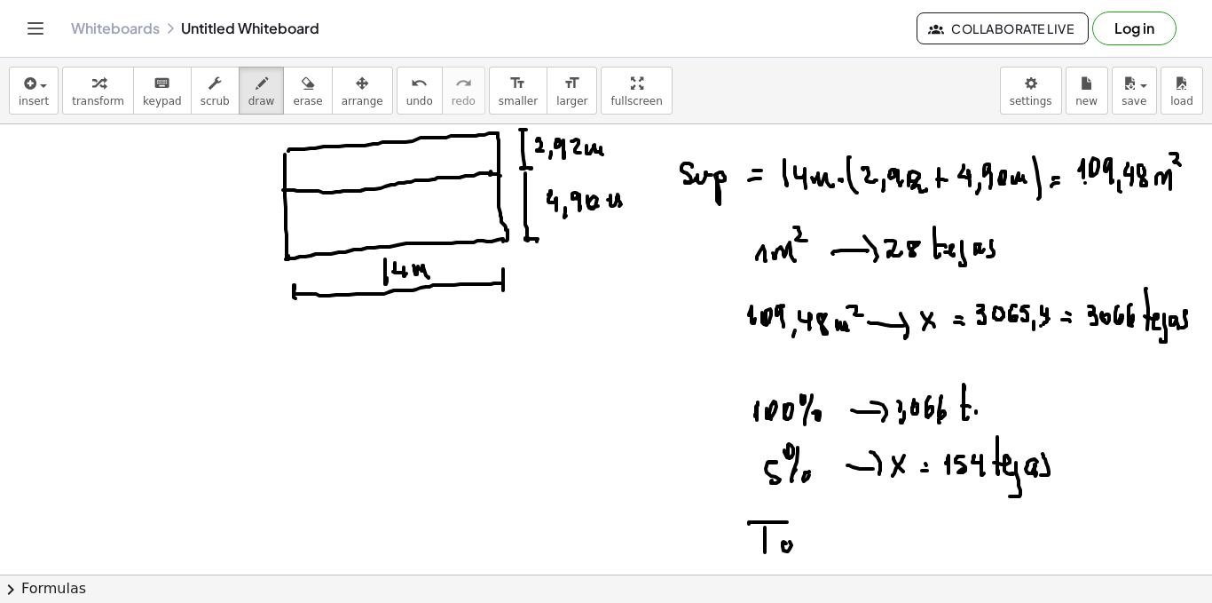
drag, startPoint x: 786, startPoint y: 543, endPoint x: 796, endPoint y: 545, distance: 9.9
click at [789, 549] on div at bounding box center [606, 360] width 1212 height 1005
click at [808, 557] on div at bounding box center [606, 360] width 1212 height 1005
click at [814, 545] on div at bounding box center [606, 360] width 1212 height 1005
click at [822, 543] on div at bounding box center [606, 360] width 1212 height 1005
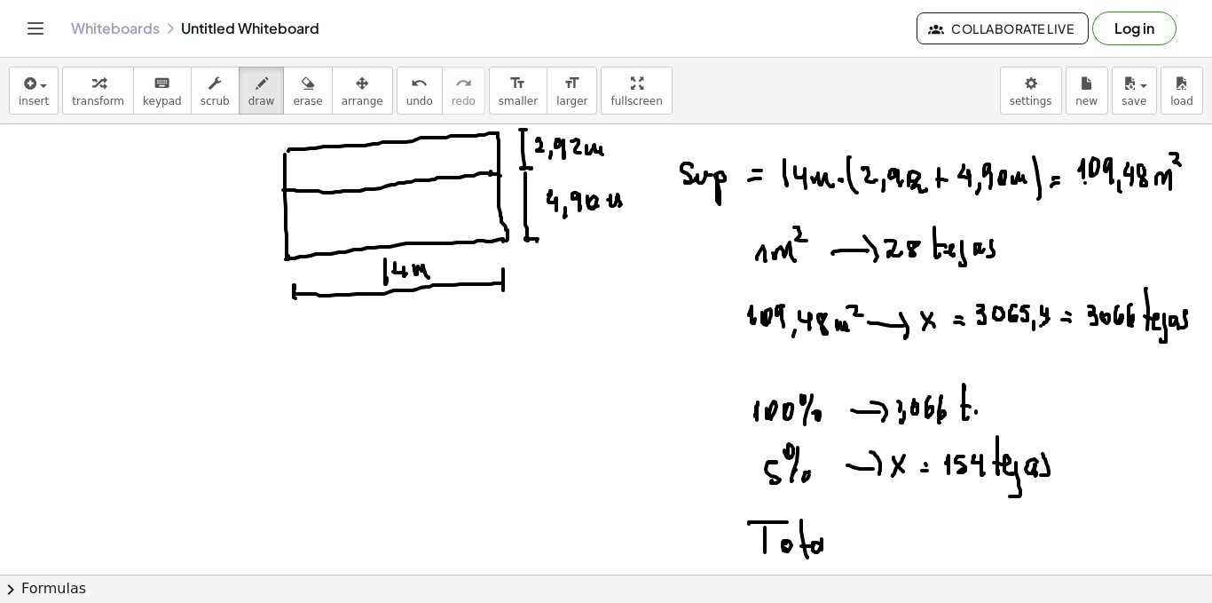
drag, startPoint x: 822, startPoint y: 549, endPoint x: 830, endPoint y: 554, distance: 9.1
click at [830, 554] on div at bounding box center [606, 360] width 1212 height 1005
click at [834, 557] on div at bounding box center [606, 360] width 1212 height 1005
click at [865, 549] on div at bounding box center [606, 360] width 1212 height 1005
click at [866, 541] on div at bounding box center [606, 360] width 1212 height 1005
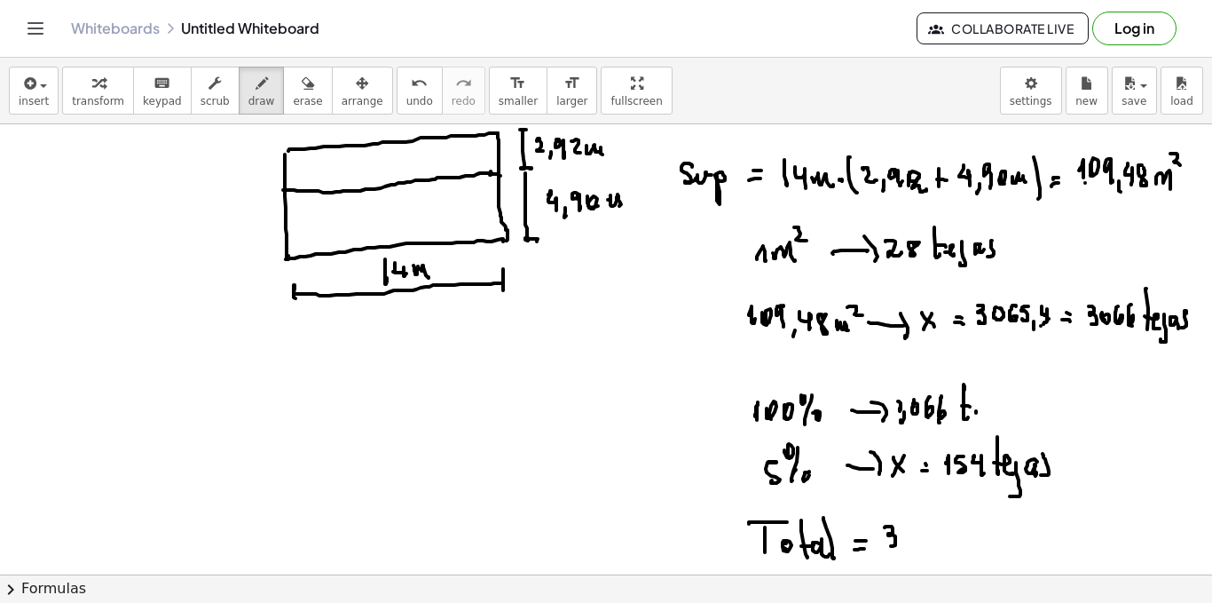
drag, startPoint x: 890, startPoint y: 526, endPoint x: 894, endPoint y: 544, distance: 18.1
click at [887, 544] on div at bounding box center [606, 360] width 1212 height 1005
drag, startPoint x: 905, startPoint y: 531, endPoint x: 913, endPoint y: 542, distance: 14.0
click at [913, 542] on div at bounding box center [606, 360] width 1212 height 1005
drag, startPoint x: 922, startPoint y: 532, endPoint x: 939, endPoint y: 537, distance: 17.7
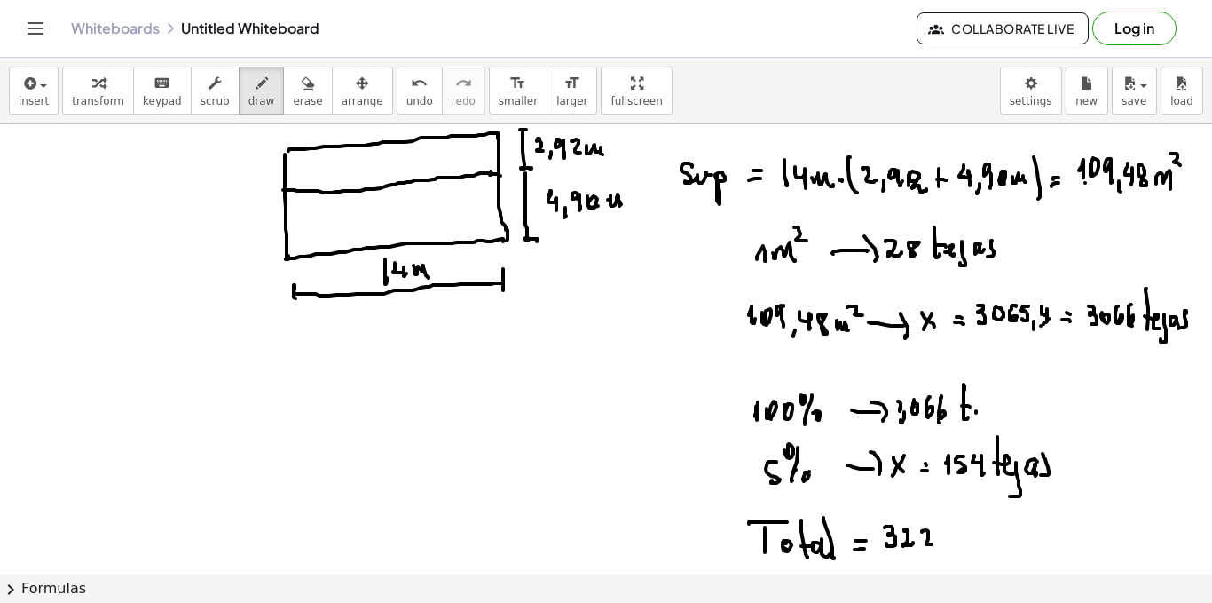
click at [939, 541] on div at bounding box center [606, 360] width 1212 height 1005
drag, startPoint x: 940, startPoint y: 534, endPoint x: 944, endPoint y: 549, distance: 14.9
click at [936, 550] on div at bounding box center [606, 360] width 1212 height 1005
drag, startPoint x: 969, startPoint y: 512, endPoint x: 967, endPoint y: 537, distance: 25.0
click at [968, 543] on div at bounding box center [606, 360] width 1212 height 1005
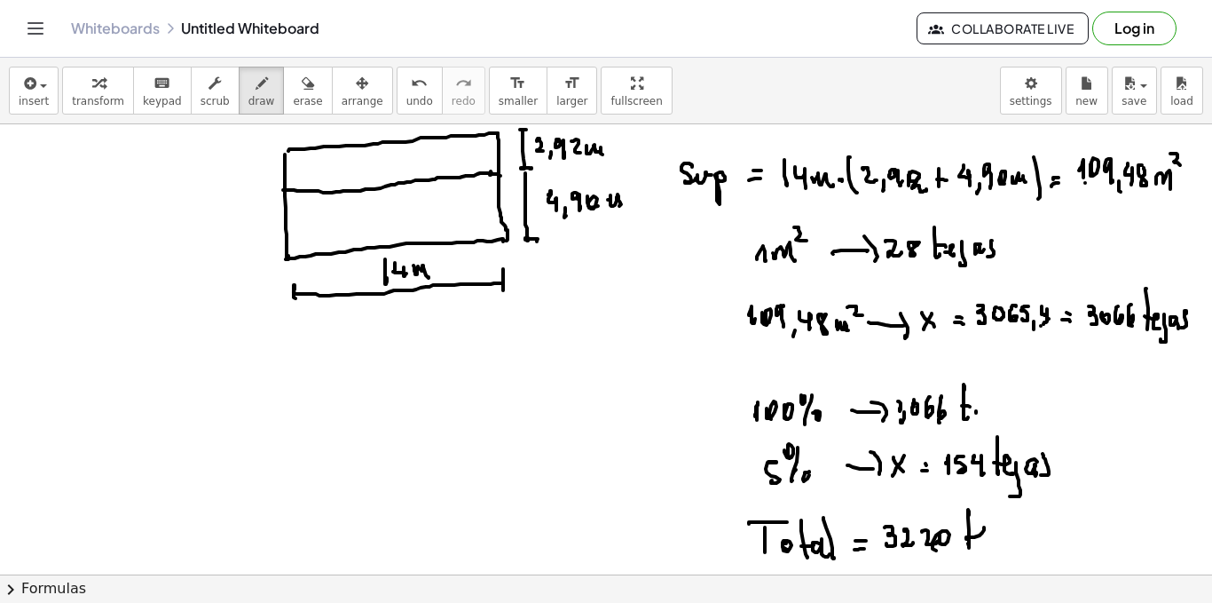
drag, startPoint x: 967, startPoint y: 537, endPoint x: 992, endPoint y: 533, distance: 26.0
click at [987, 540] on div at bounding box center [606, 360] width 1212 height 1005
drag, startPoint x: 994, startPoint y: 527, endPoint x: 998, endPoint y: 549, distance: 22.5
click at [984, 560] on div at bounding box center [606, 360] width 1212 height 1005
click at [1020, 538] on div at bounding box center [606, 360] width 1212 height 1005
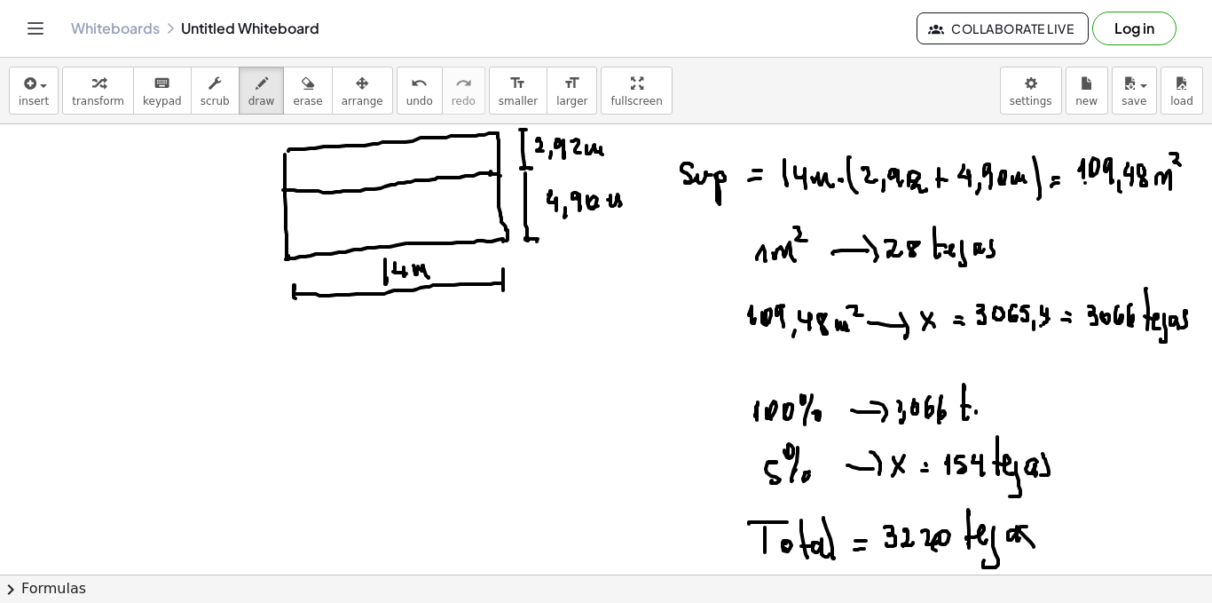
drag, startPoint x: 1024, startPoint y: 535, endPoint x: 1024, endPoint y: 549, distance: 14.2
click at [1024, 549] on div at bounding box center [606, 360] width 1212 height 1005
